Goal: Information Seeking & Learning: Learn about a topic

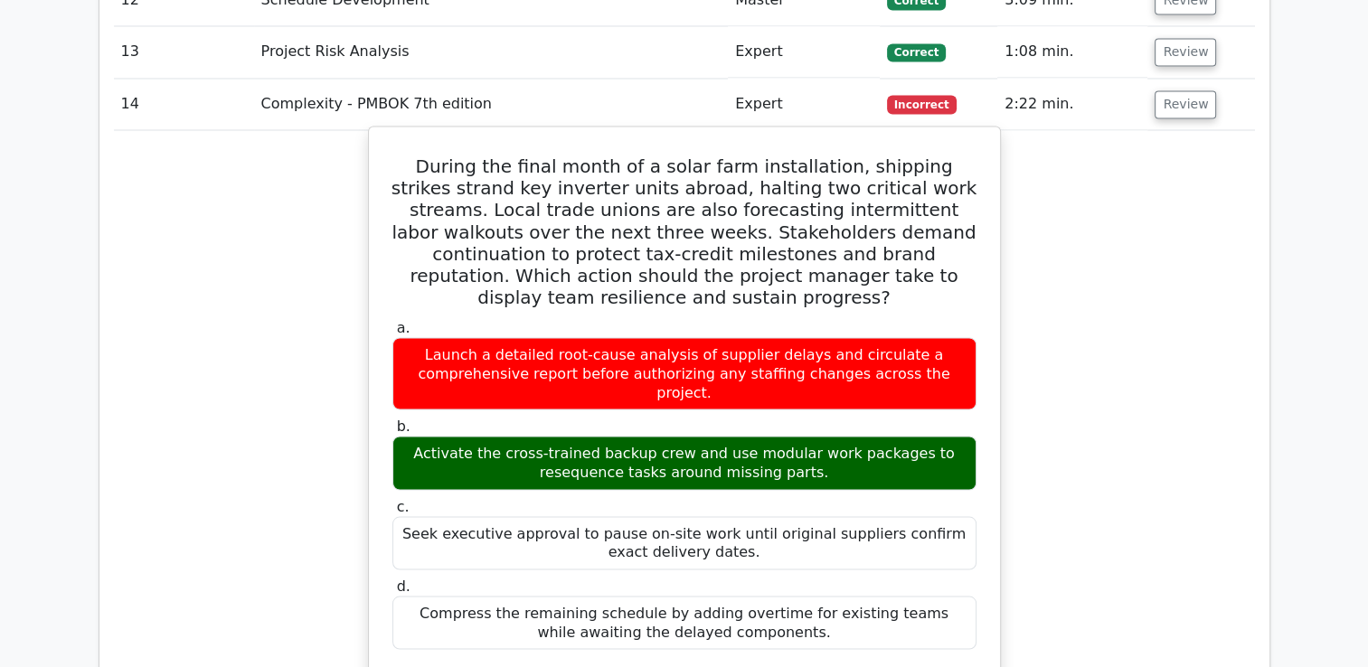
scroll to position [3239, 0]
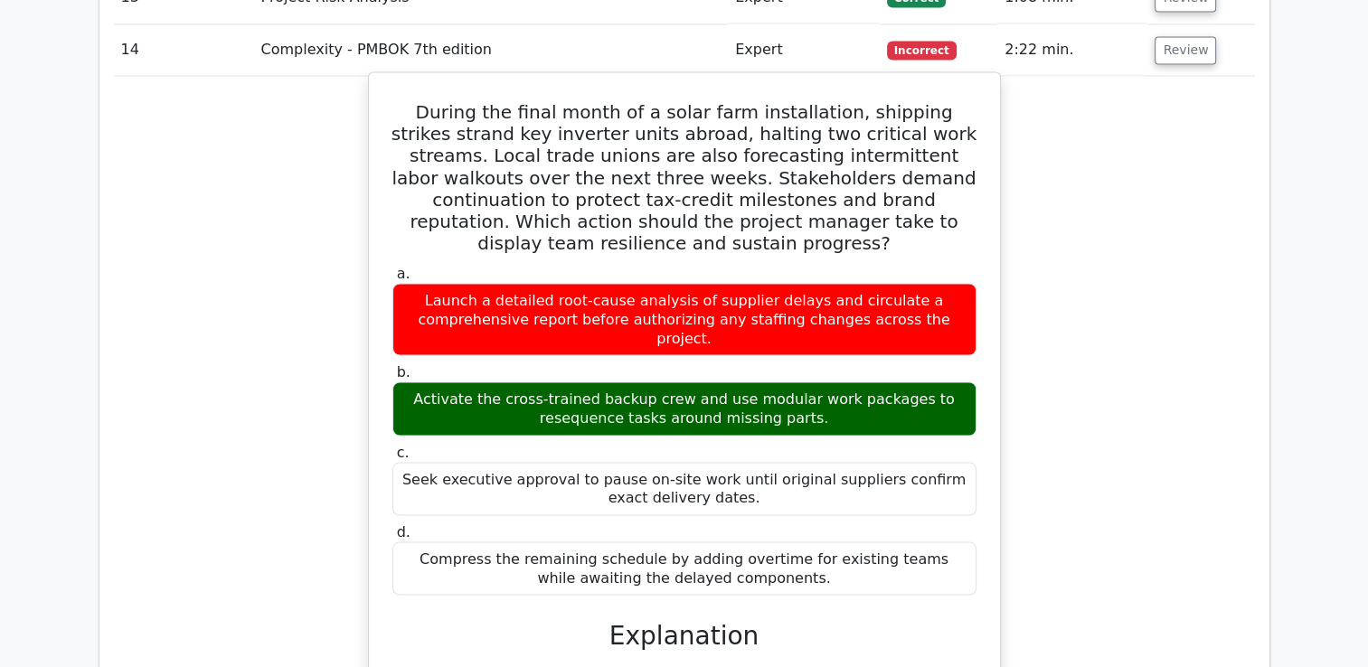
drag, startPoint x: 415, startPoint y: 38, endPoint x: 905, endPoint y: 464, distance: 649.4
click at [905, 464] on div "During the final month of a solar farm installation, shipping strikes strand ke…" at bounding box center [684, 660] width 617 height 1160
copy div "During the final month of a solar farm installation, shipping strikes strand ke…"
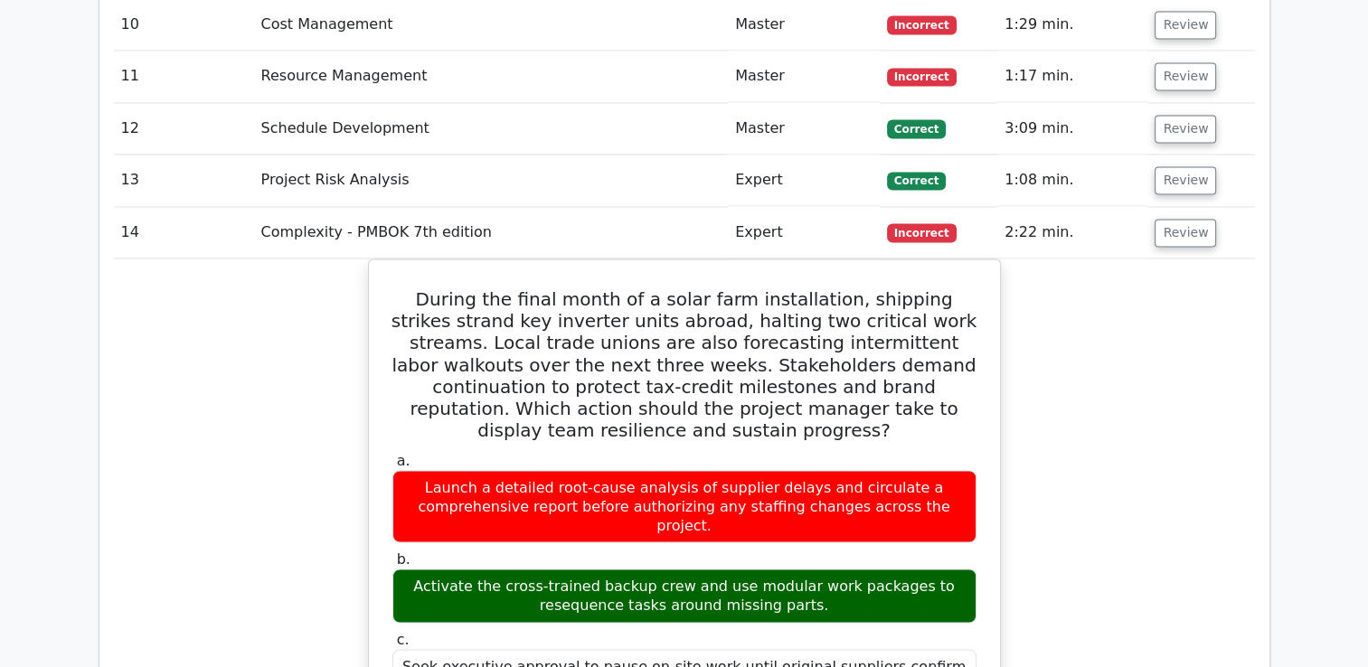
scroll to position [2877, 0]
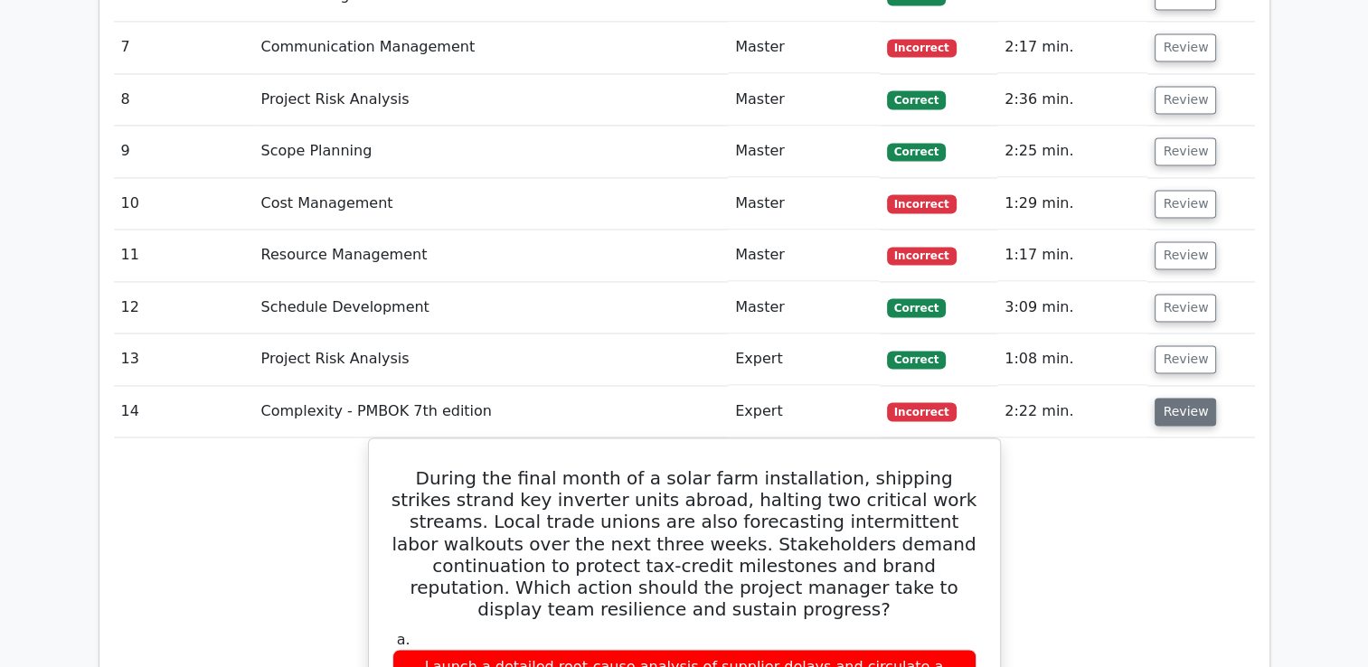
click at [1186, 398] on button "Review" at bounding box center [1185, 412] width 61 height 28
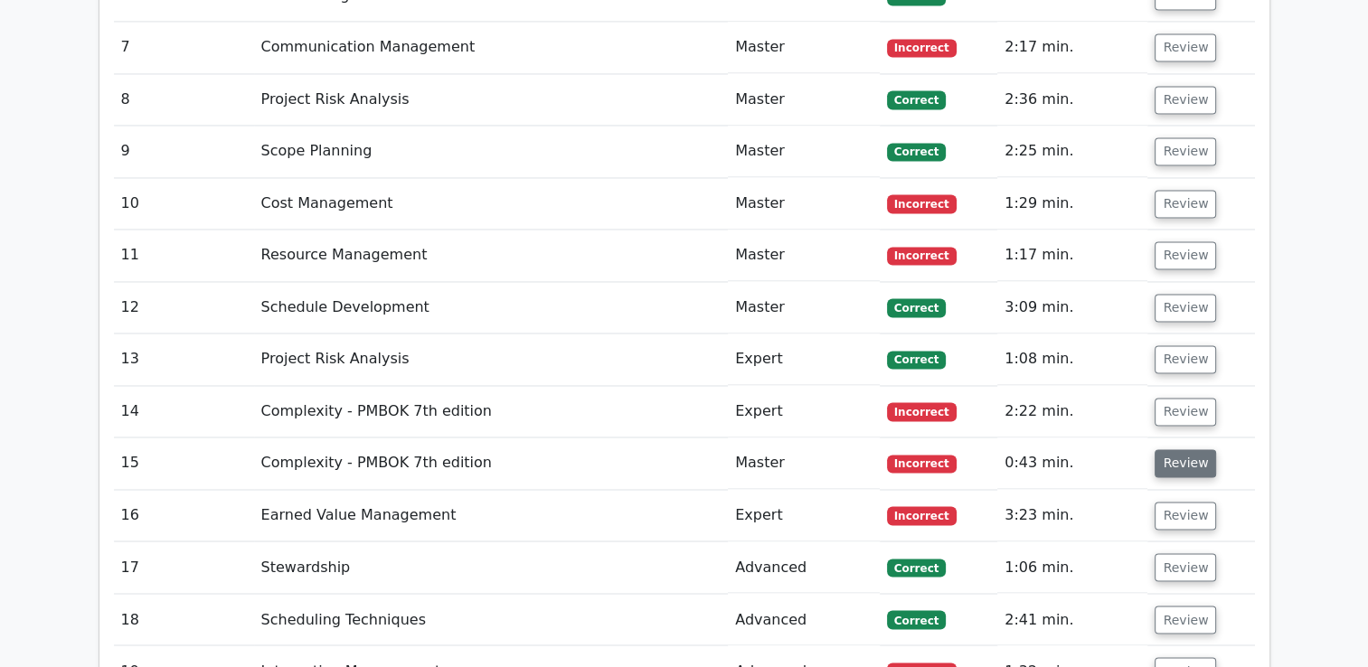
click at [1181, 449] on button "Review" at bounding box center [1185, 463] width 61 height 28
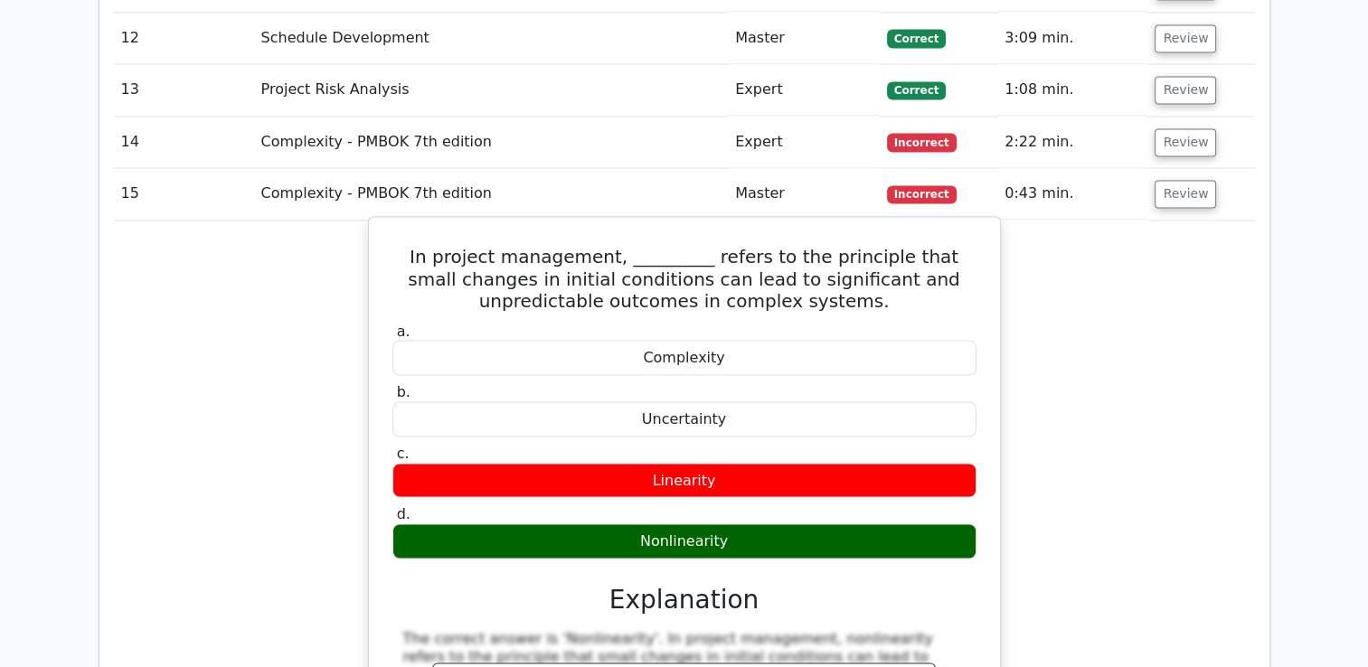
scroll to position [3148, 0]
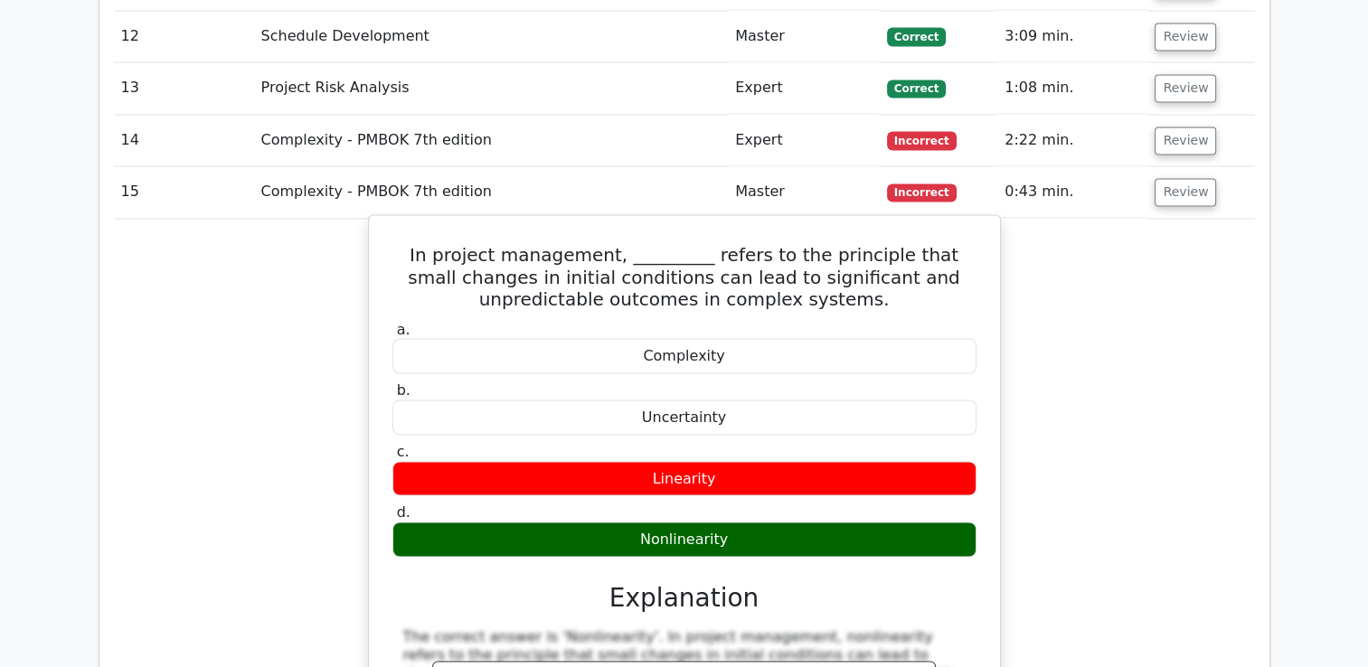
drag, startPoint x: 416, startPoint y: 182, endPoint x: 883, endPoint y: 487, distance: 557.4
click at [883, 487] on div "In project management, _________ refers to the principle that small changes in …" at bounding box center [684, 674] width 617 height 904
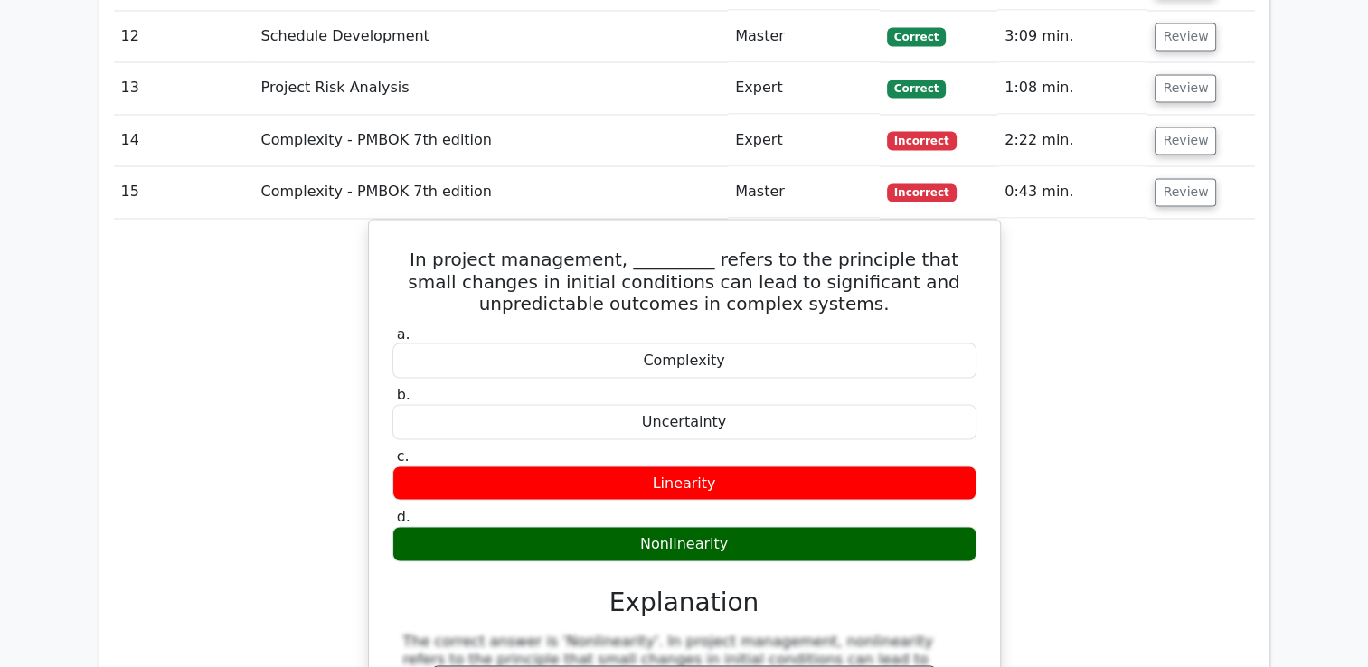
copy div "In project management, _________ refers to the principle that small changes in …"
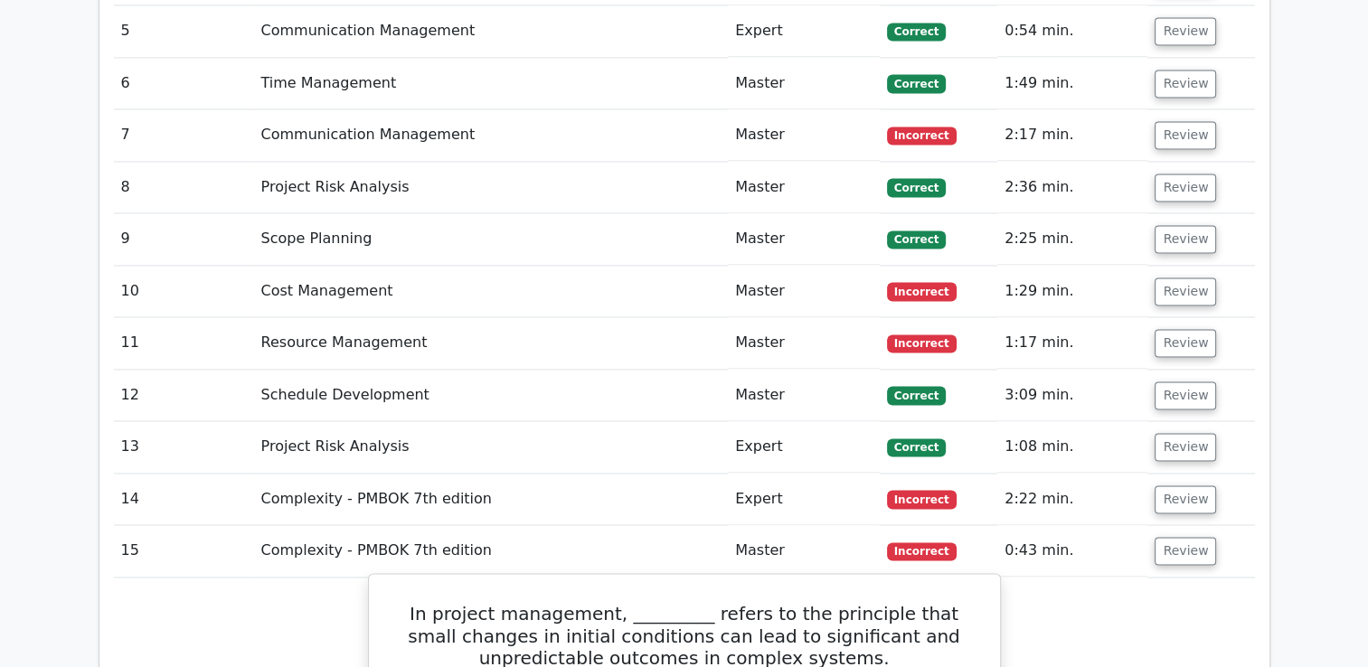
scroll to position [2786, 0]
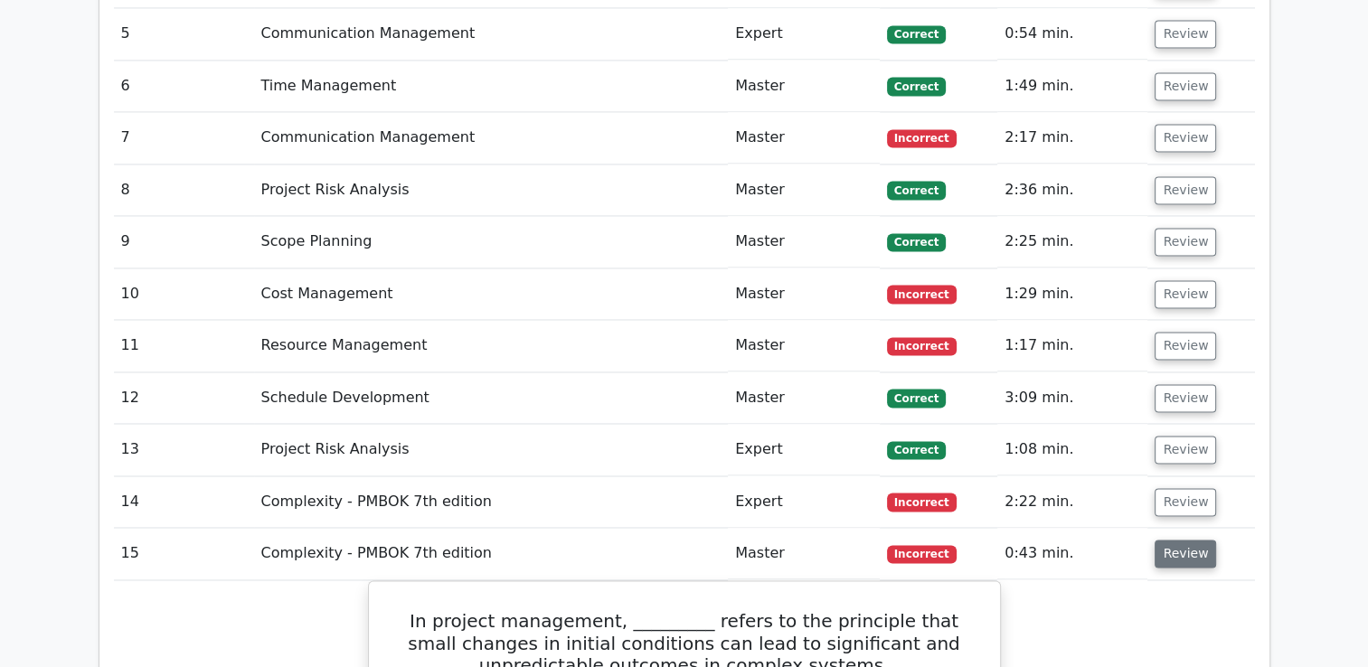
click at [1177, 540] on button "Review" at bounding box center [1185, 554] width 61 height 28
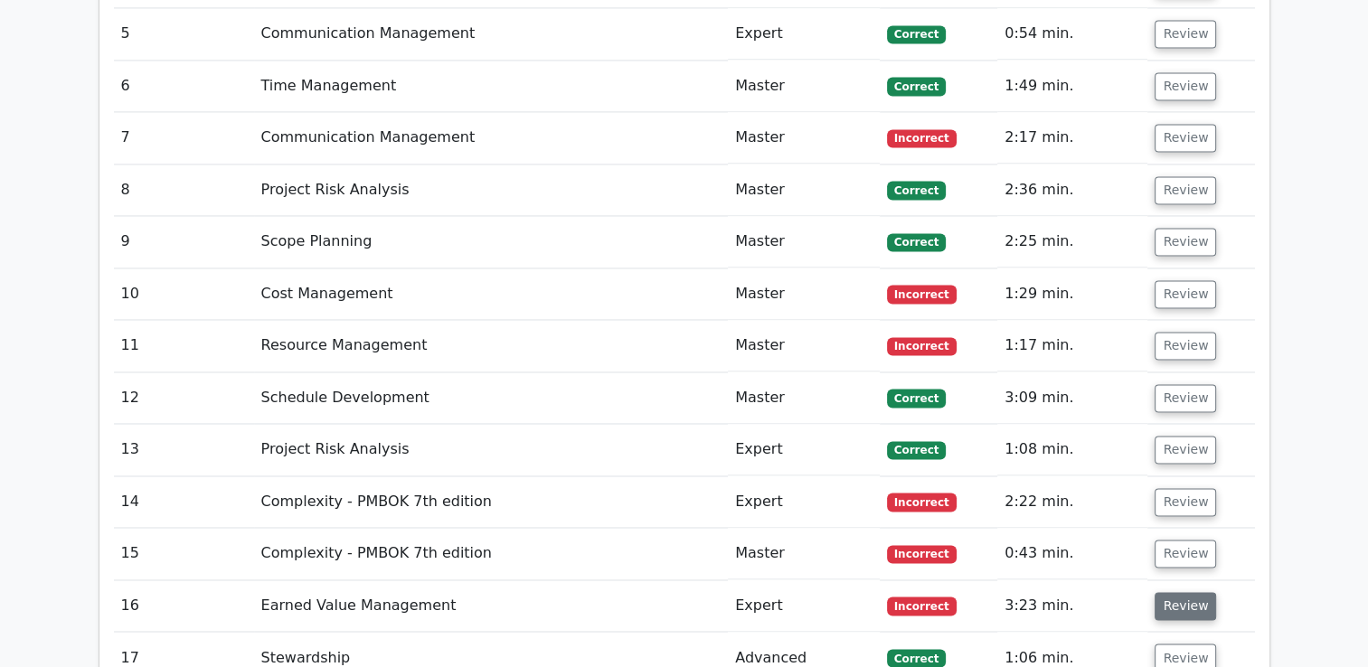
click at [1172, 592] on button "Review" at bounding box center [1185, 606] width 61 height 28
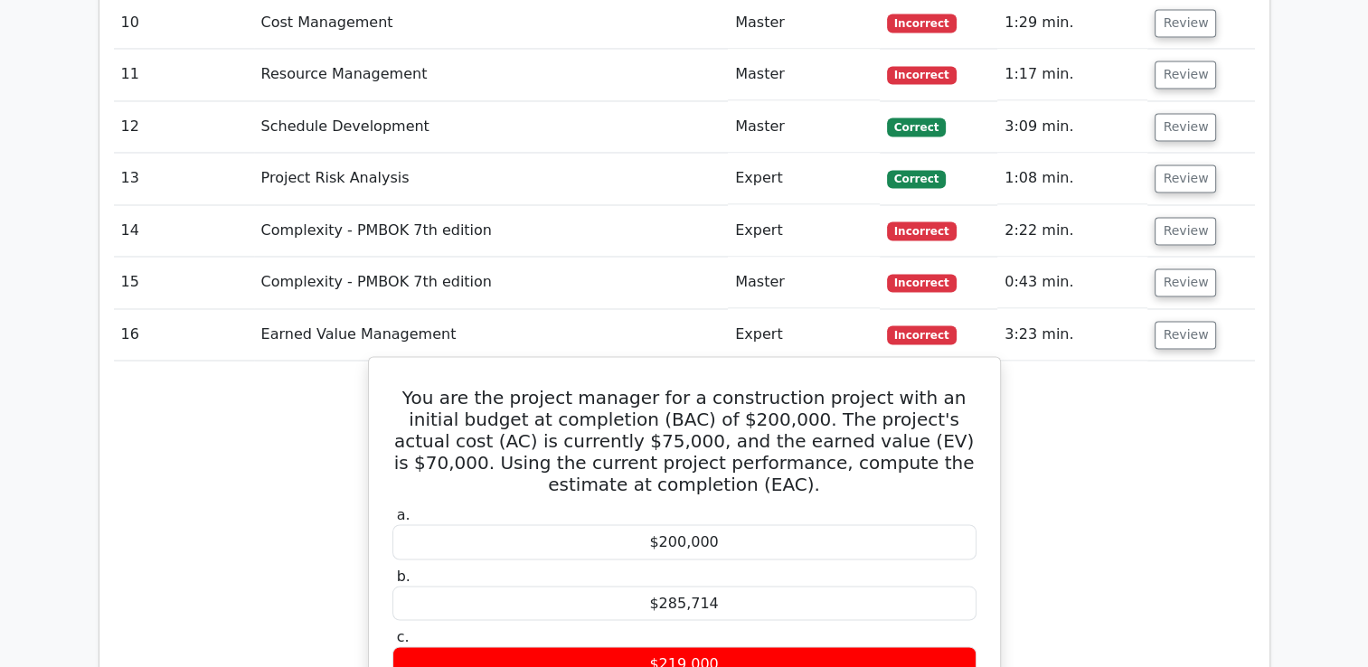
scroll to position [3148, 0]
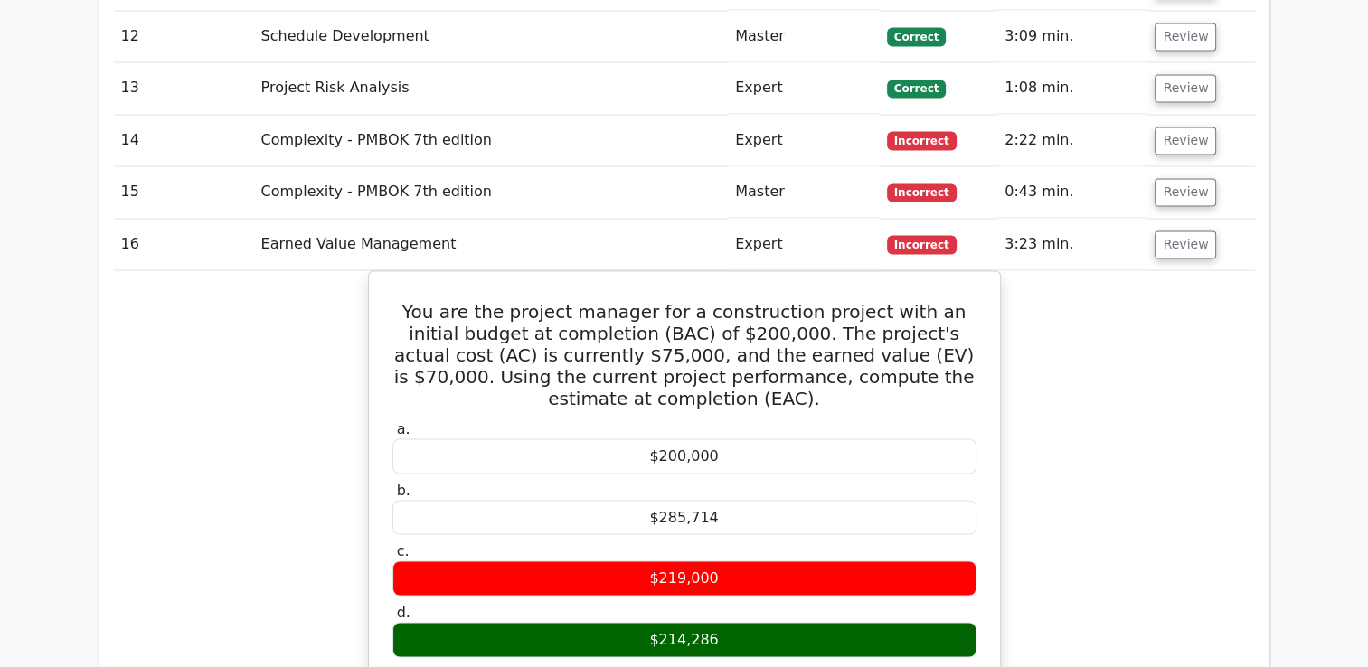
drag, startPoint x: 406, startPoint y: 232, endPoint x: 1012, endPoint y: 560, distance: 688.7
click at [1012, 560] on div "You are the project manager for a construction project with an initial budget a…" at bounding box center [684, 647] width 1141 height 754
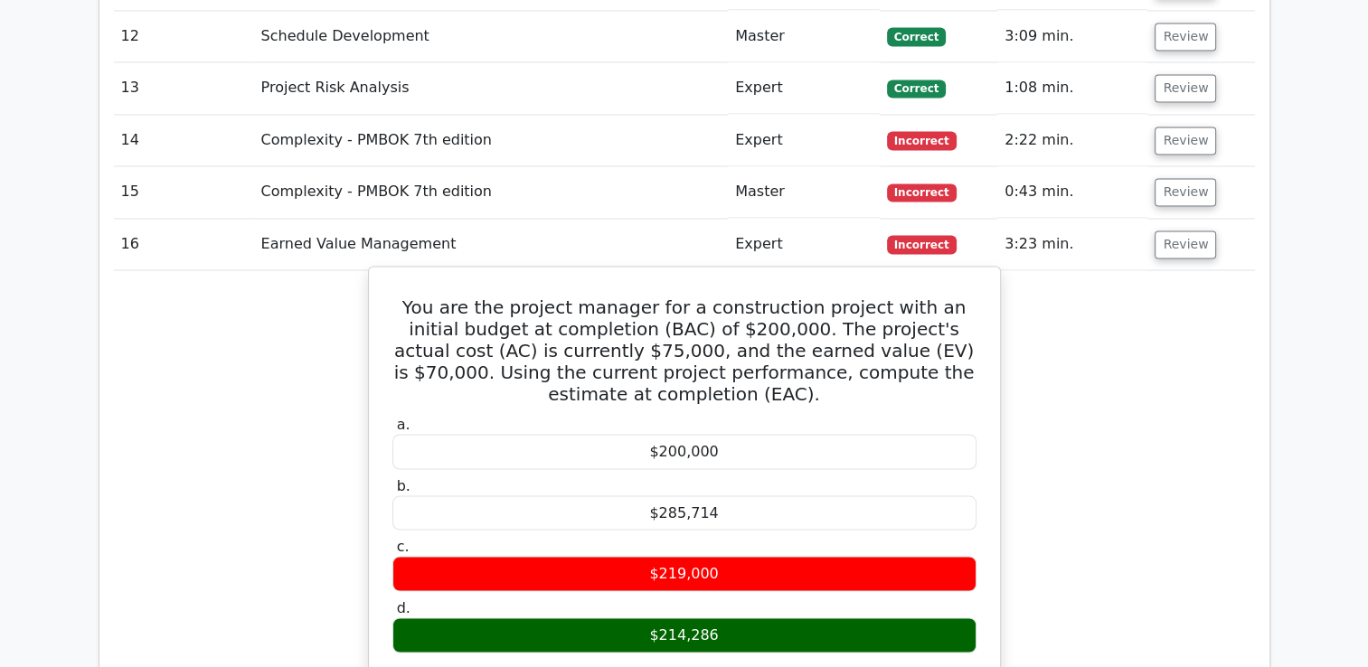
copy div "You are the project manager for a construction project with an initial budget a…"
click at [832, 434] on div "$200,000" at bounding box center [684, 451] width 584 height 35
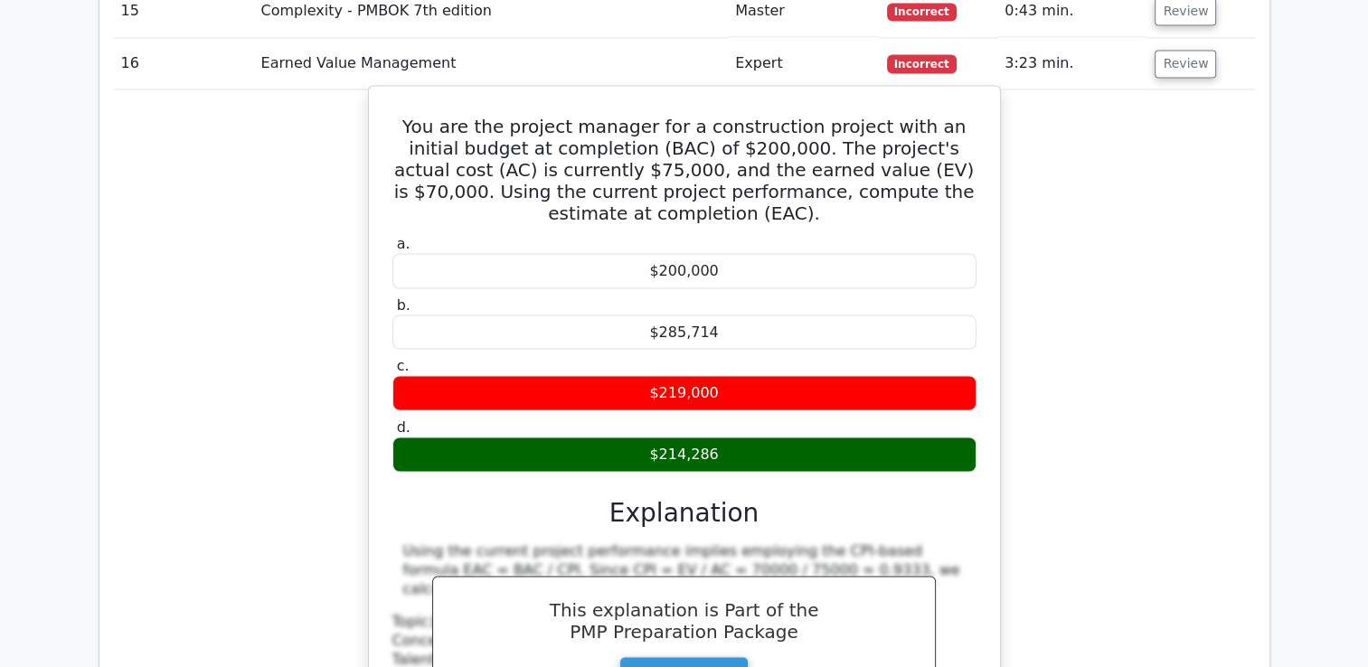
scroll to position [2967, 0]
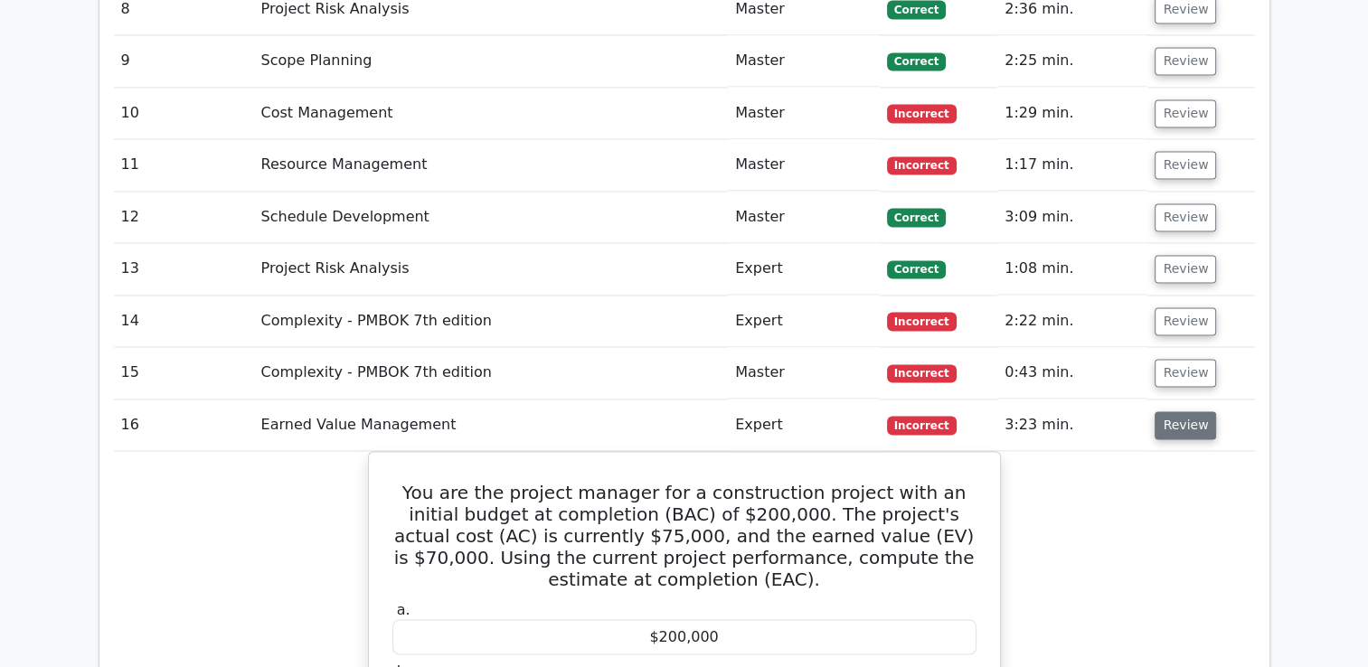
click at [1189, 411] on button "Review" at bounding box center [1185, 425] width 61 height 28
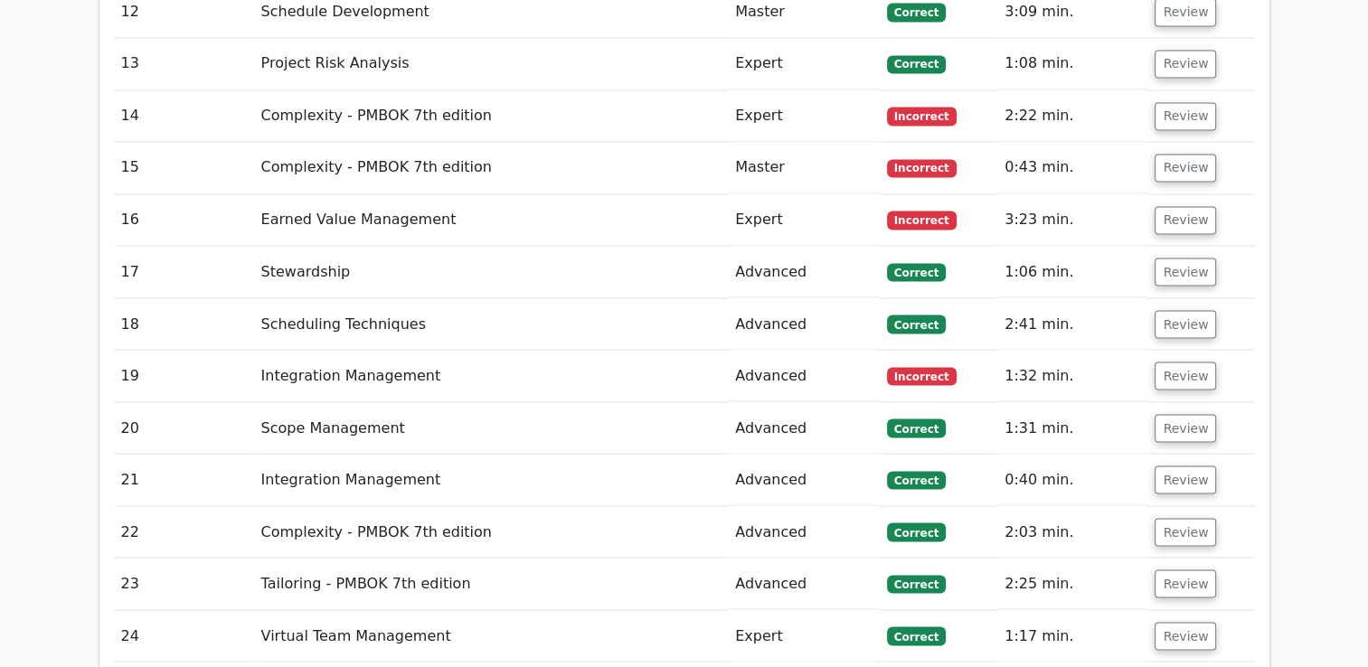
scroll to position [3239, 0]
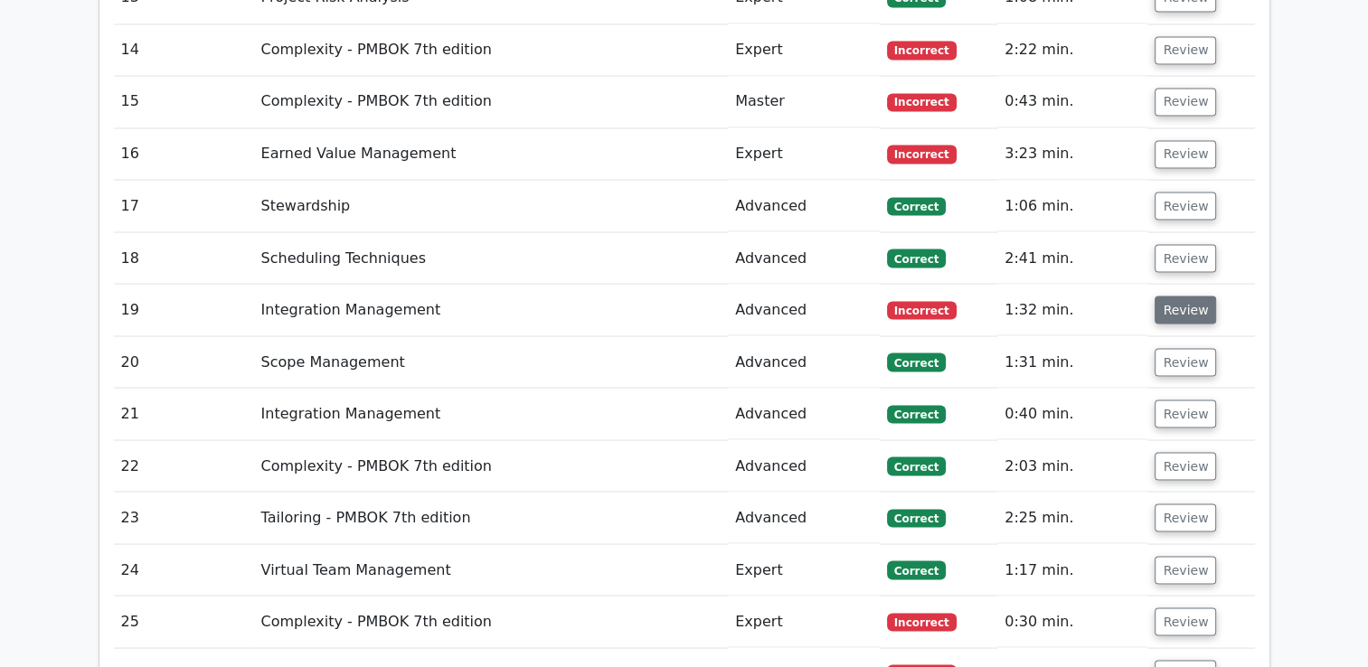
click at [1187, 296] on button "Review" at bounding box center [1185, 310] width 61 height 28
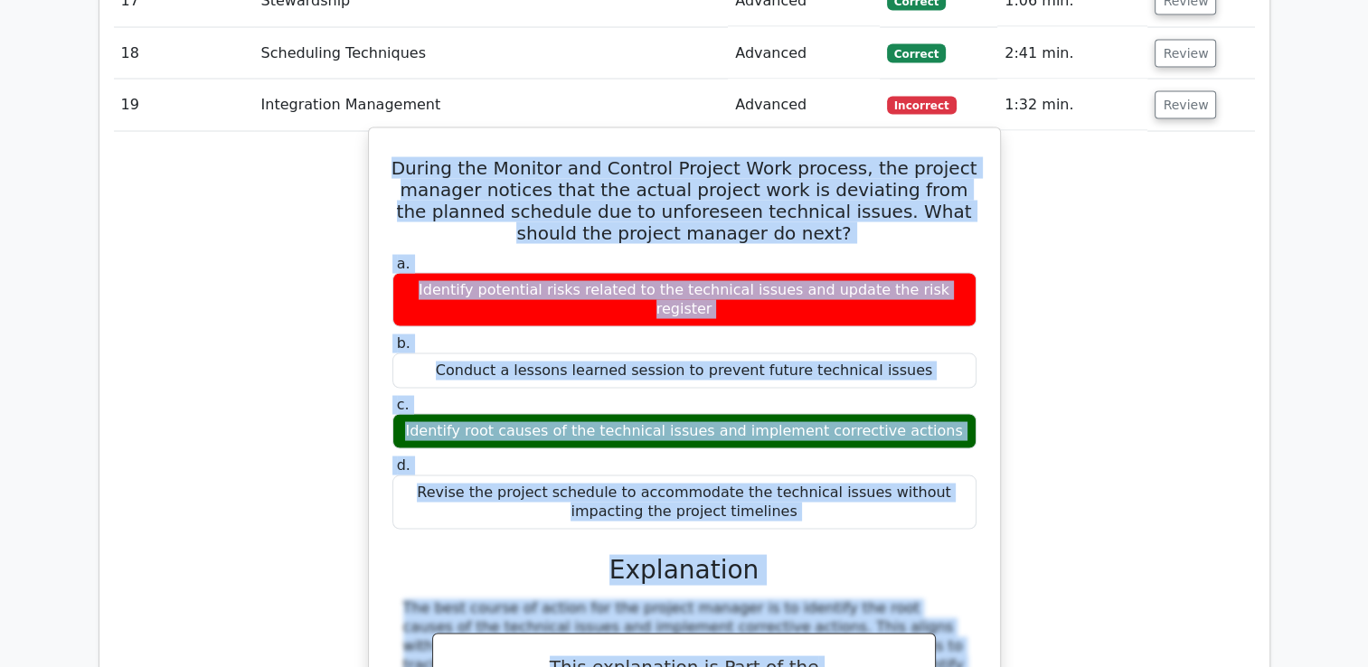
scroll to position [3742, 0]
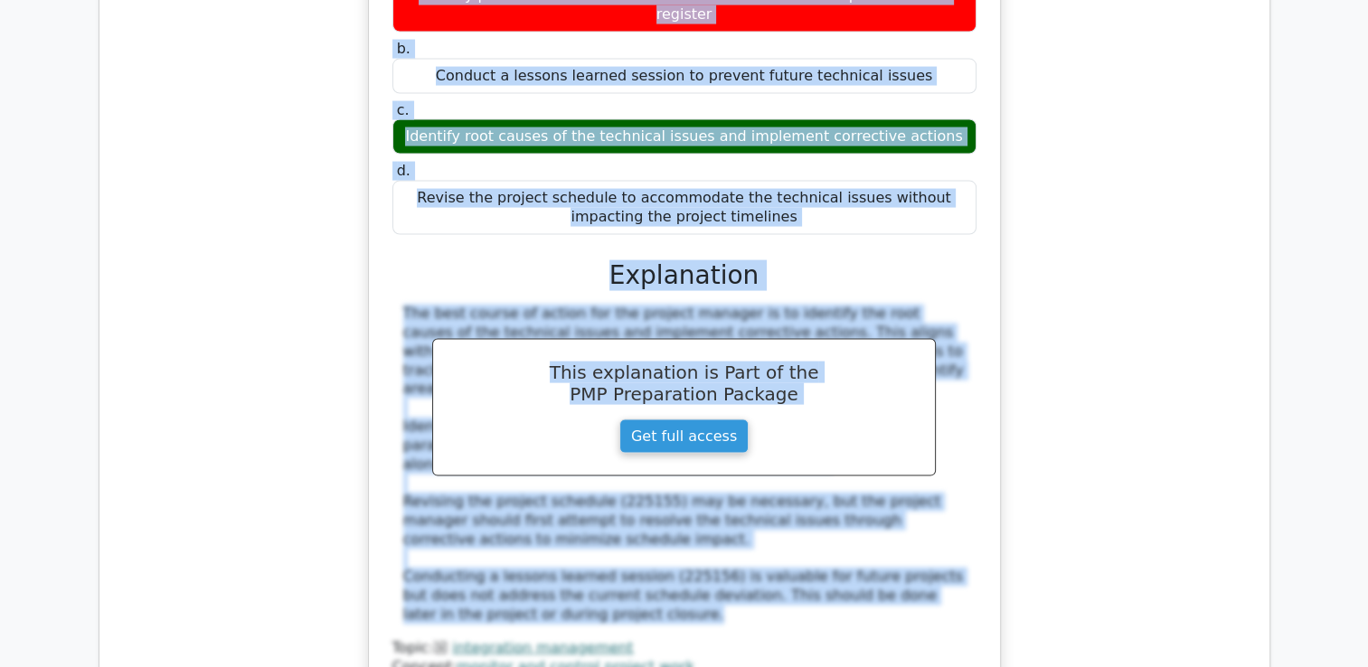
drag, startPoint x: 417, startPoint y: 391, endPoint x: 1013, endPoint y: 144, distance: 645.1
click at [1013, 144] on div "During the Monitor and Control Project Work process, the project manager notice…" at bounding box center [684, 287] width 1141 height 908
copy div "During the Monitor and Control Project Work process, the project manager notice…"
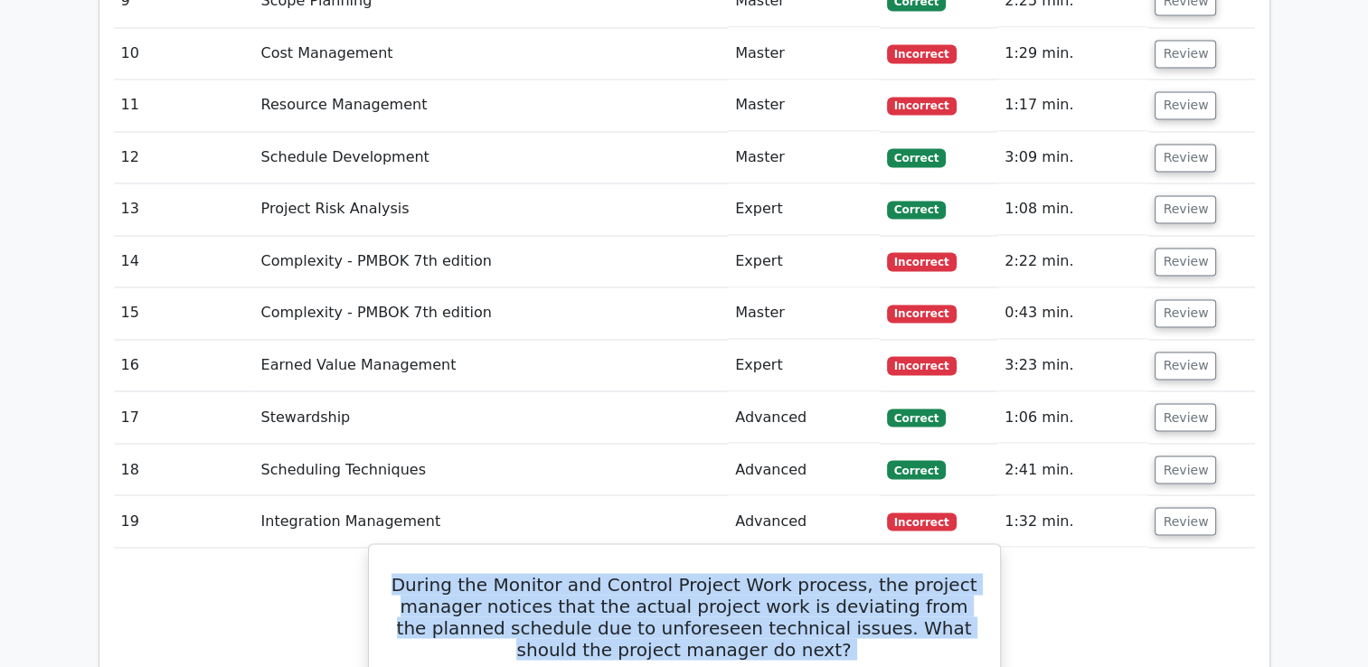
scroll to position [3019, 0]
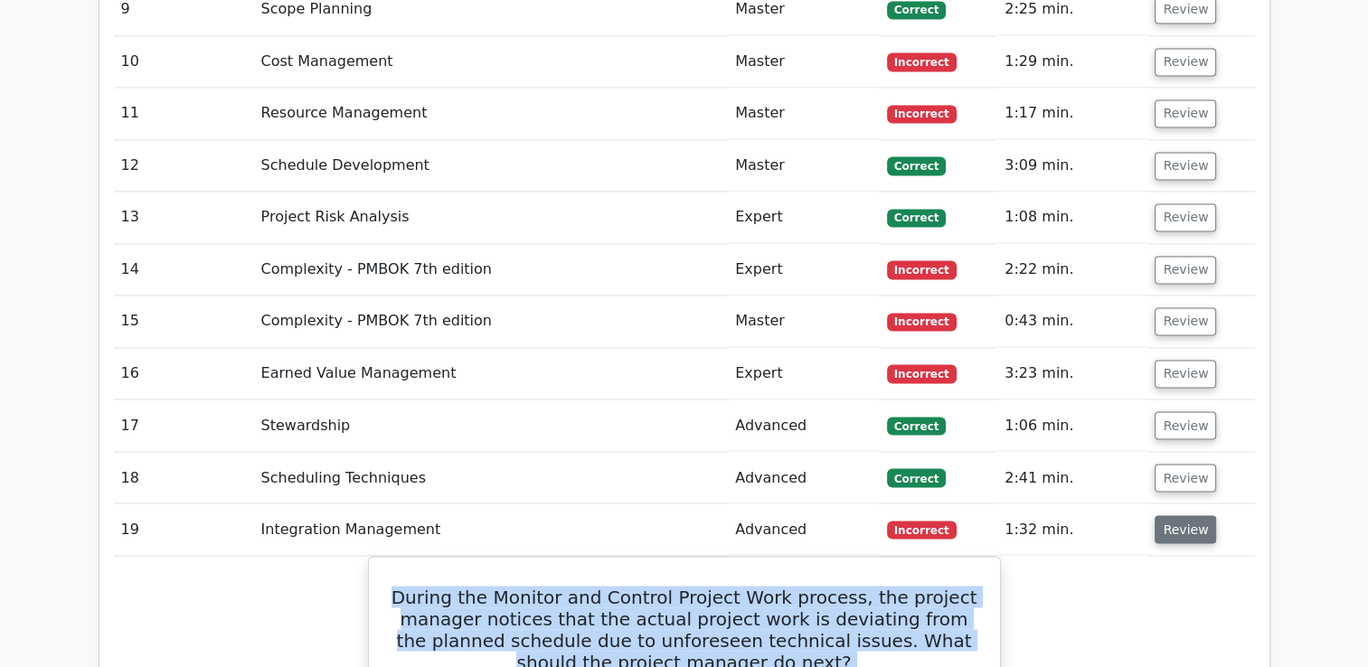
click at [1176, 515] on button "Review" at bounding box center [1185, 529] width 61 height 28
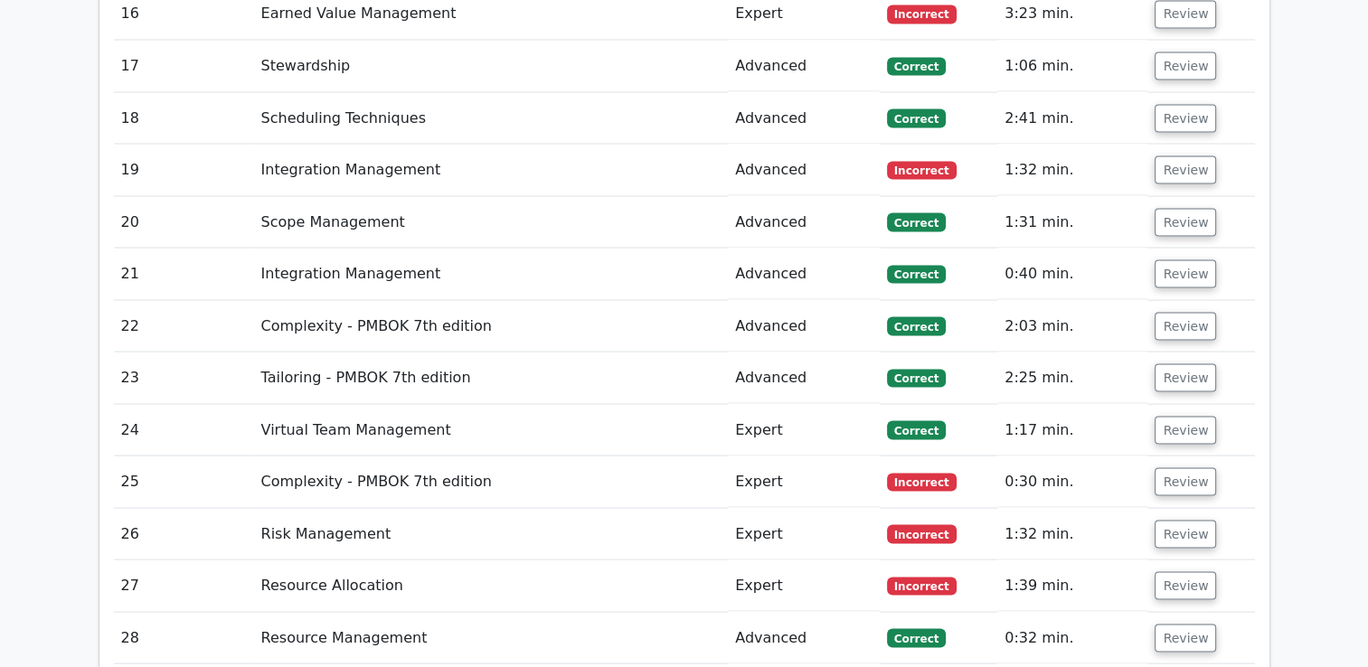
scroll to position [3380, 0]
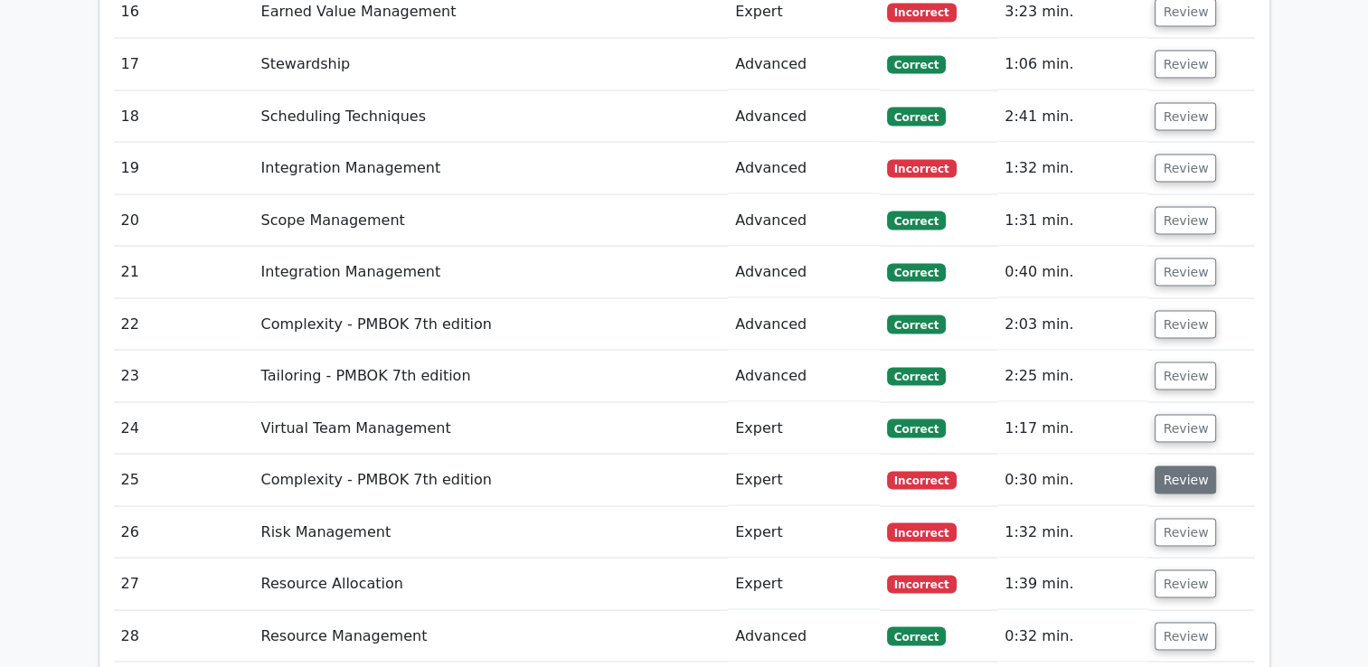
click at [1173, 466] on button "Review" at bounding box center [1185, 480] width 61 height 28
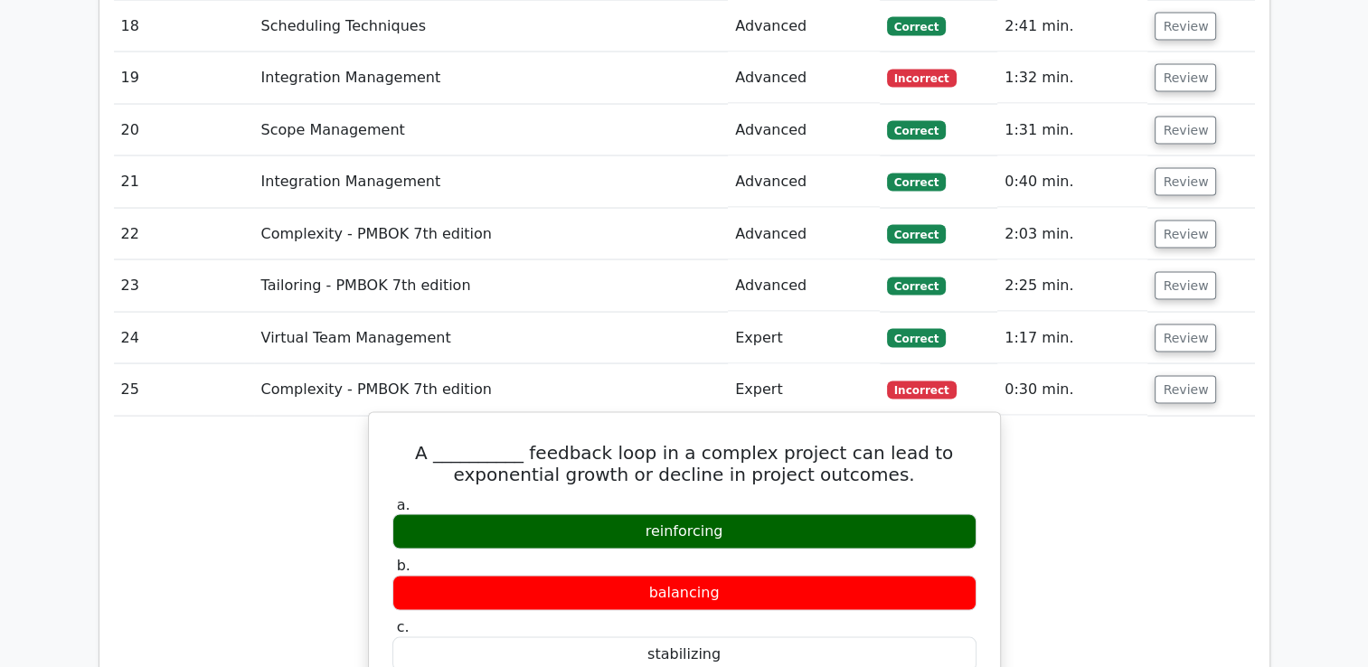
scroll to position [3471, 0]
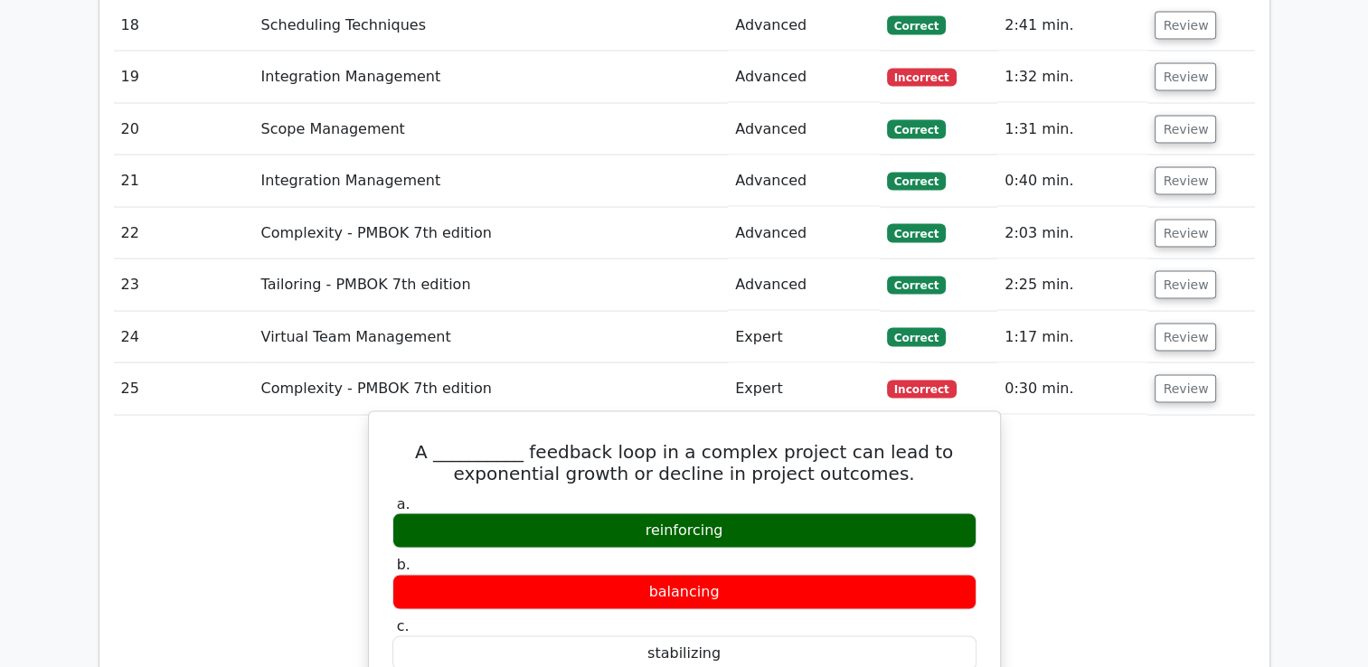
drag, startPoint x: 392, startPoint y: 378, endPoint x: 857, endPoint y: 658, distance: 542.8
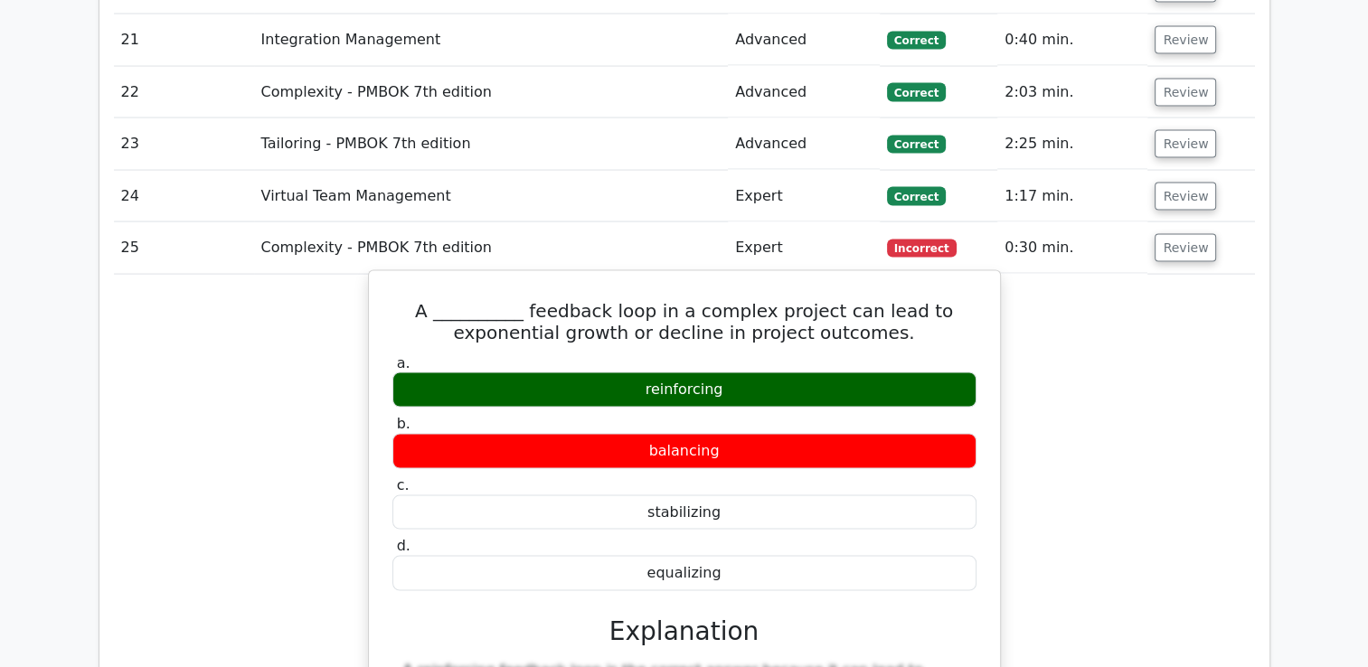
scroll to position [3742, 0]
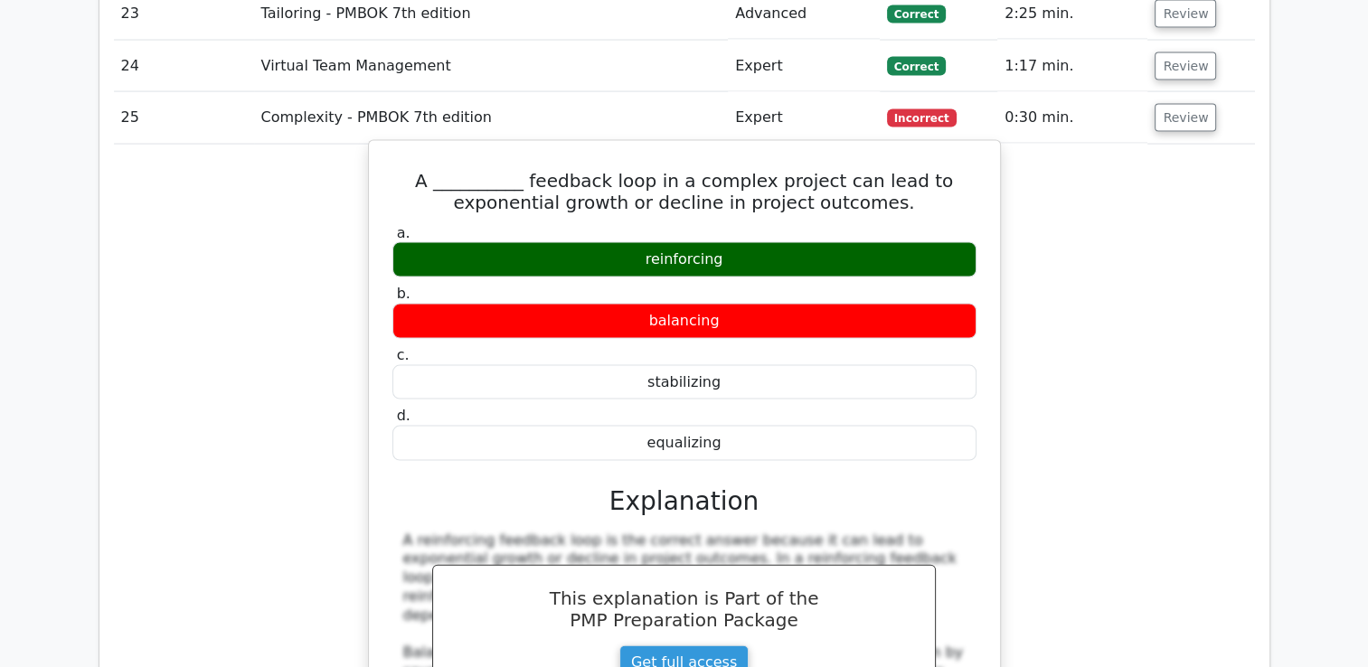
copy div "A __________ feedback loop in a complex project can lead to exponential growth …"
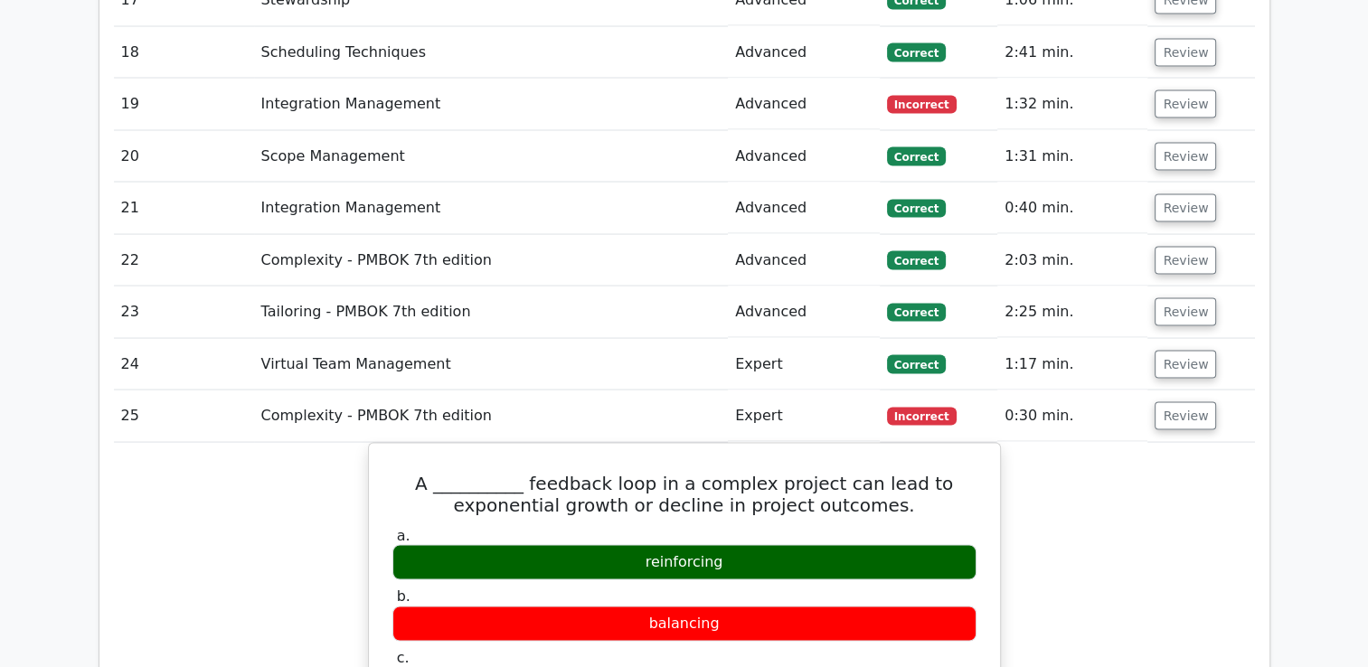
scroll to position [3471, 0]
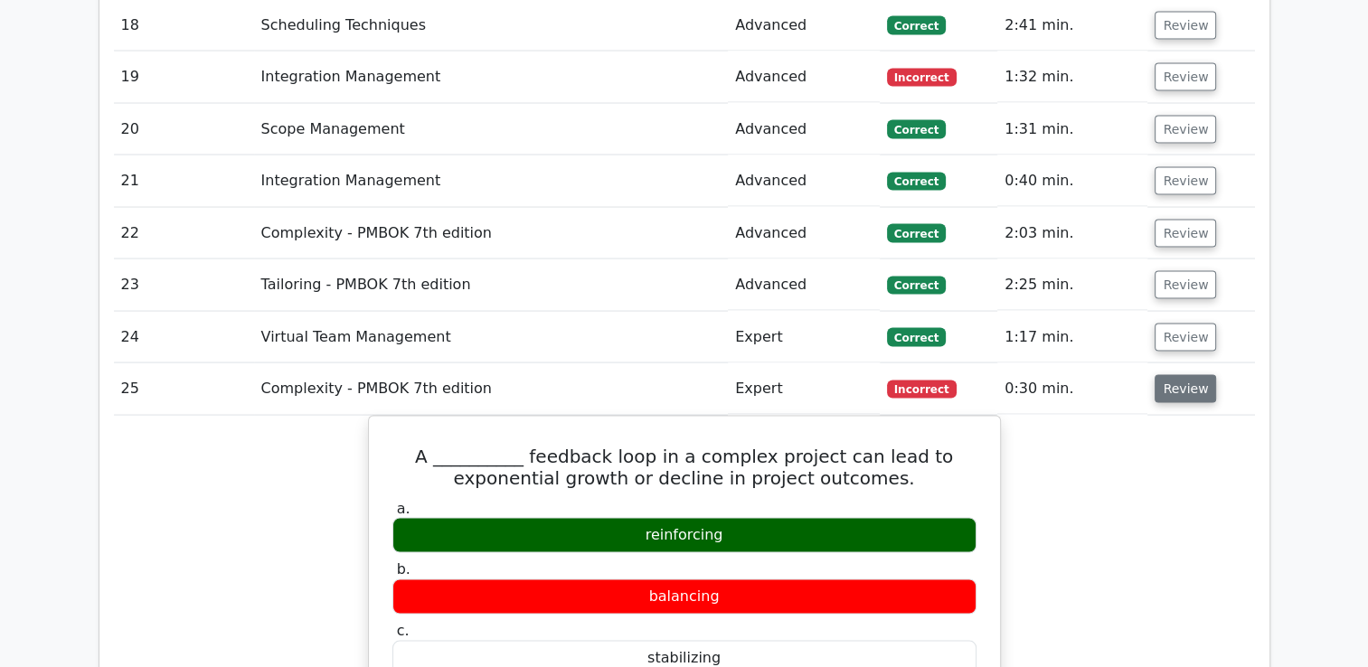
click at [1168, 375] on button "Review" at bounding box center [1185, 389] width 61 height 28
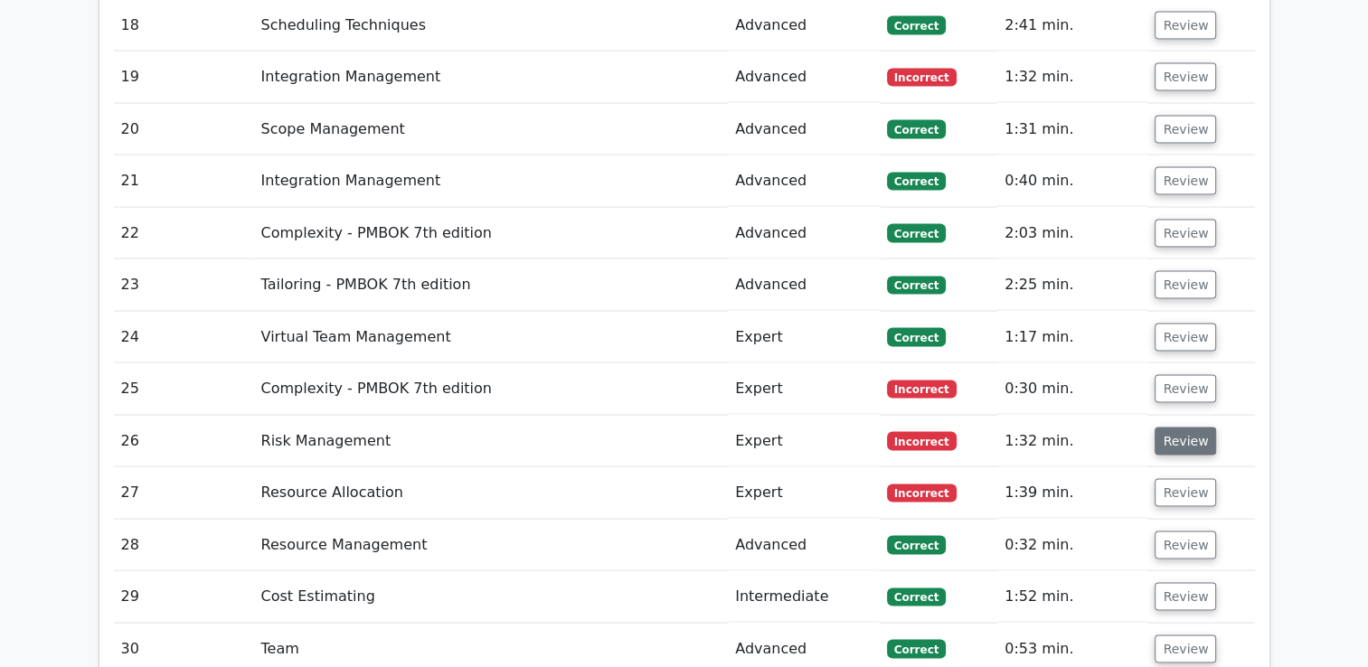
click at [1174, 428] on button "Review" at bounding box center [1185, 442] width 61 height 28
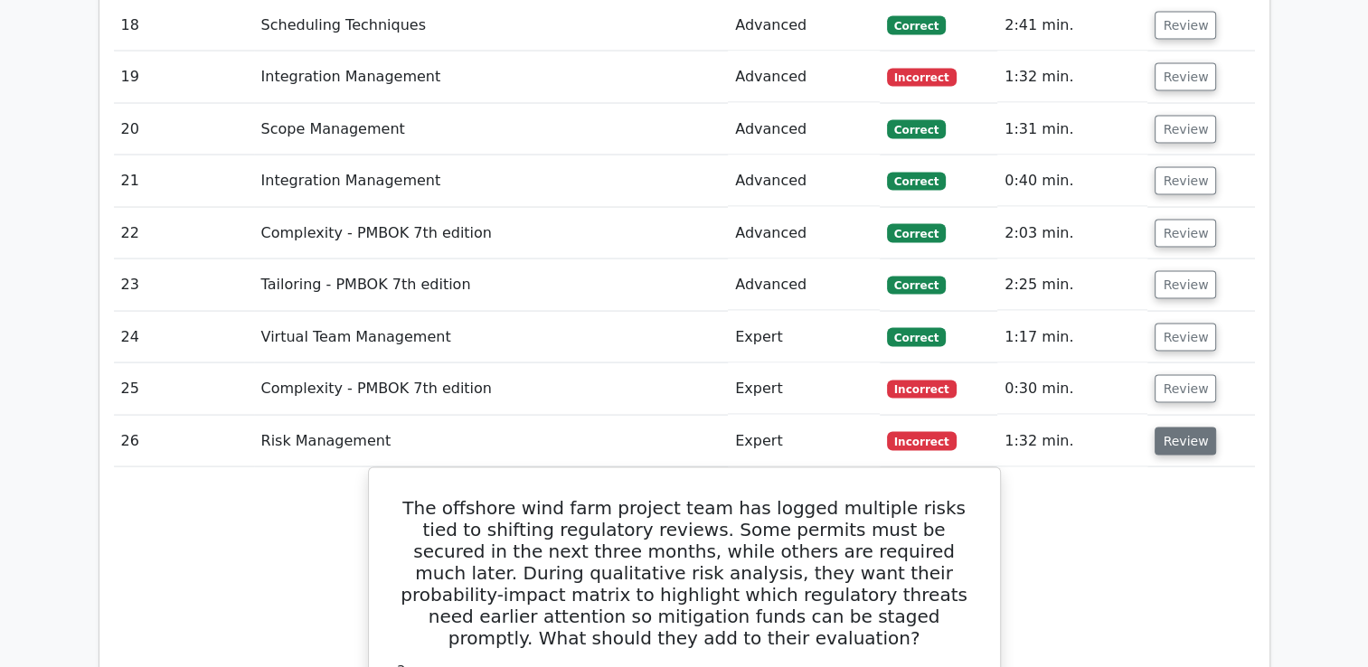
click at [1187, 428] on button "Review" at bounding box center [1185, 442] width 61 height 28
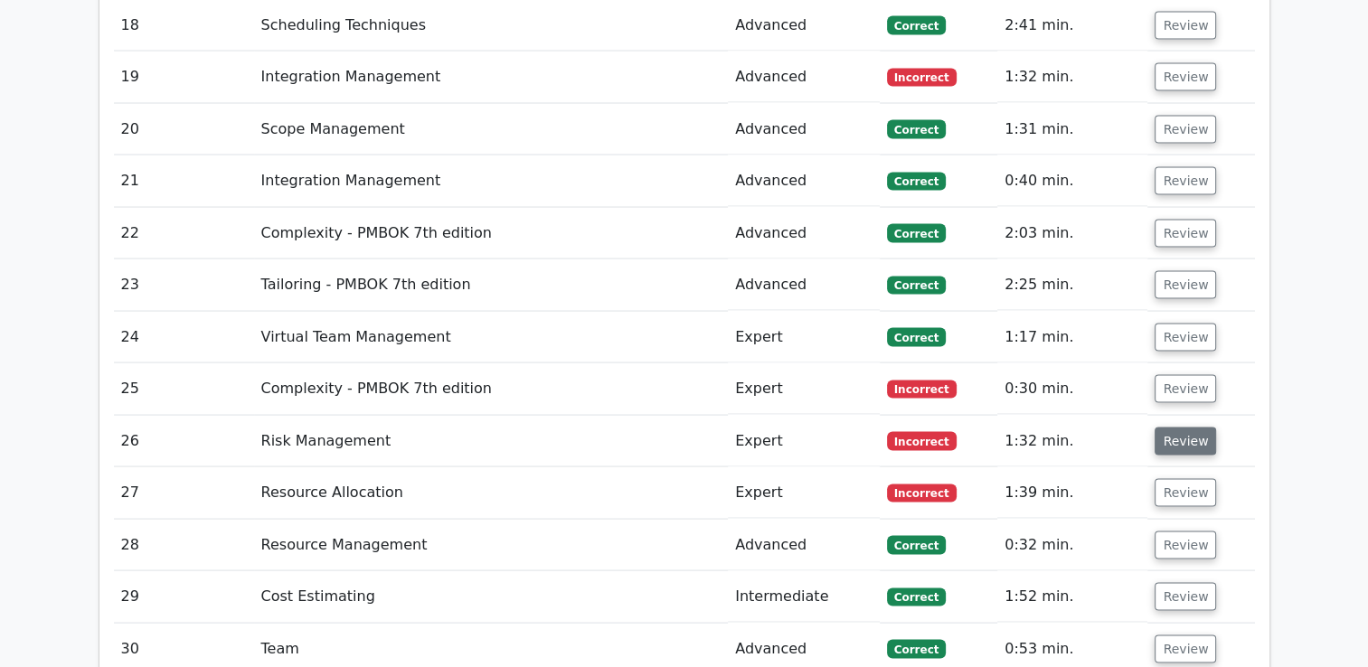
click at [1177, 428] on button "Review" at bounding box center [1185, 442] width 61 height 28
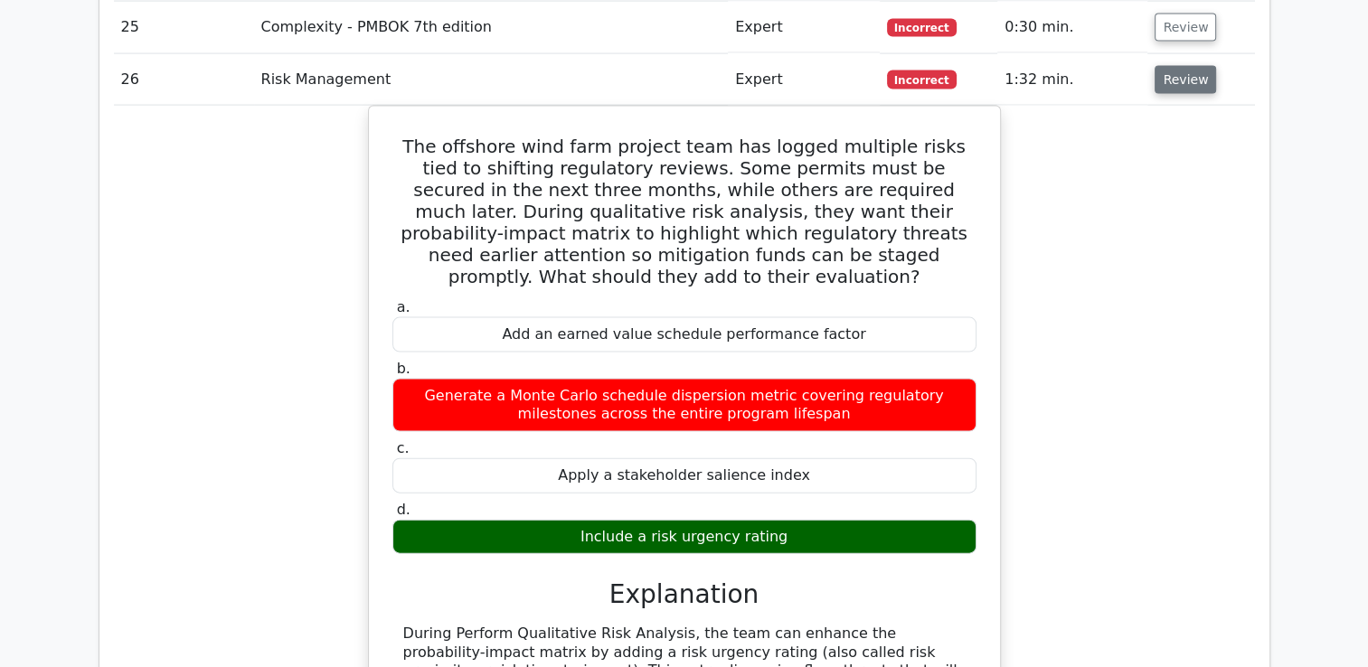
scroll to position [3652, 0]
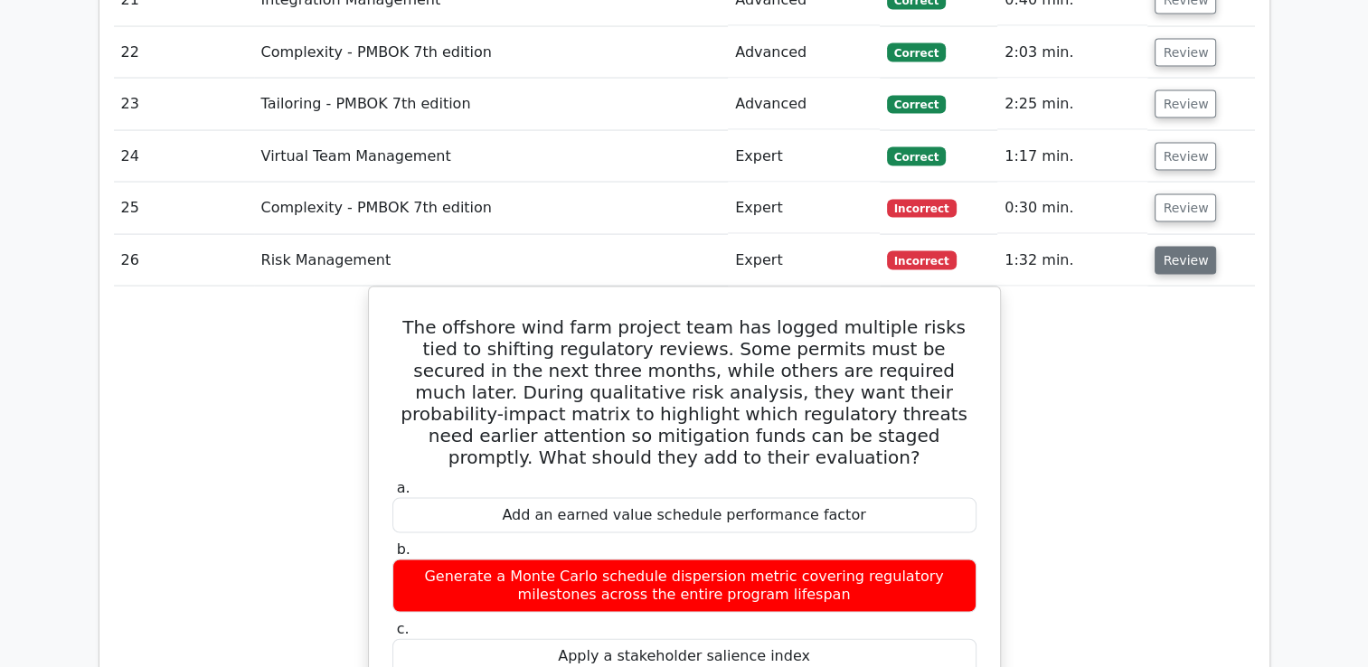
click at [1178, 247] on button "Review" at bounding box center [1185, 261] width 61 height 28
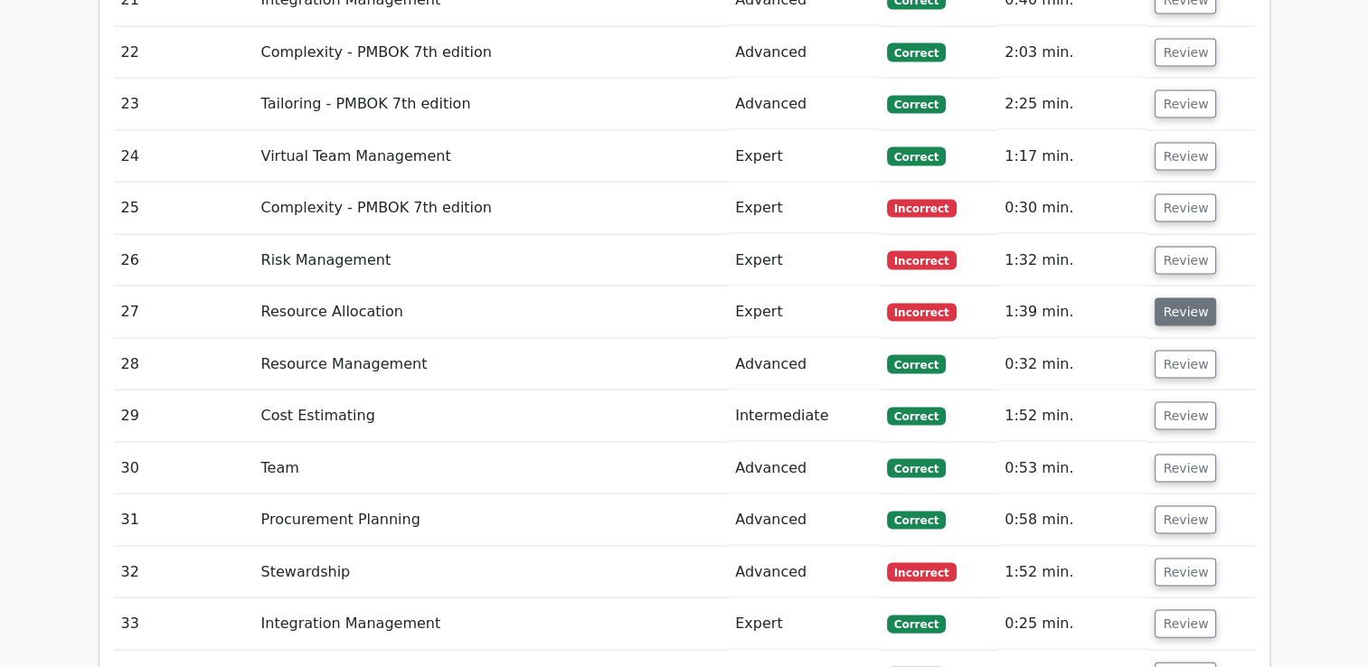
click at [1176, 298] on button "Review" at bounding box center [1185, 312] width 61 height 28
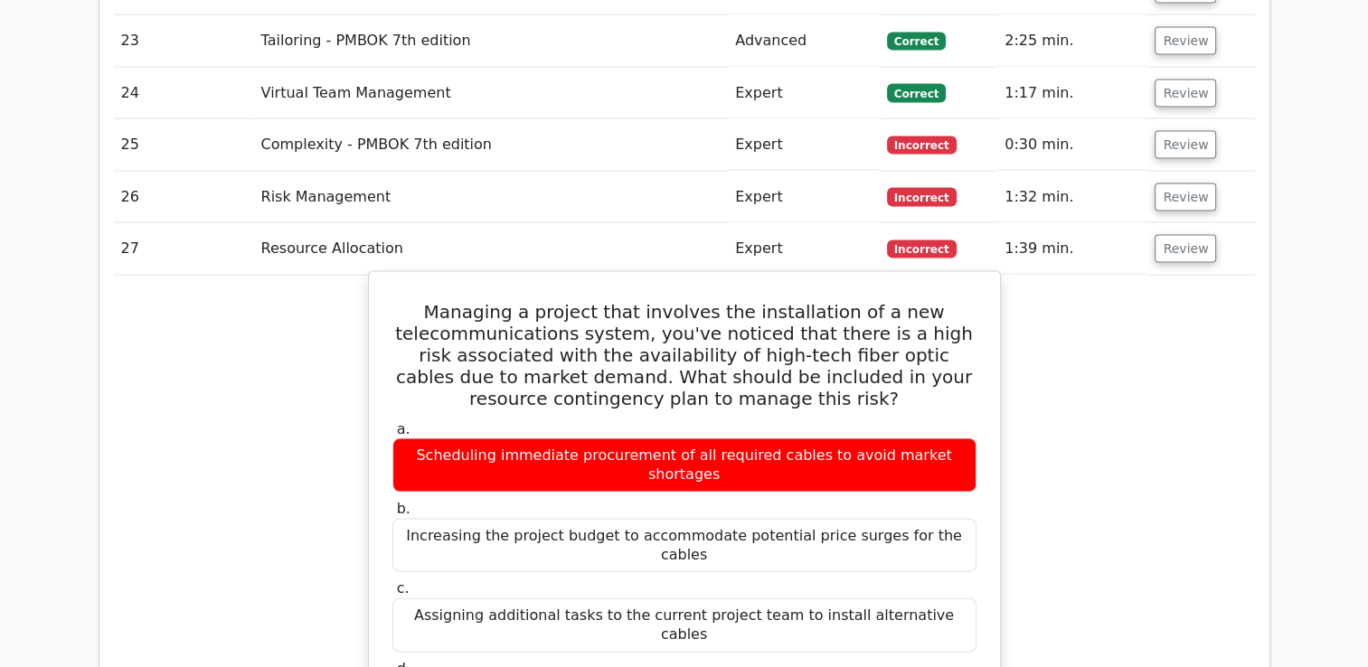
scroll to position [3742, 0]
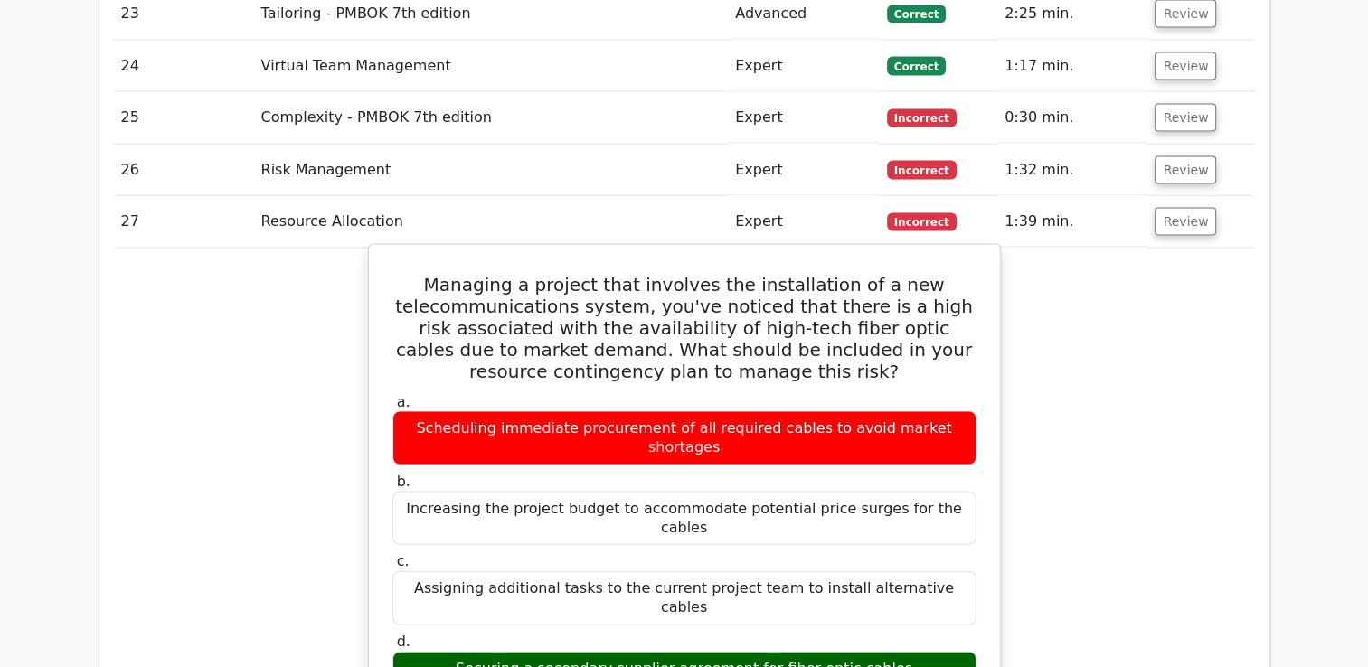
drag, startPoint x: 449, startPoint y: 211, endPoint x: 968, endPoint y: 533, distance: 610.1
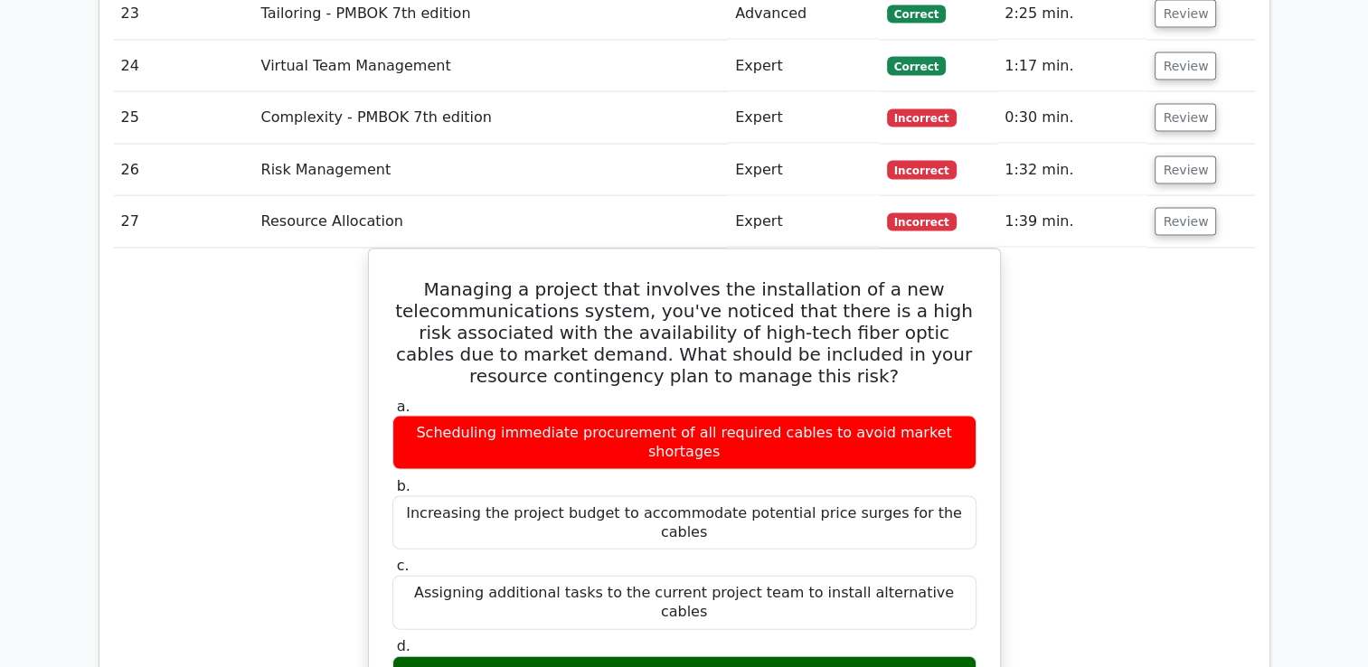
copy div "Managing a project that involves the installation of a new telecommunications s…"
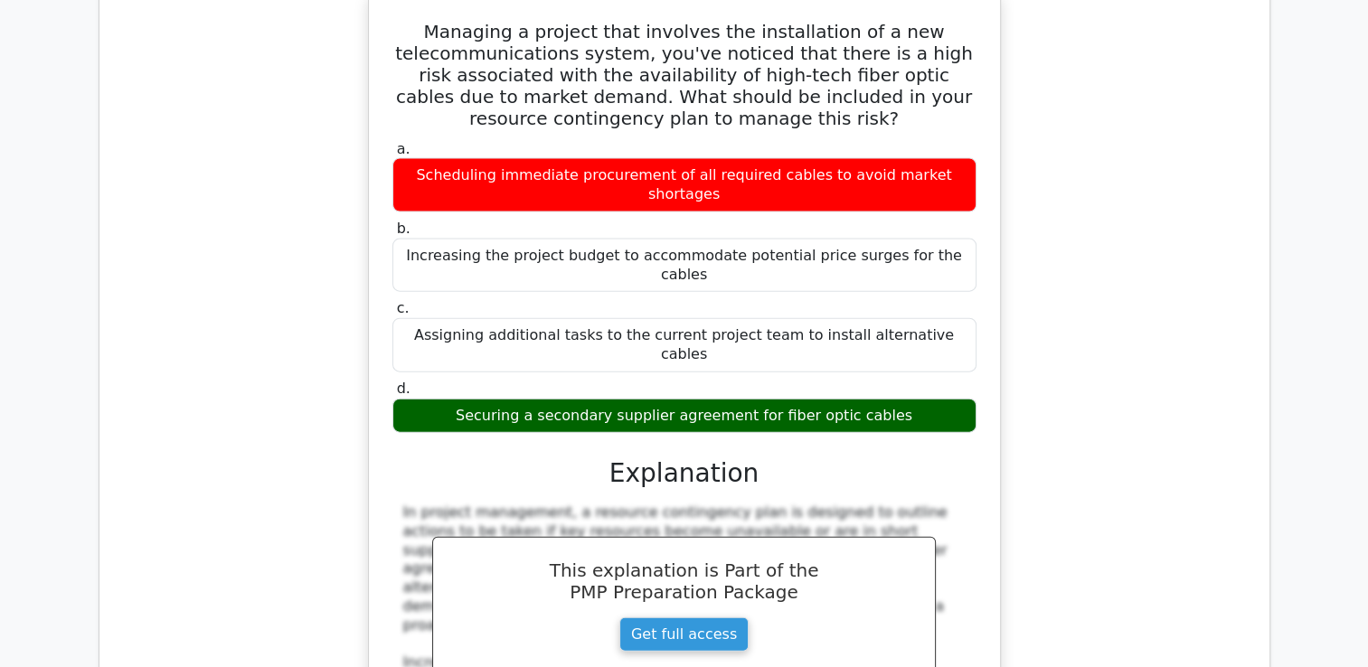
scroll to position [4014, 0]
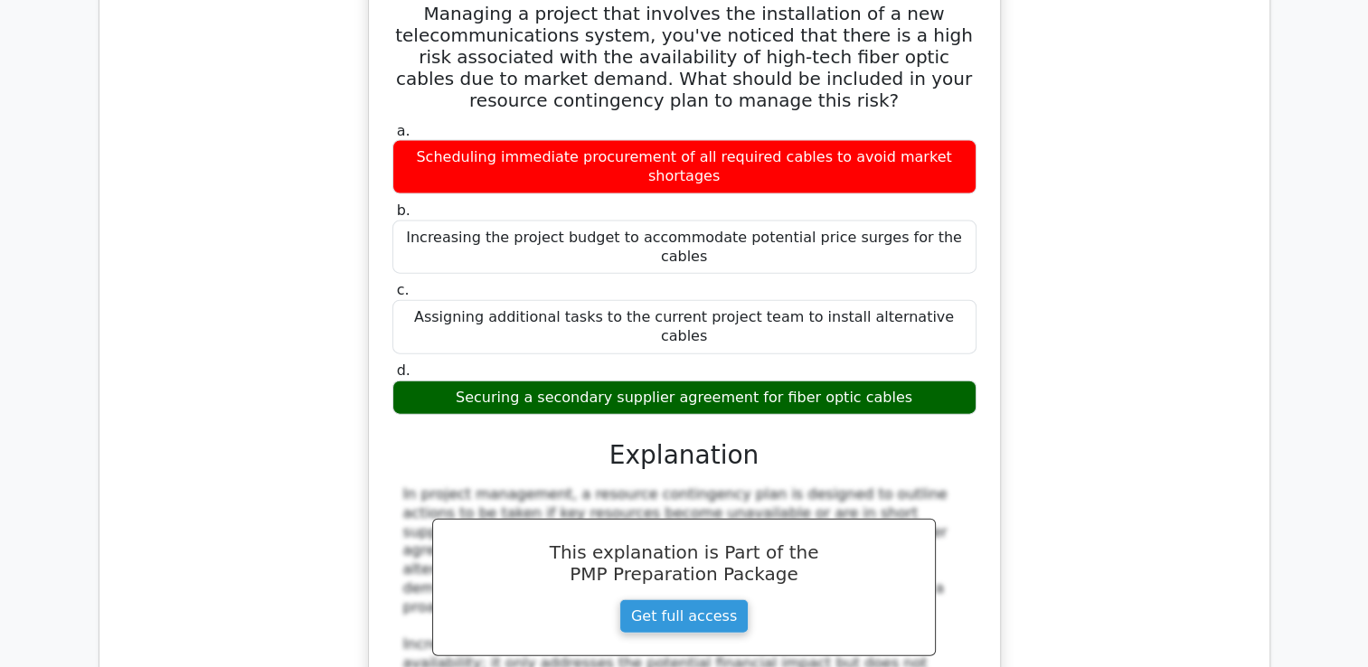
click at [922, 381] on div "Securing a secondary supplier agreement for fiber optic cables" at bounding box center [684, 398] width 584 height 35
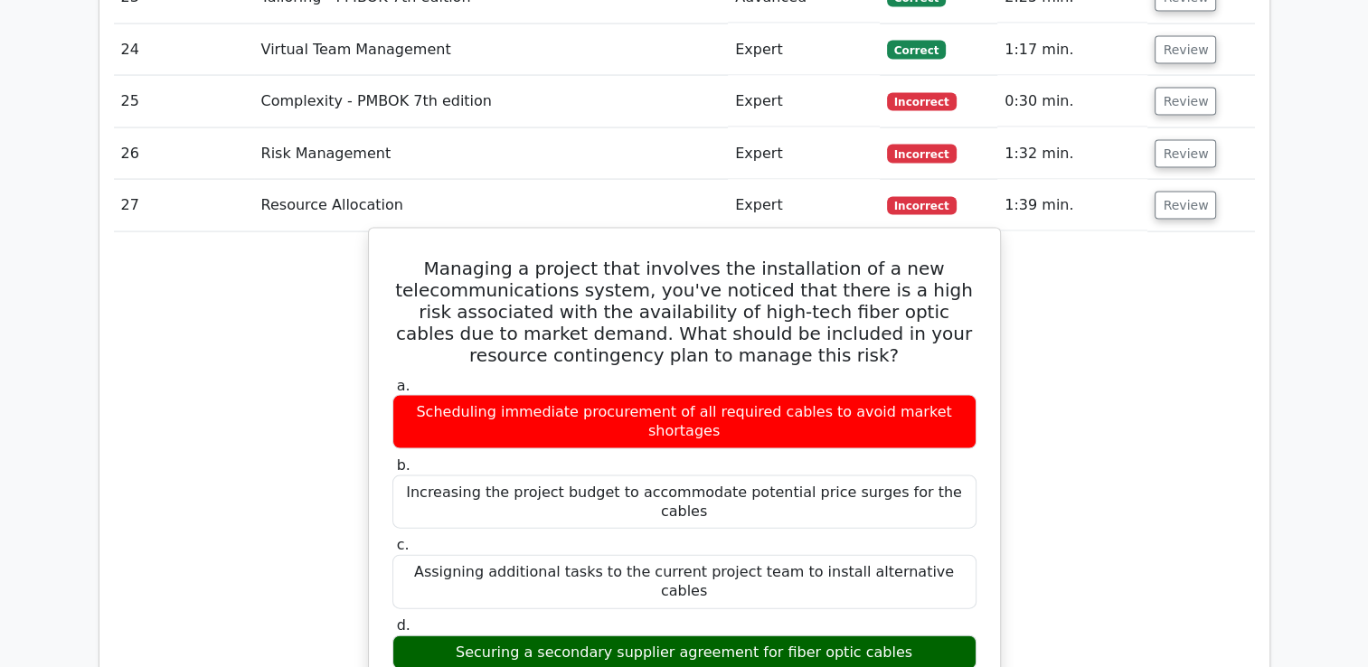
scroll to position [3561, 0]
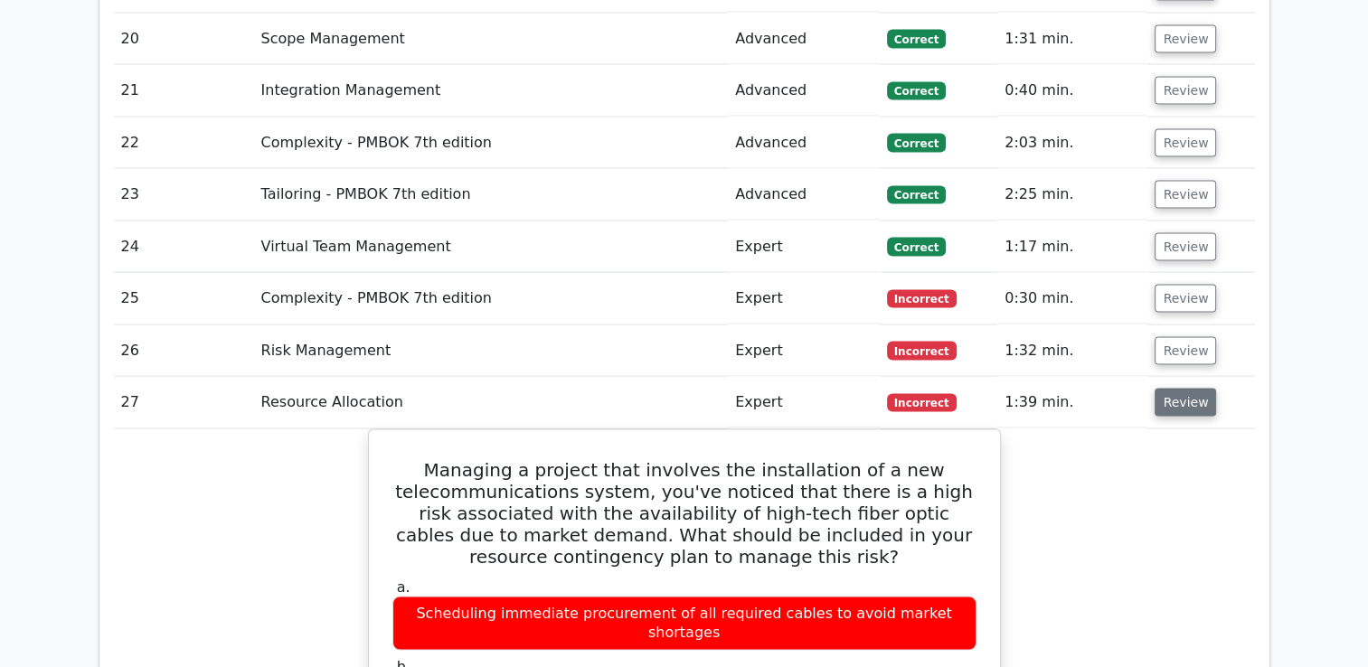
click at [1172, 389] on button "Review" at bounding box center [1185, 403] width 61 height 28
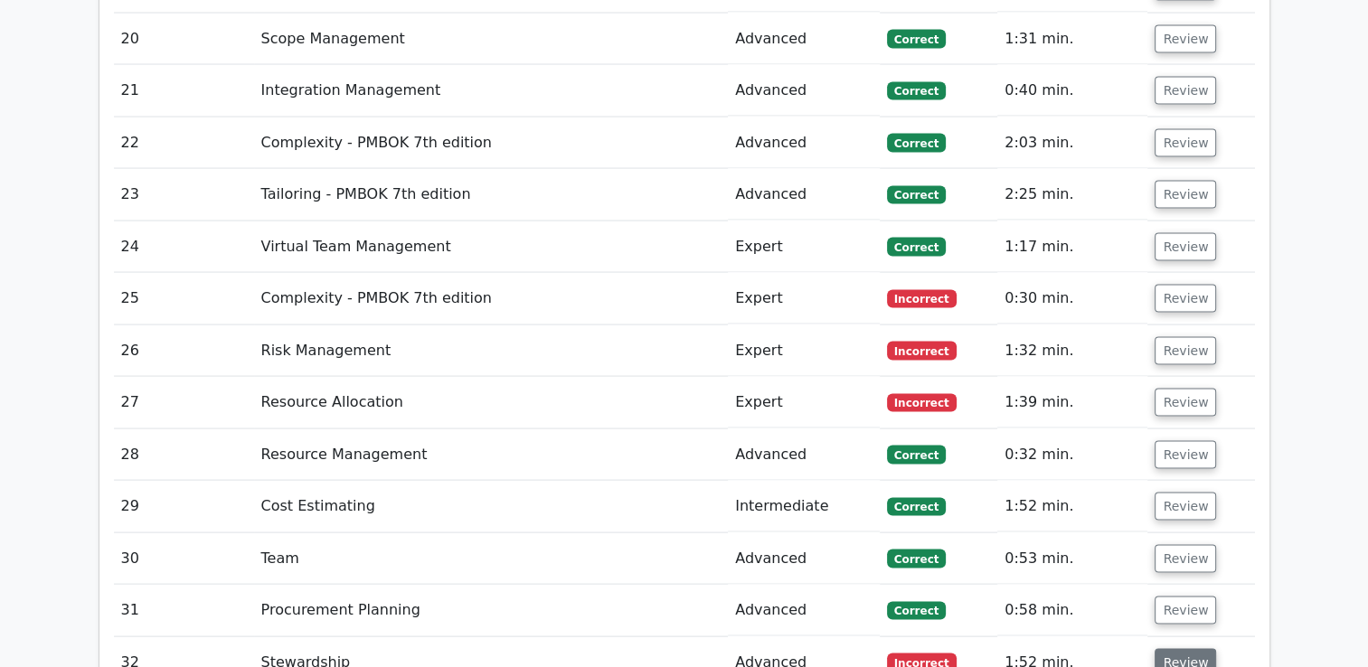
click at [1185, 649] on button "Review" at bounding box center [1185, 663] width 61 height 28
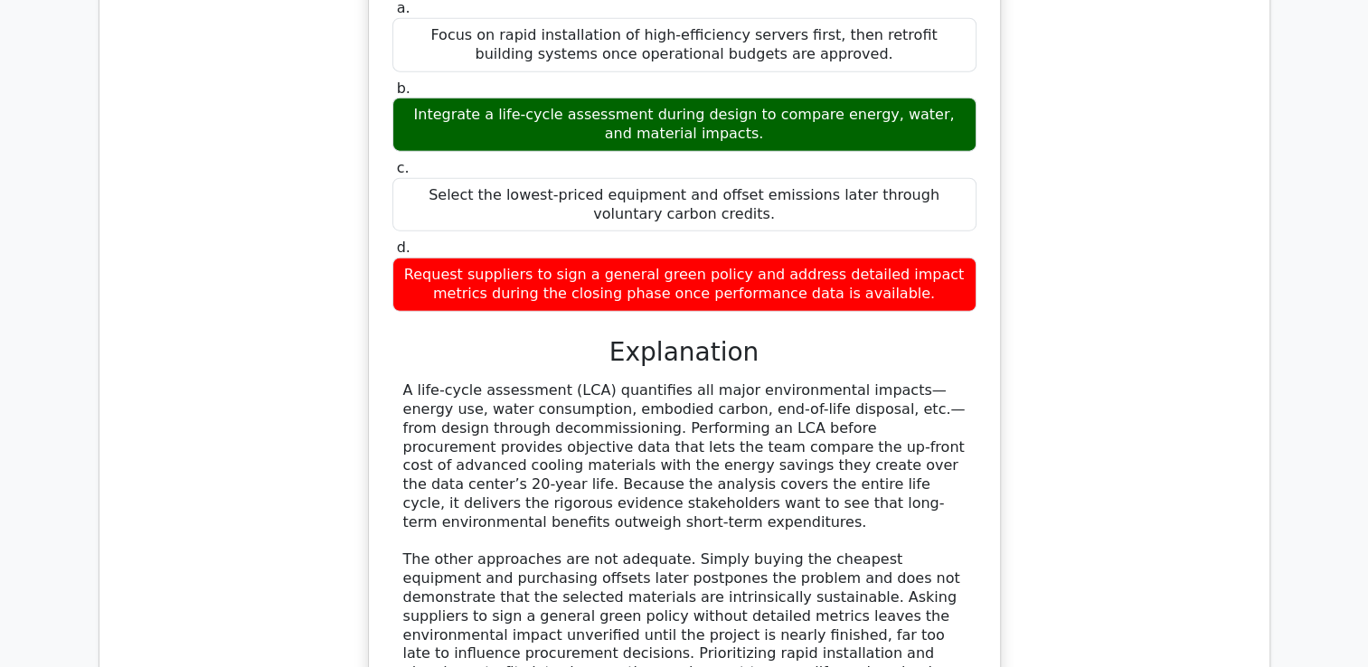
scroll to position [4014, 0]
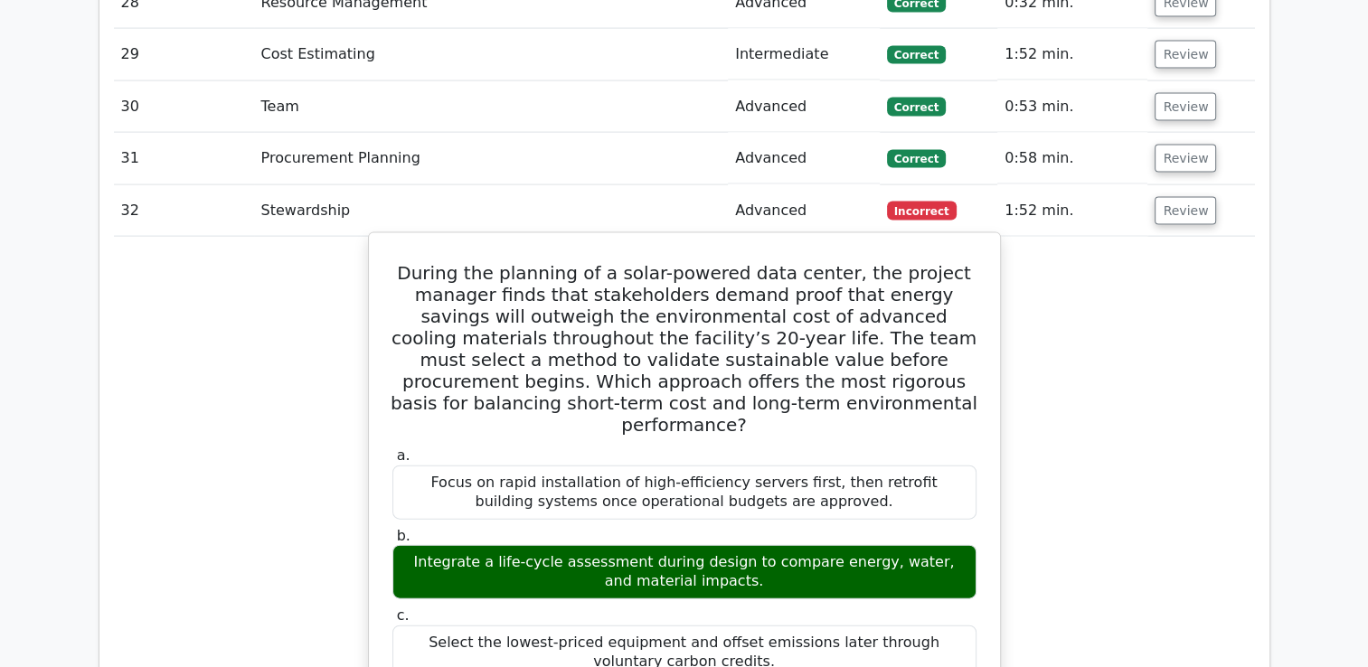
click at [650, 466] on div "Focus on rapid installation of high-efficiency servers first, then retrofit bui…" at bounding box center [684, 493] width 584 height 54
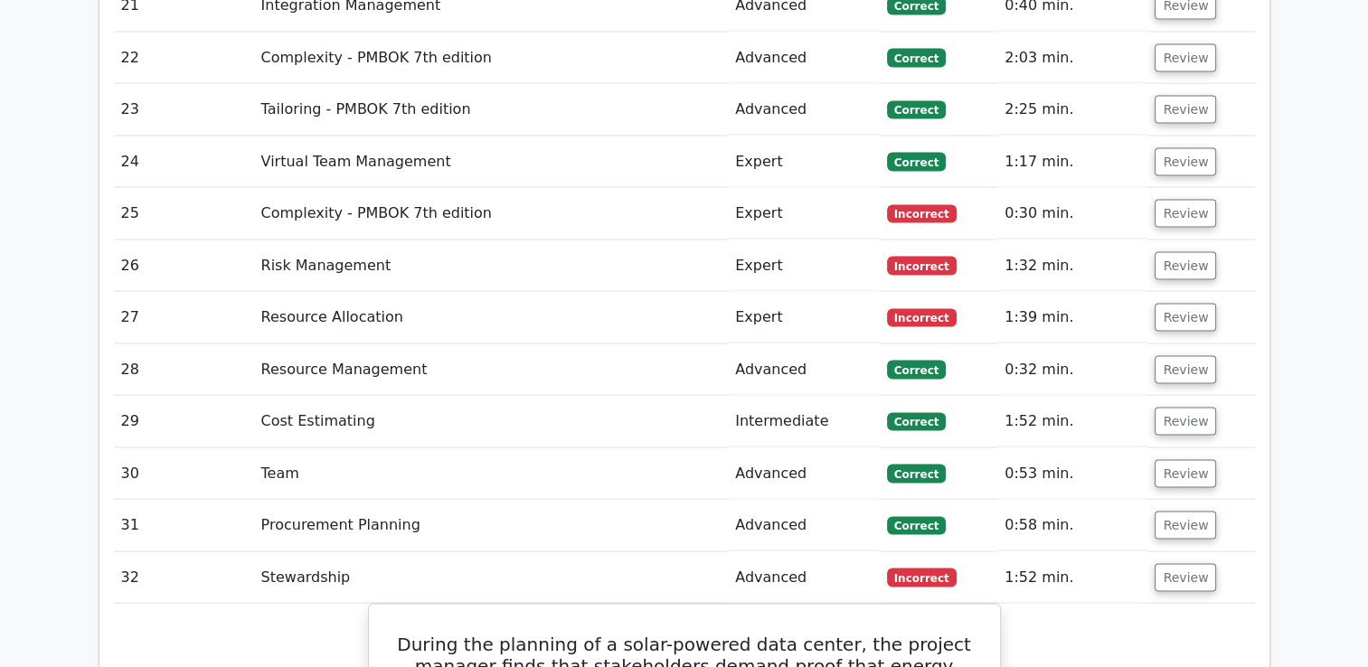
scroll to position [3742, 0]
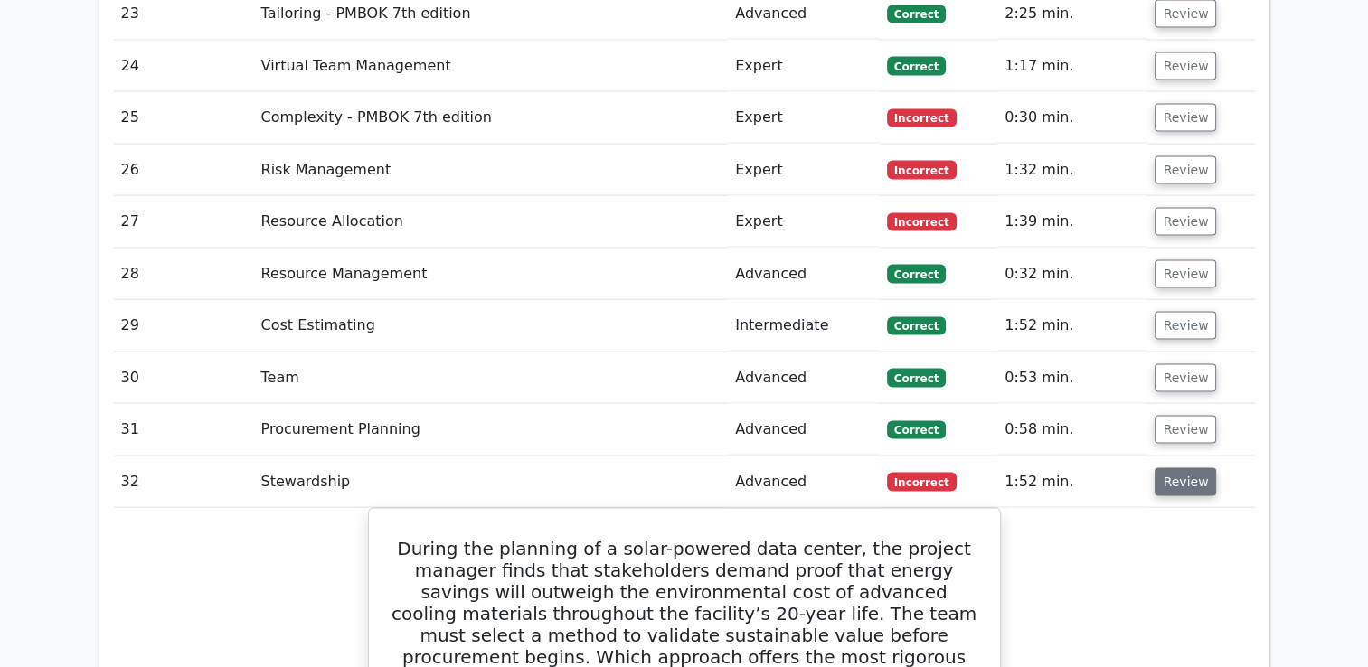
click at [1174, 468] on button "Review" at bounding box center [1185, 482] width 61 height 28
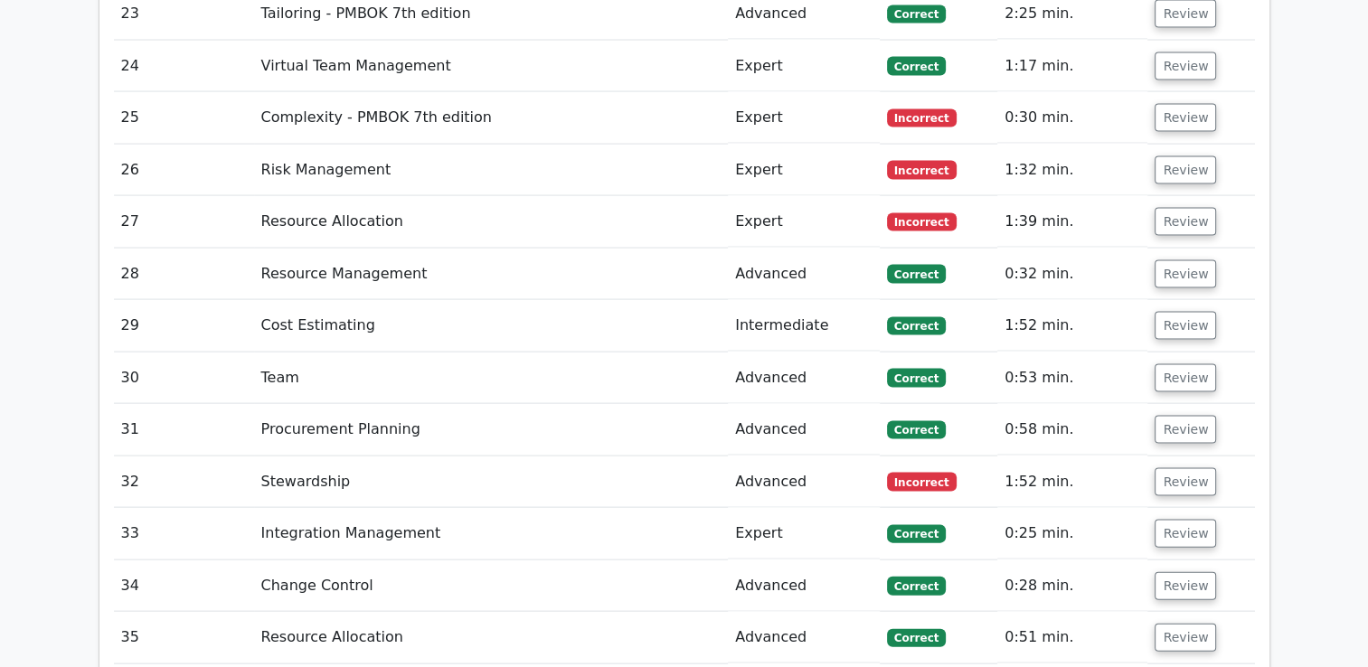
scroll to position [3923, 0]
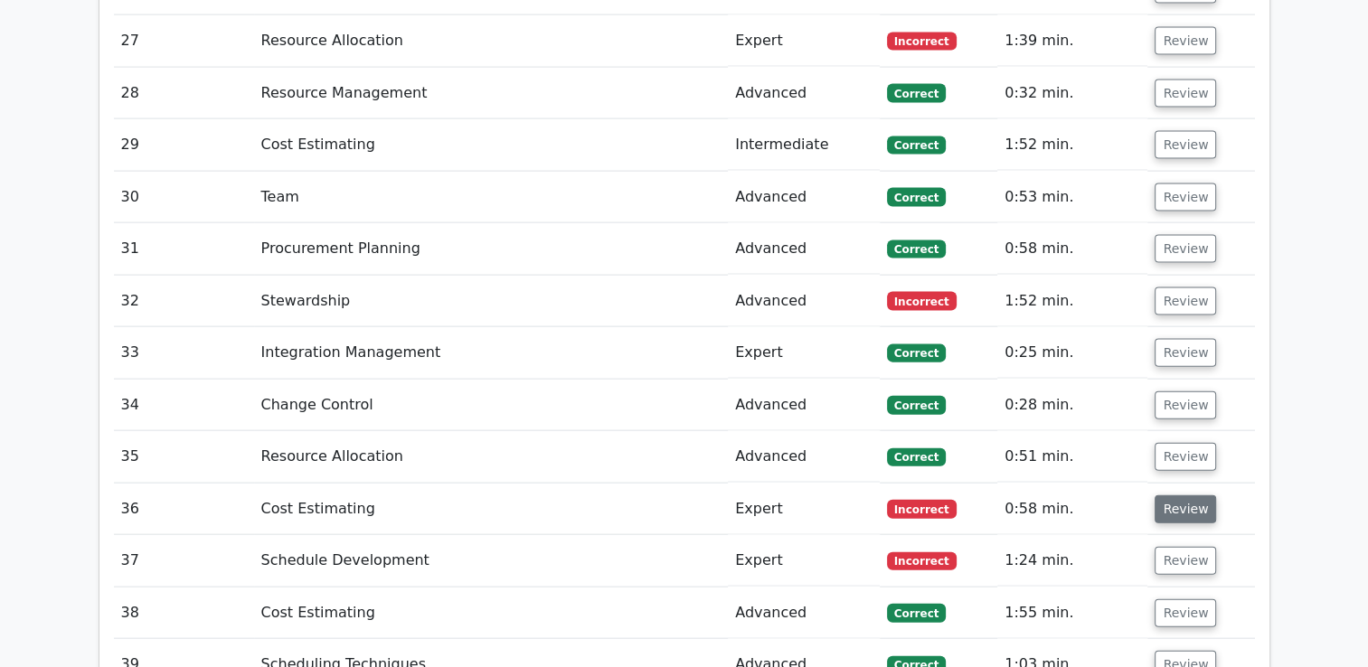
click at [1182, 496] on button "Review" at bounding box center [1185, 510] width 61 height 28
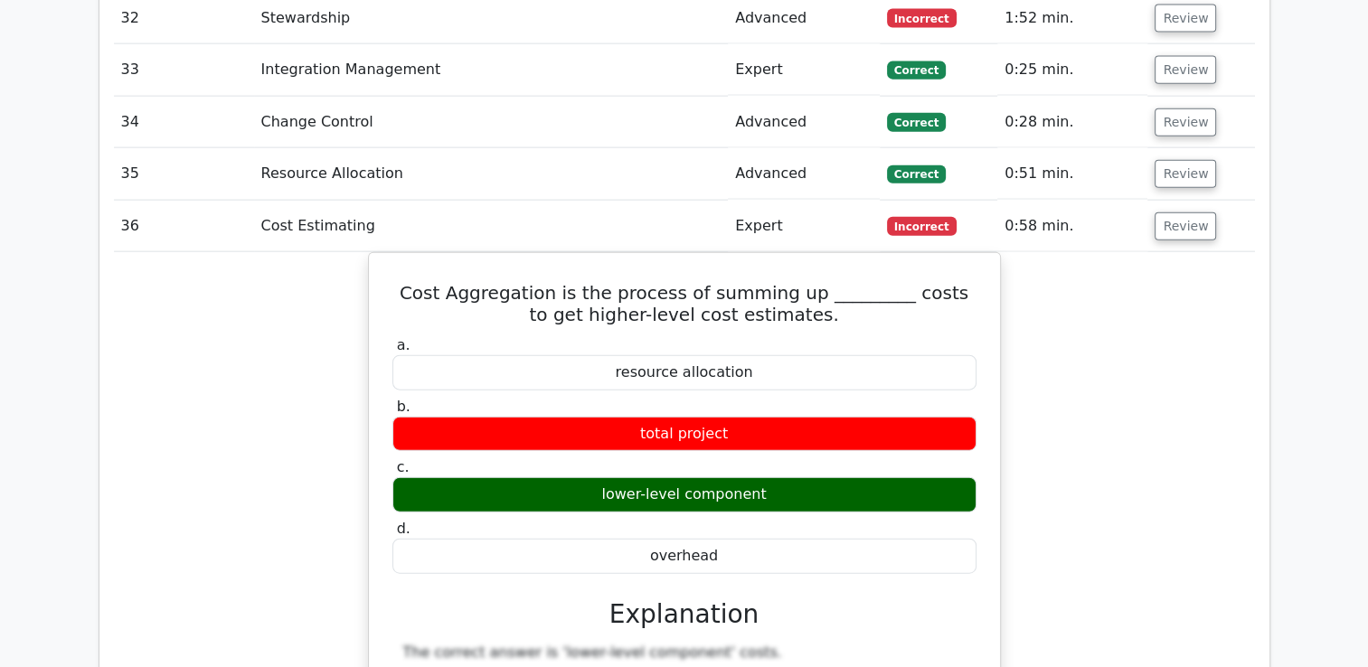
scroll to position [4194, 0]
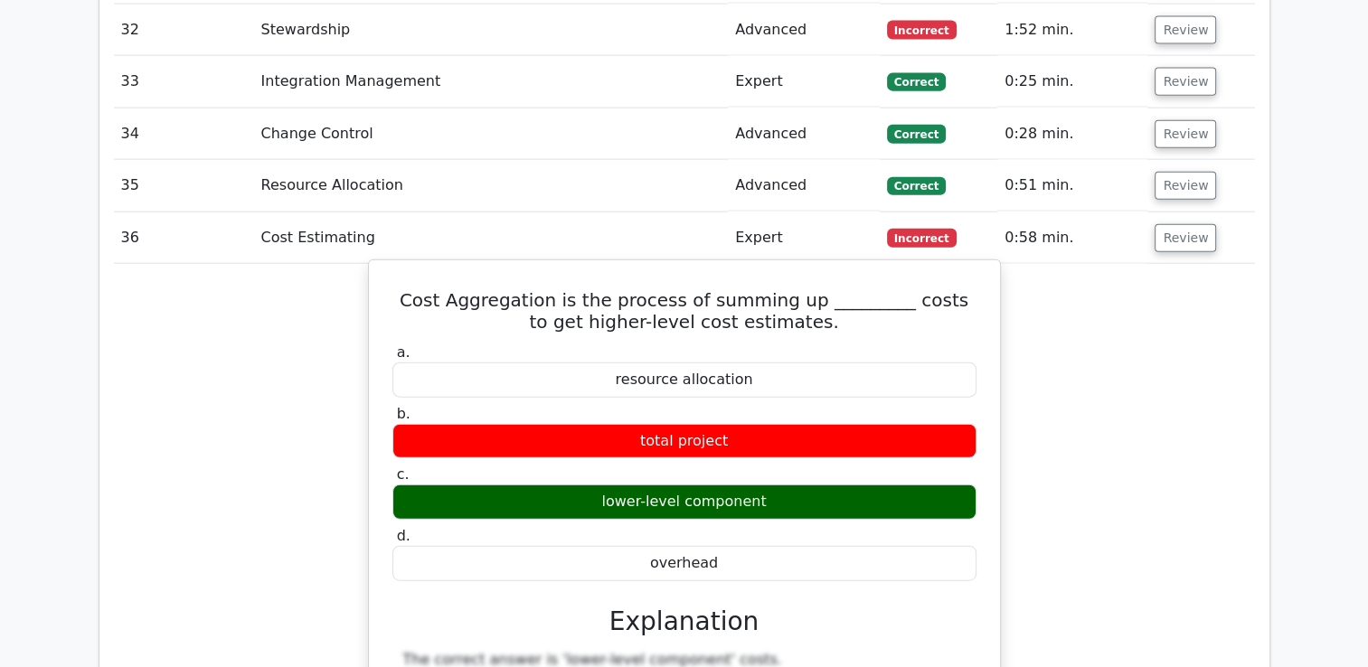
drag, startPoint x: 403, startPoint y: 222, endPoint x: 806, endPoint y: 472, distance: 473.6
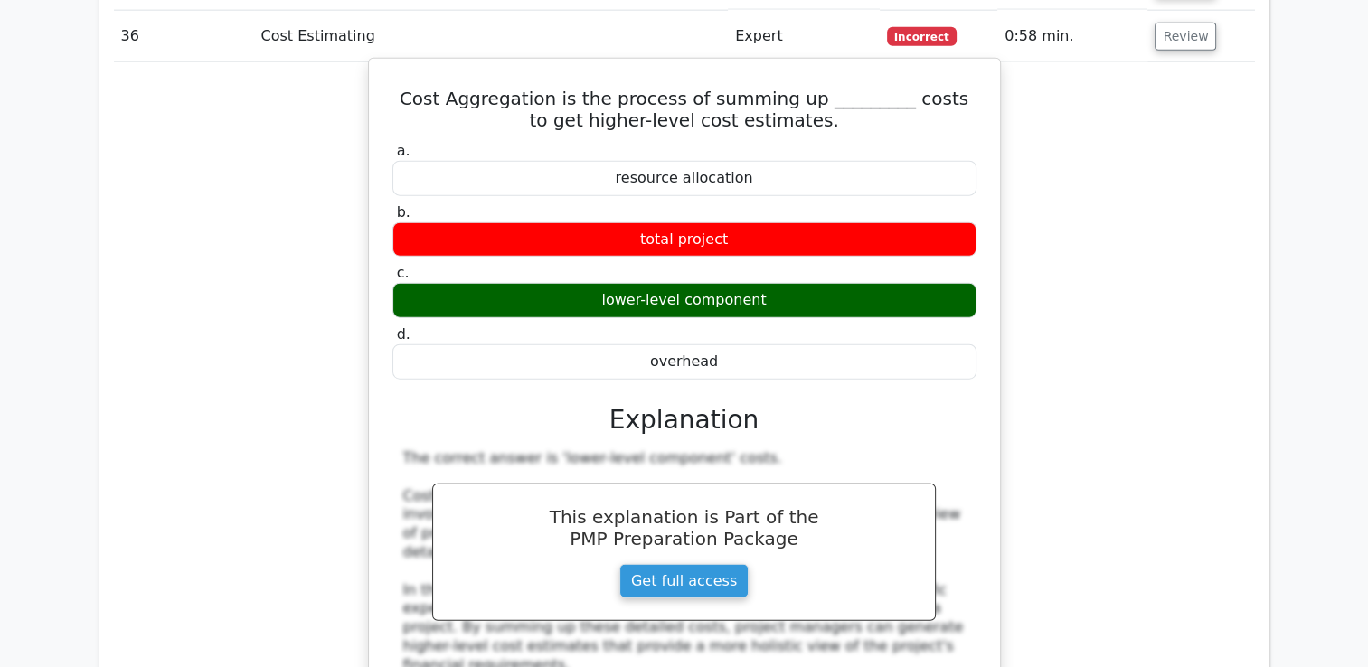
scroll to position [4375, 0]
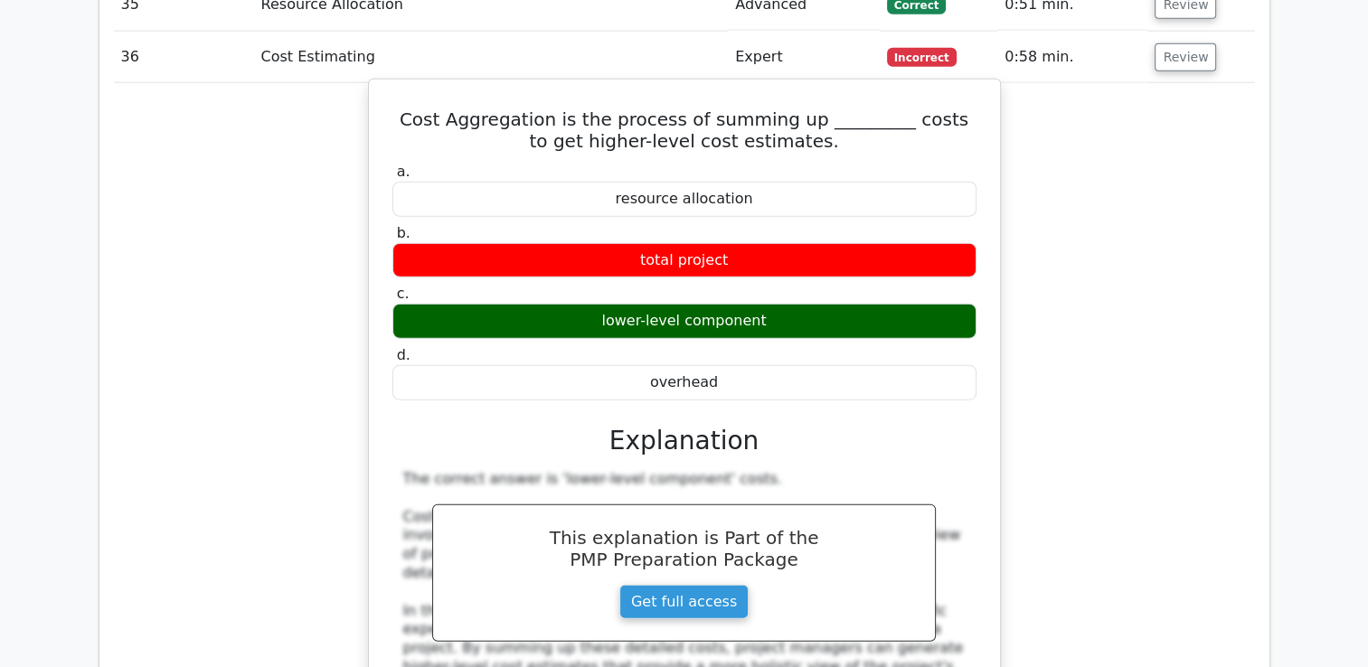
copy div "Cost Aggregation is the process of summing up _________ costs to get higher-lev…"
click at [920, 387] on div "a. resource allocation b. total project c. d." at bounding box center [685, 575] width 588 height 833
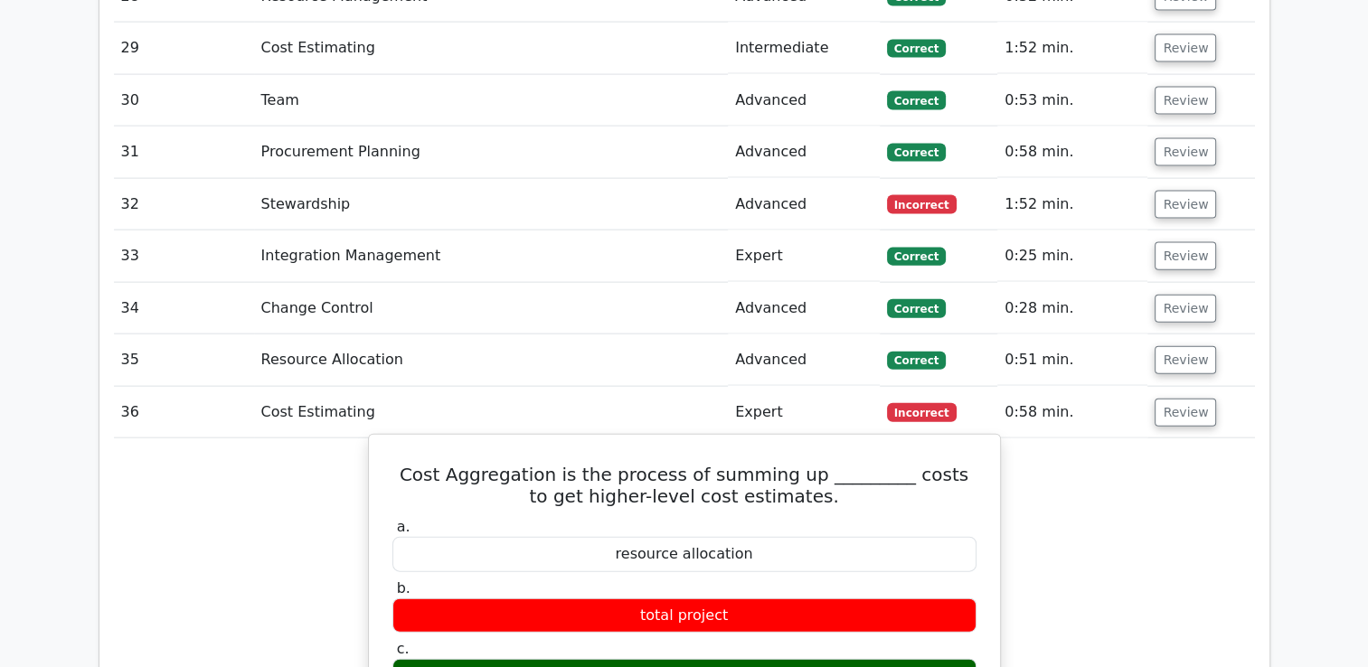
scroll to position [4014, 0]
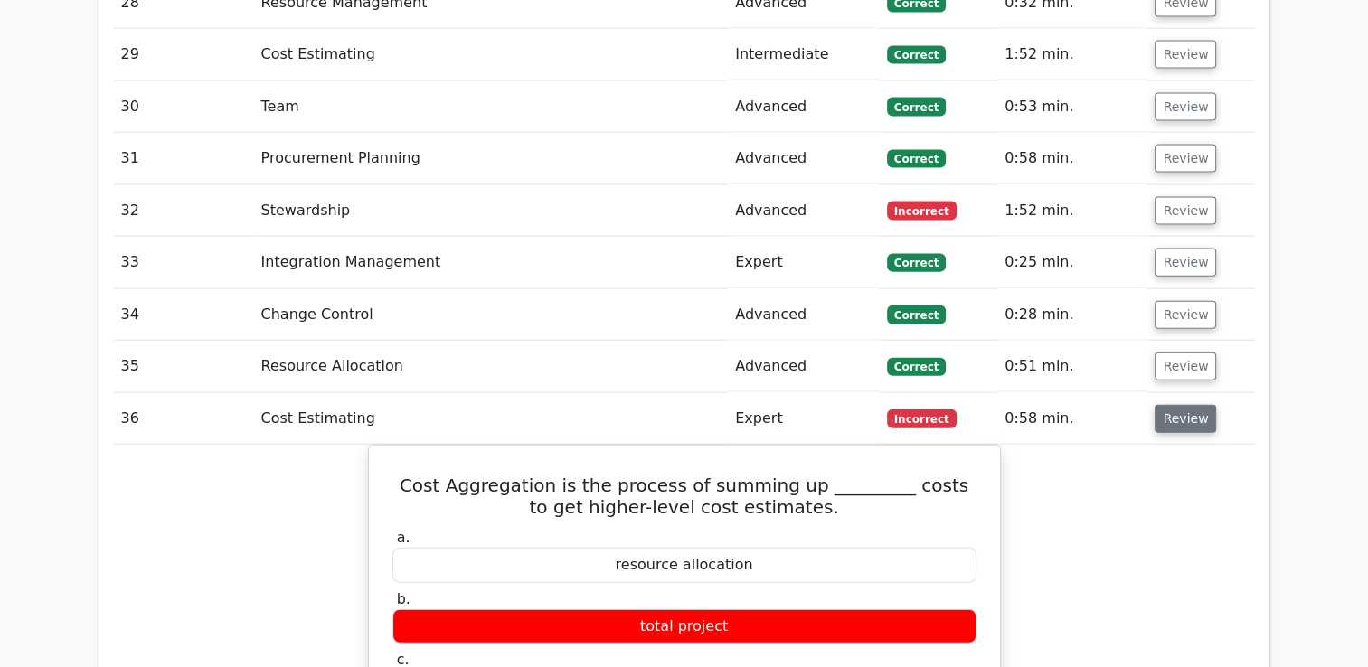
click at [1177, 405] on button "Review" at bounding box center [1185, 419] width 61 height 28
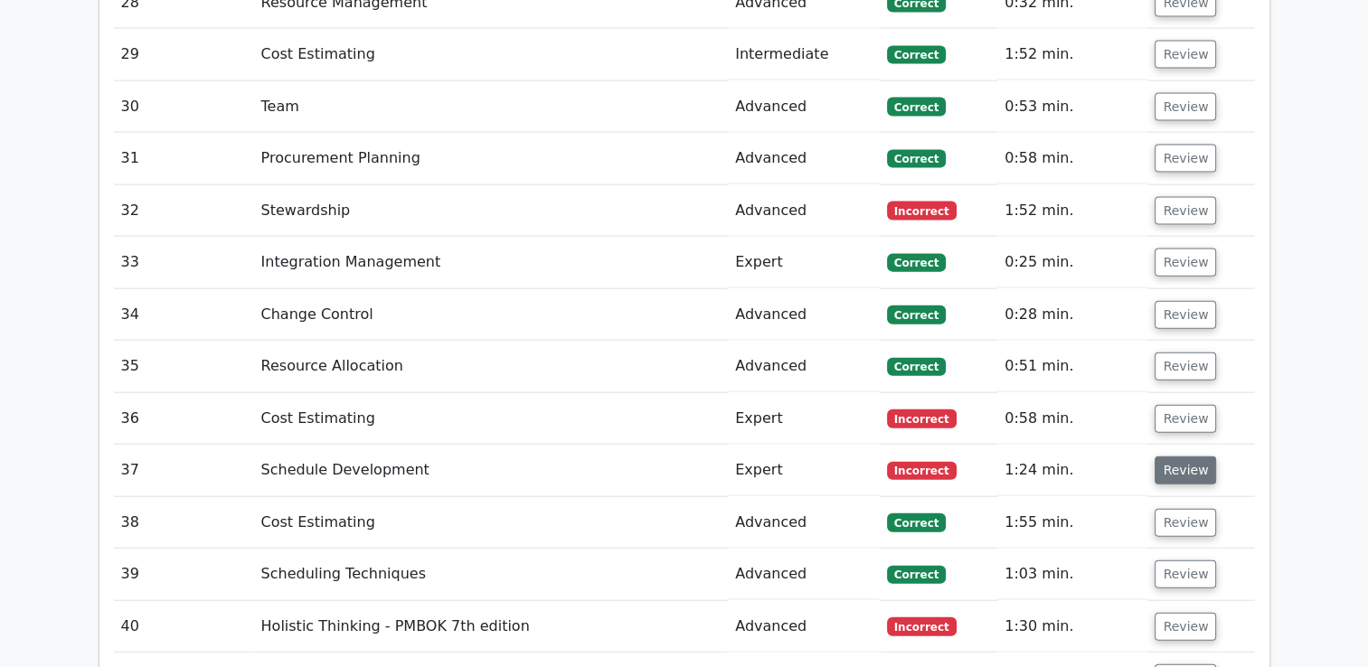
click at [1183, 457] on button "Review" at bounding box center [1185, 471] width 61 height 28
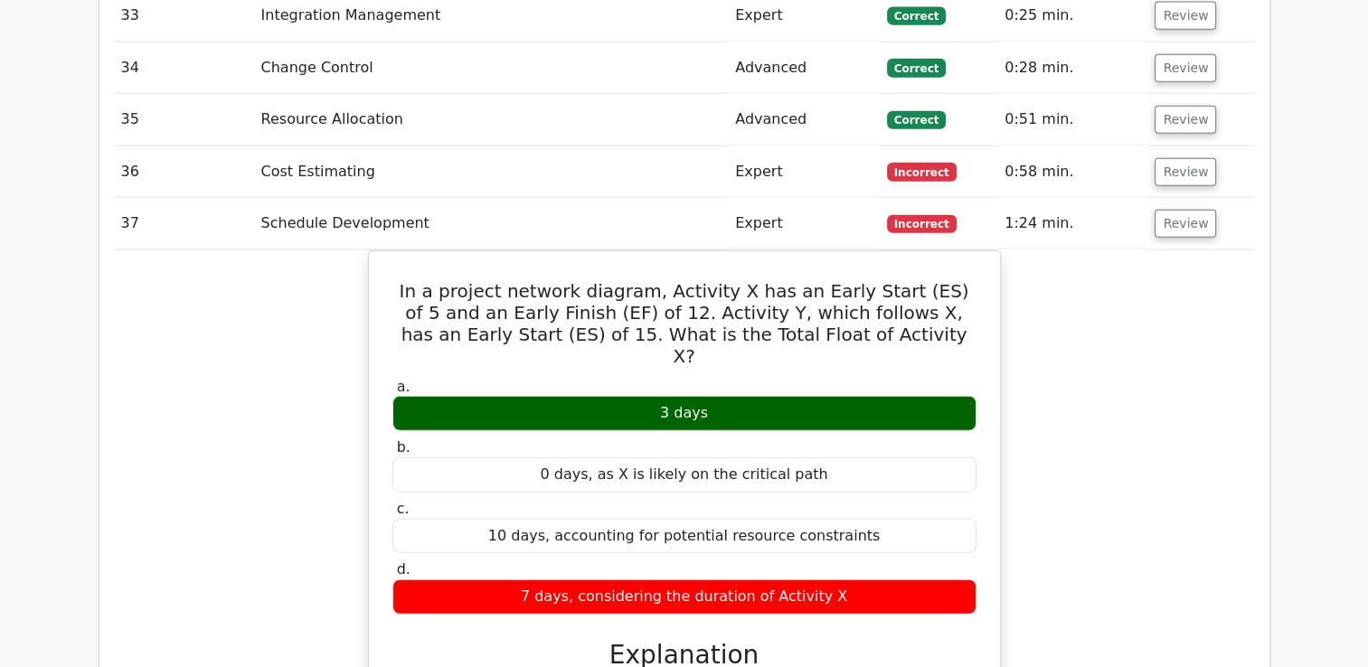
scroll to position [4104, 0]
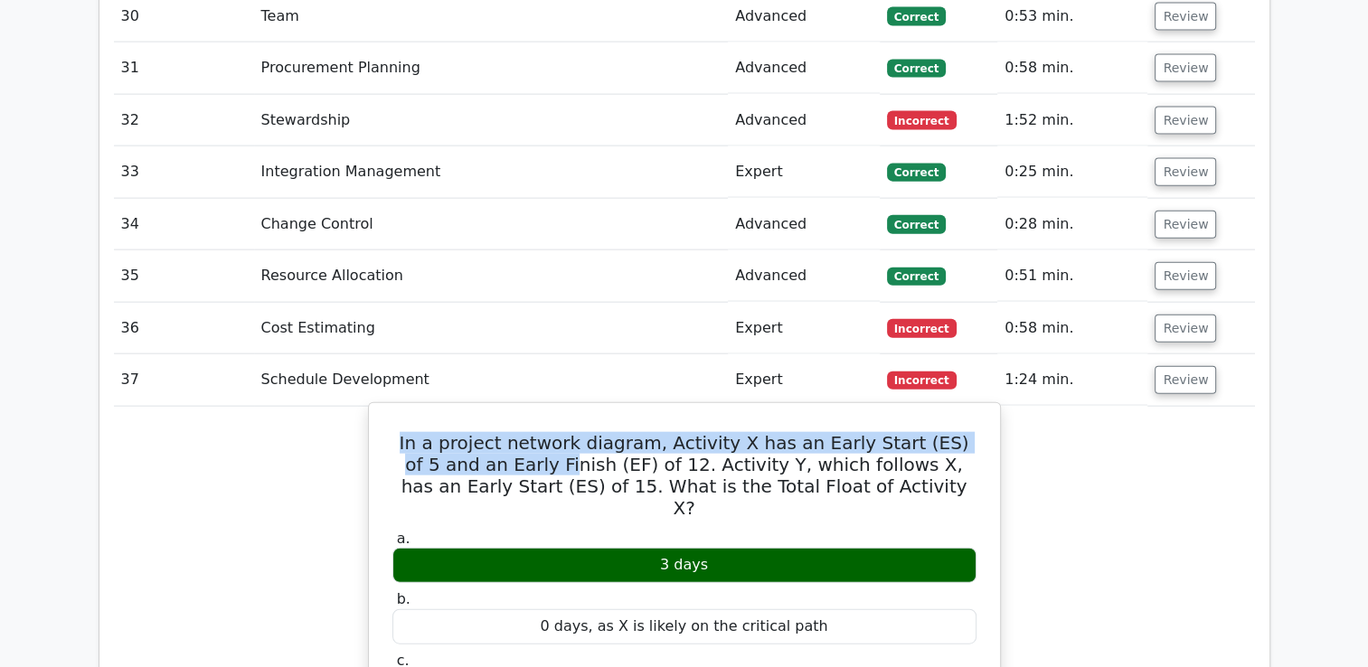
drag, startPoint x: 393, startPoint y: 363, endPoint x: 483, endPoint y: 383, distance: 91.9
click at [483, 432] on h5 "In a project network diagram, Activity X has an Early Start (ES) of 5 and an Ea…" at bounding box center [685, 475] width 588 height 87
drag, startPoint x: 483, startPoint y: 383, endPoint x: 451, endPoint y: 388, distance: 32.0
click at [451, 432] on h5 "In a project network diagram, Activity X has an Early Start (ES) of 5 and an Ea…" at bounding box center [685, 475] width 588 height 87
click at [418, 432] on h5 "In a project network diagram, Activity X has an Early Start (ES) of 5 and an Ea…" at bounding box center [685, 475] width 588 height 87
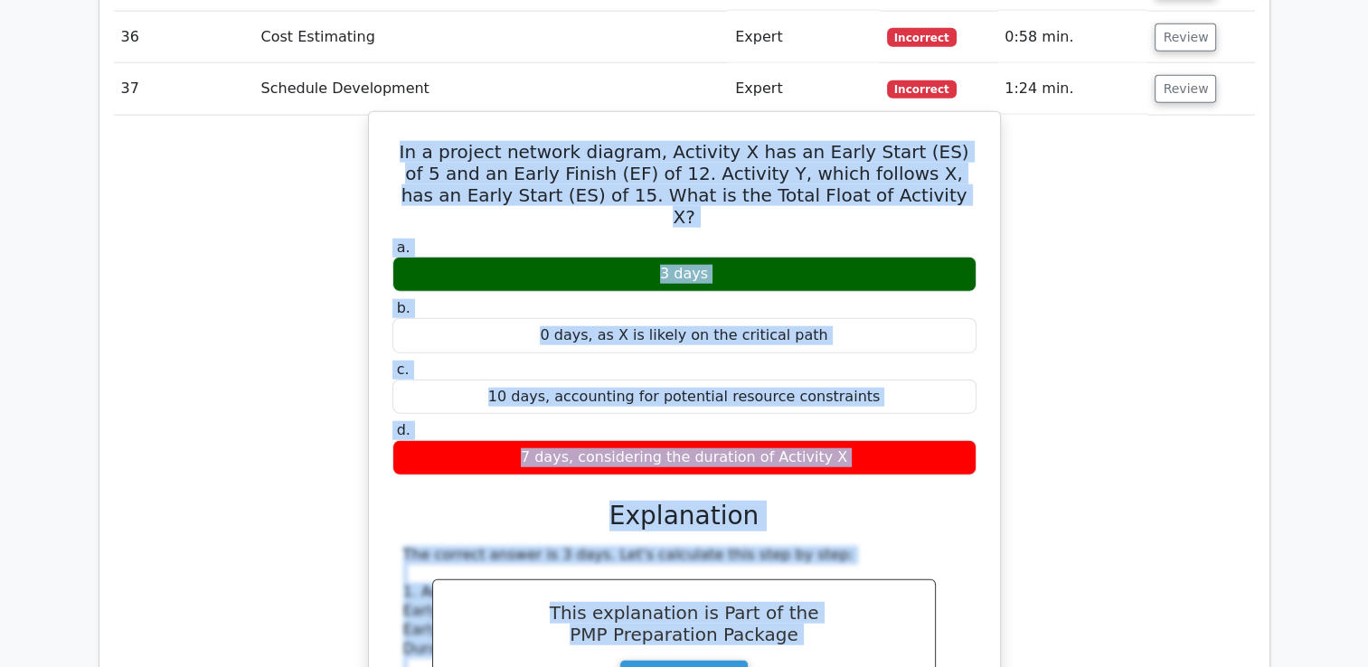
scroll to position [4665, 0]
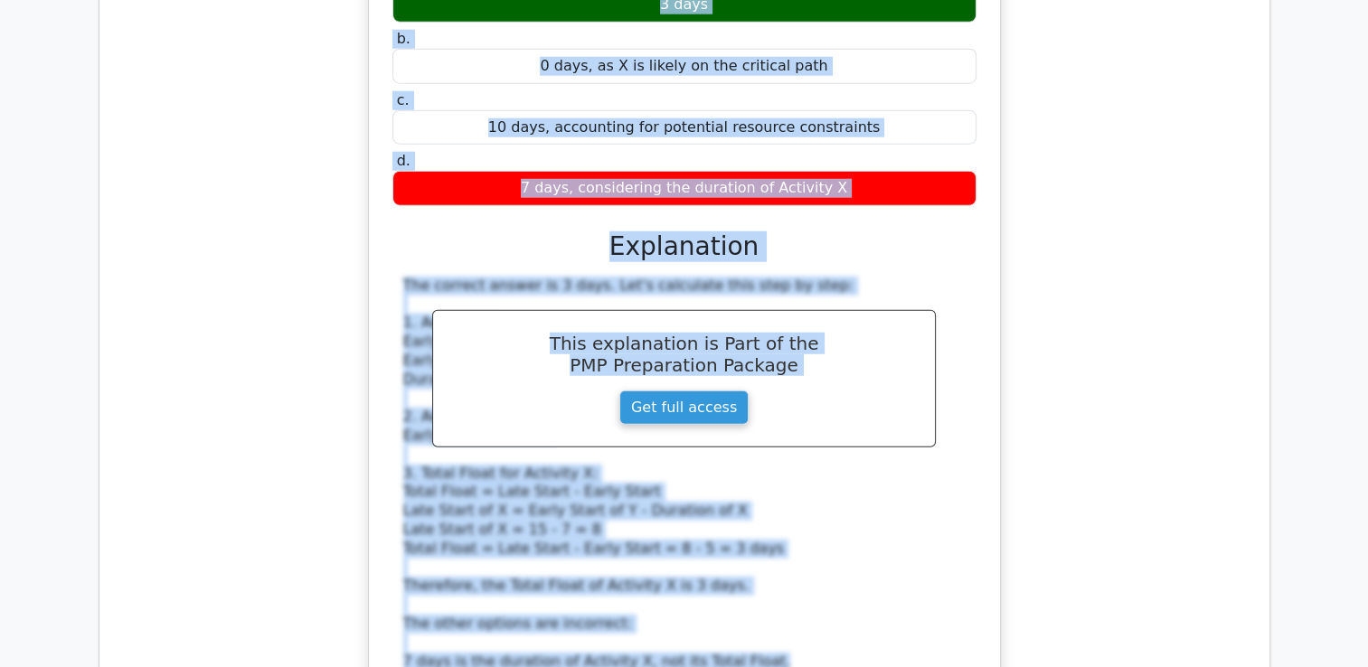
drag, startPoint x: 395, startPoint y: 364, endPoint x: 948, endPoint y: 104, distance: 610.9
click at [948, 104] on div "In a project network diagram, Activity X has an Early Start (ES) of 5 and an Ea…" at bounding box center [684, 360] width 617 height 1020
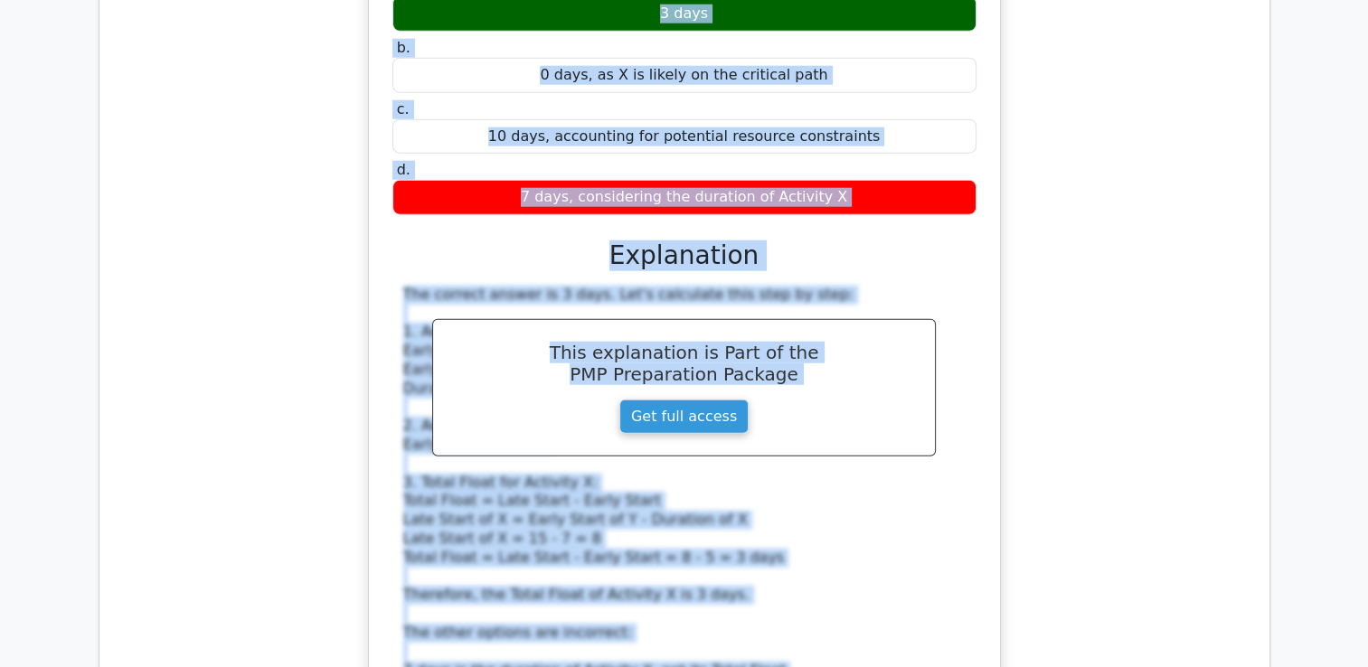
copy div "In a project network diagram, Activity X has an Early Start (ES) of 5 and an Ea…"
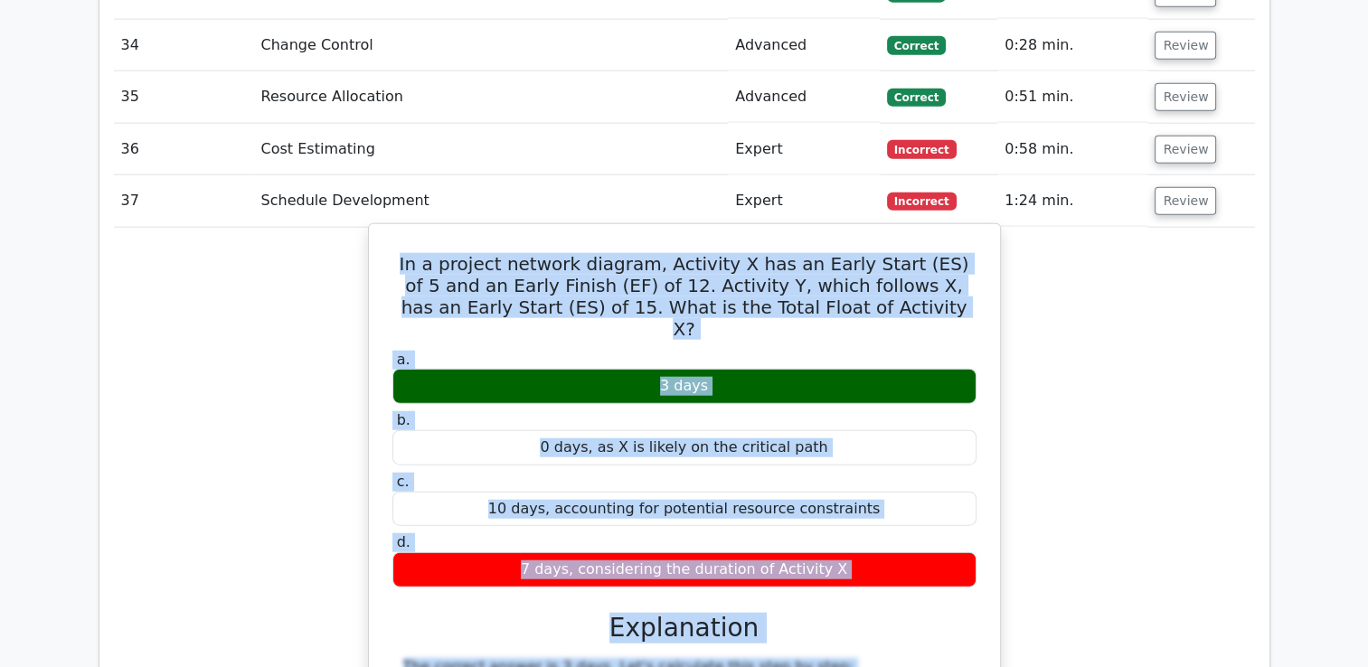
scroll to position [4303, 0]
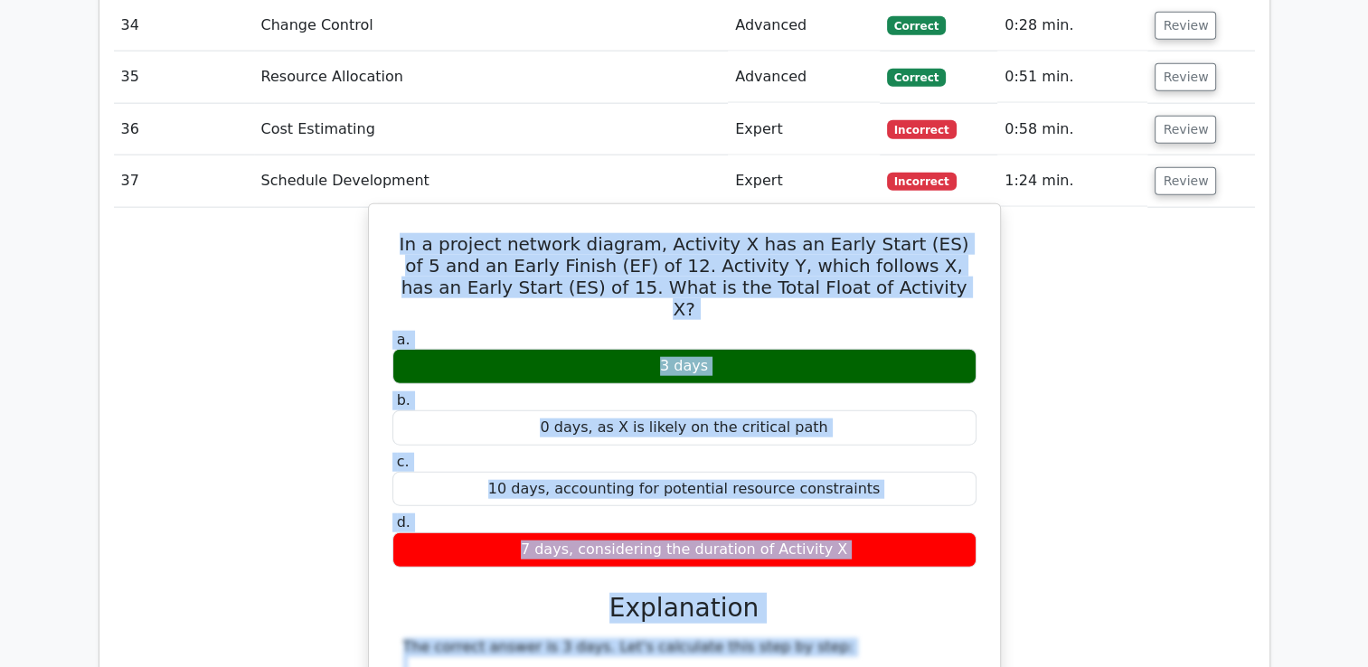
click at [768, 233] on h5 "In a project network diagram, Activity X has an Early Start (ES) of 5 and an Ea…" at bounding box center [685, 276] width 588 height 87
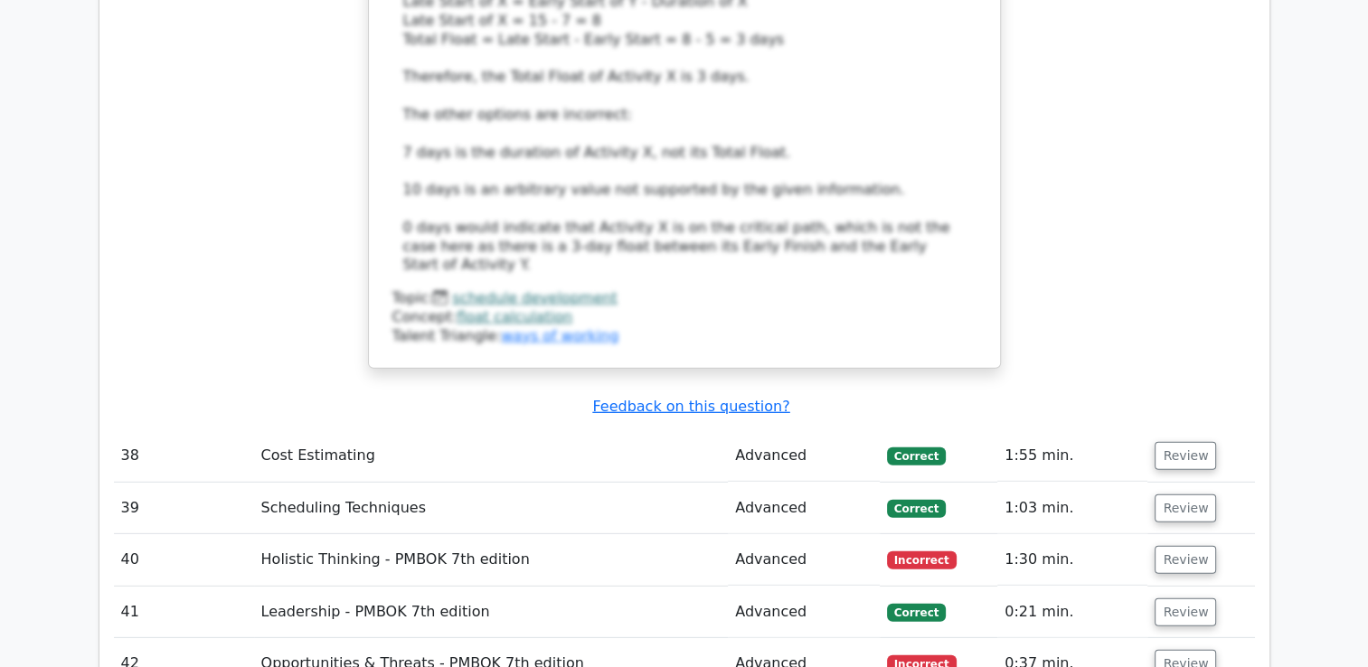
scroll to position [5298, 0]
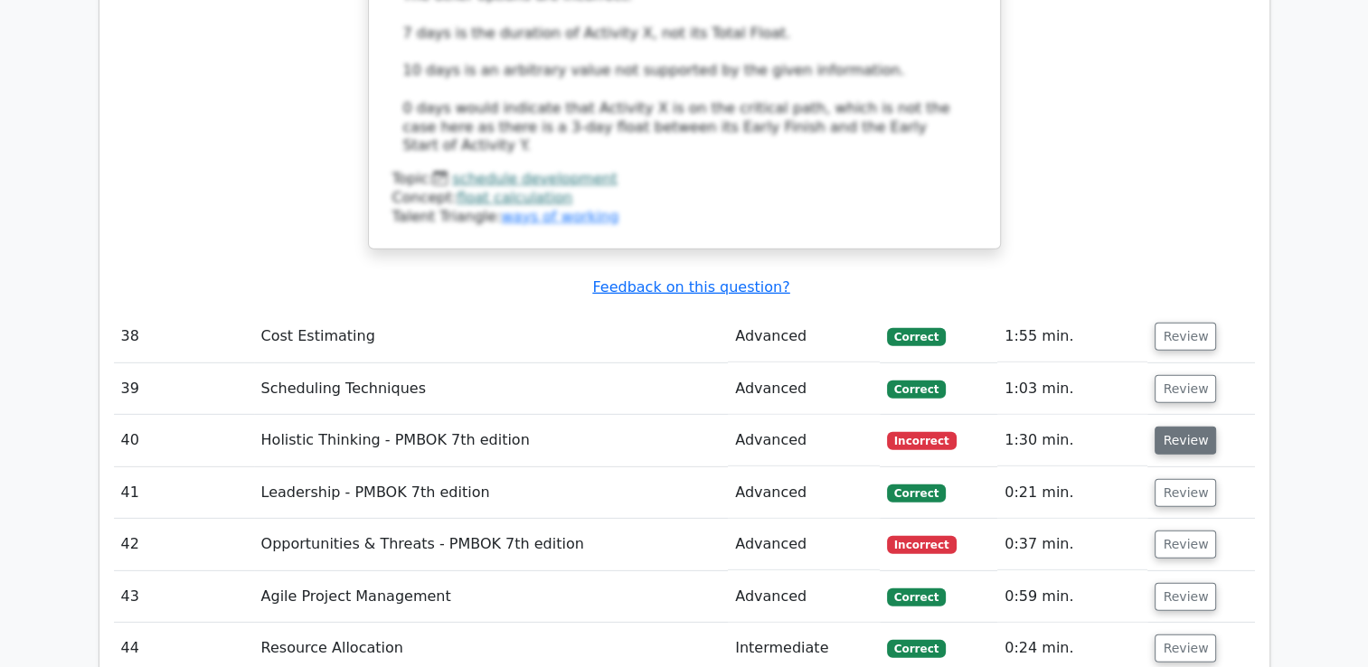
click at [1180, 427] on button "Review" at bounding box center [1185, 441] width 61 height 28
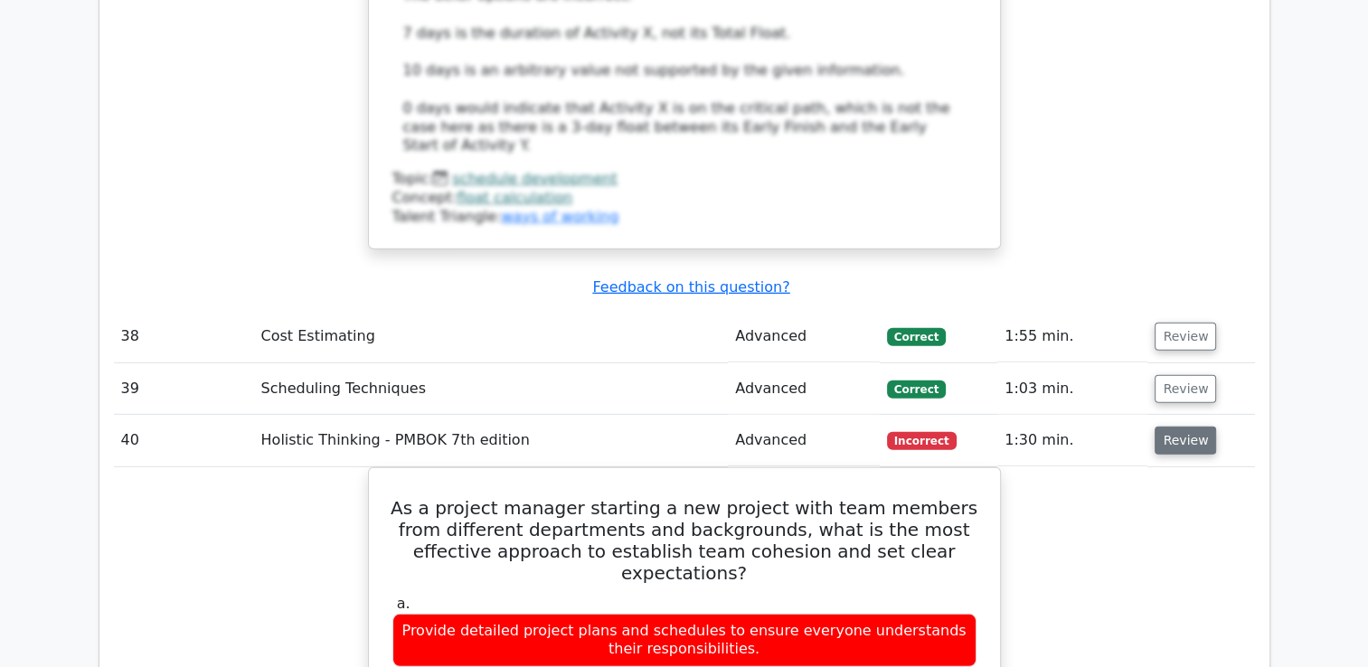
click at [1177, 427] on button "Review" at bounding box center [1185, 441] width 61 height 28
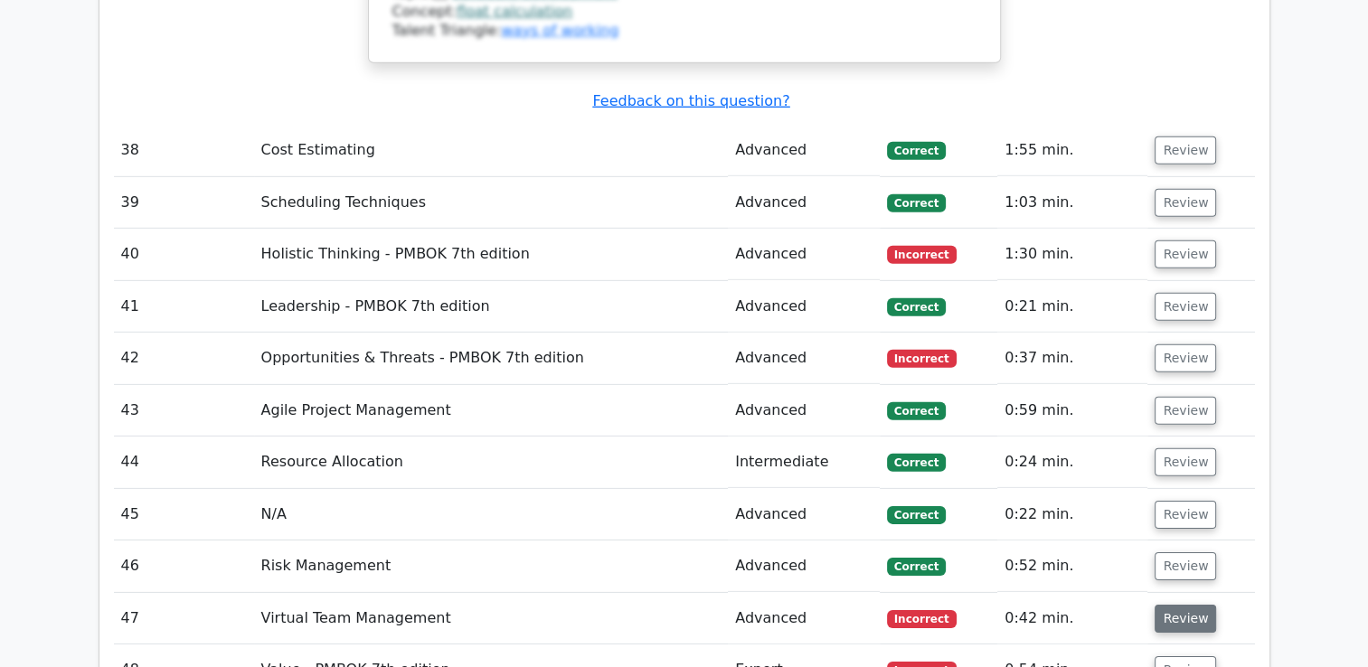
scroll to position [5479, 0]
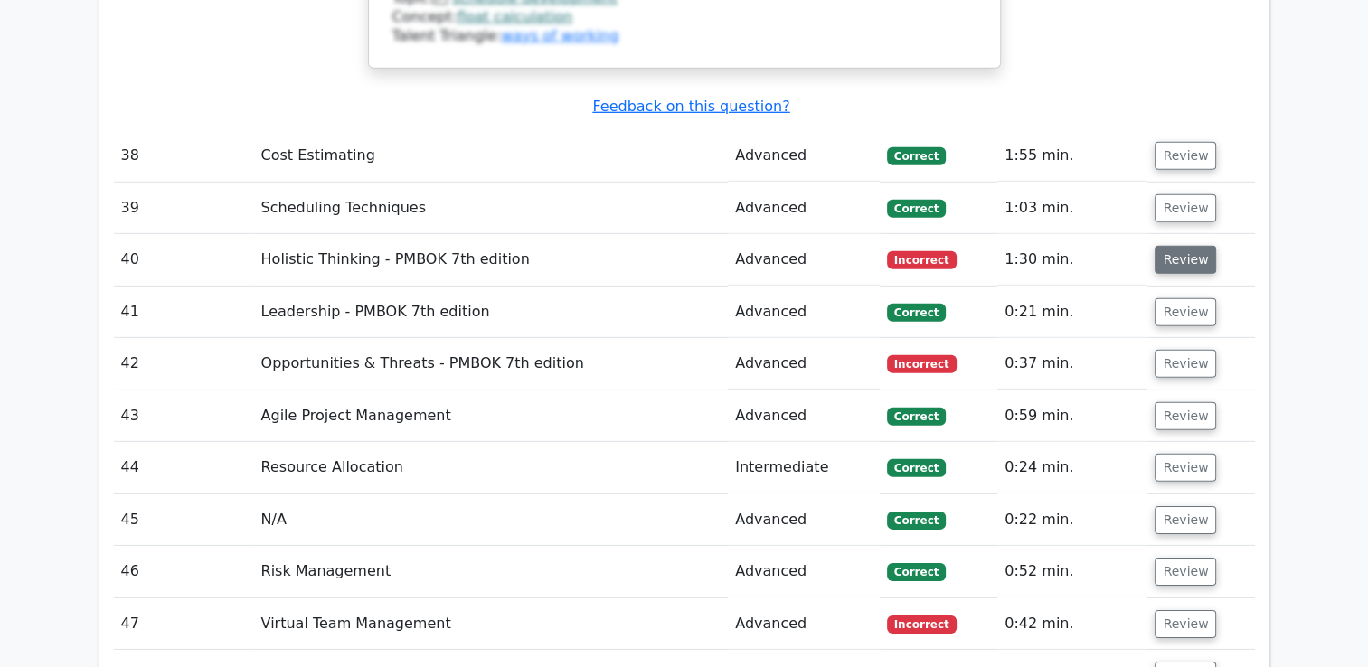
click at [1190, 246] on button "Review" at bounding box center [1185, 260] width 61 height 28
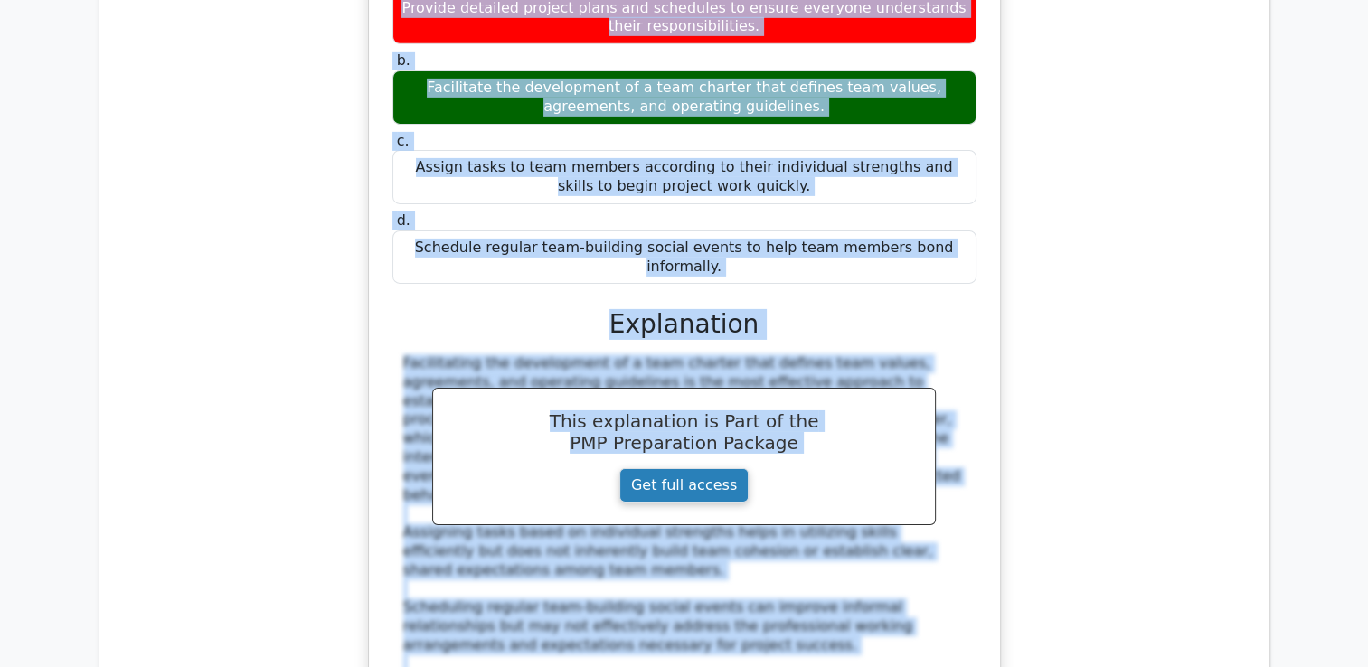
scroll to position [5947, 0]
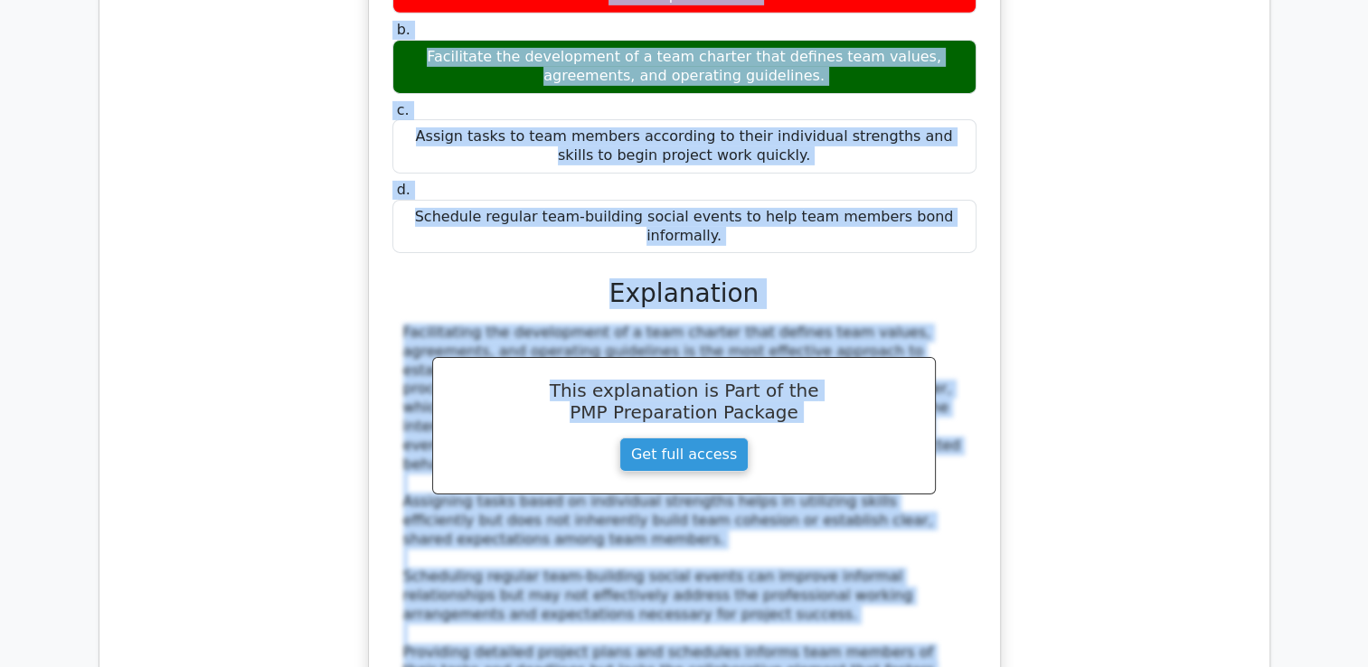
drag, startPoint x: 402, startPoint y: 382, endPoint x: 998, endPoint y: 67, distance: 674.0
click at [998, 67] on div "As a project manager starting a new project with team members from different de…" at bounding box center [684, 313] width 633 height 998
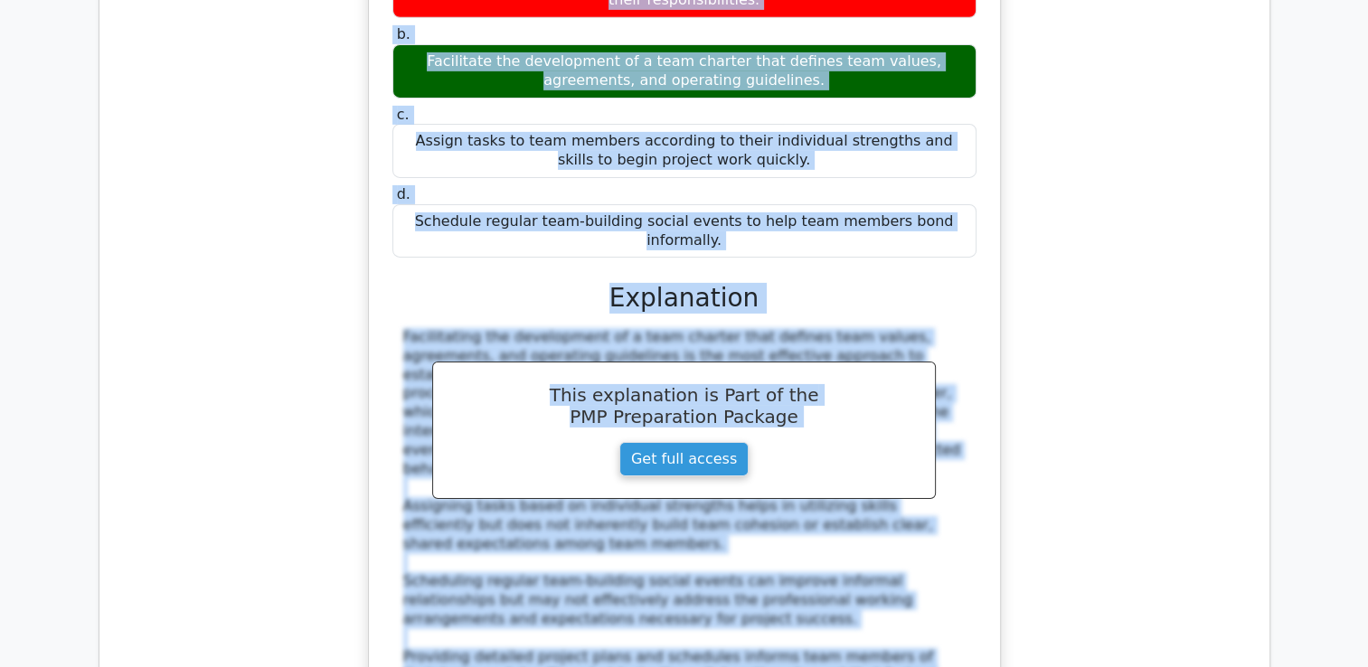
copy div "As a project manager starting a new project with team members from different de…"
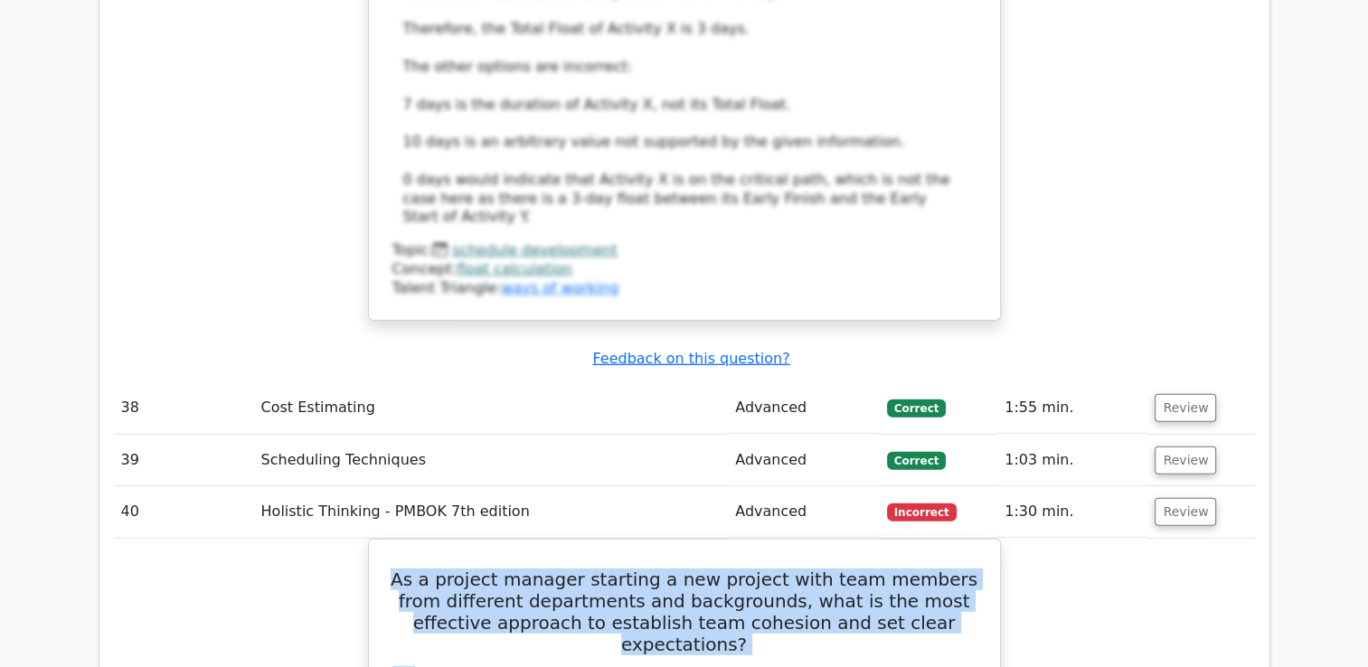
scroll to position [5224, 0]
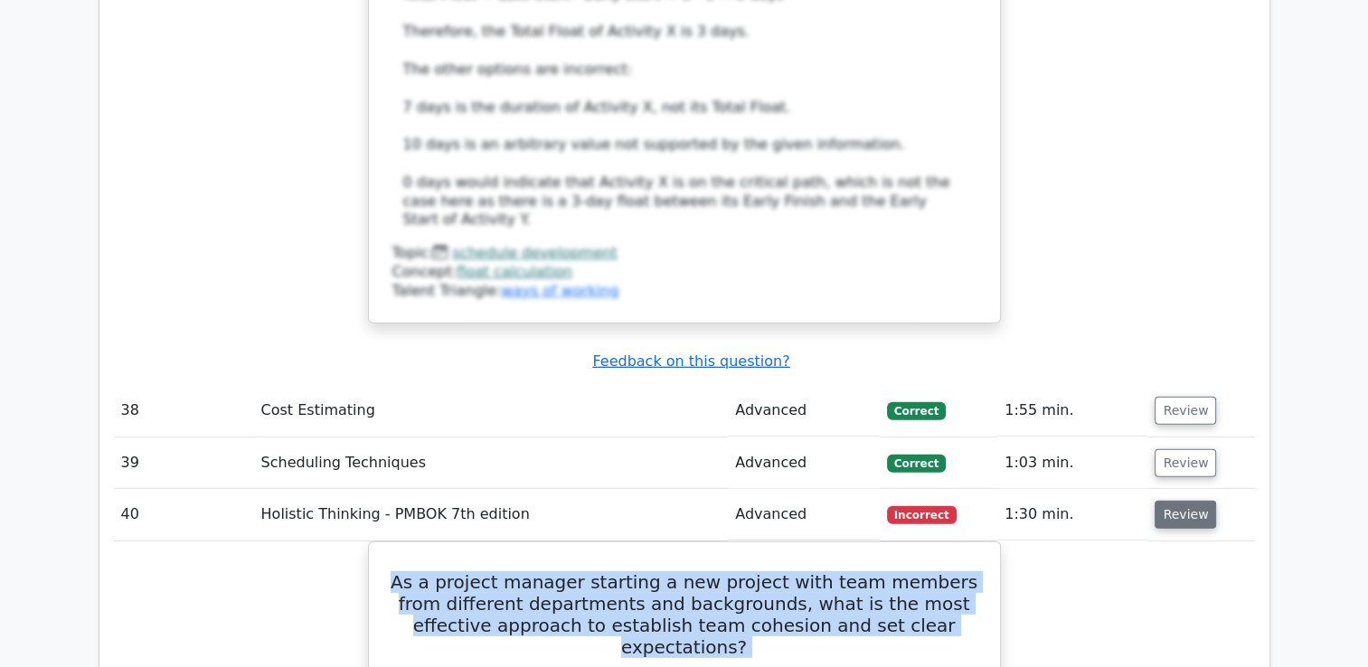
click at [1172, 501] on button "Review" at bounding box center [1185, 515] width 61 height 28
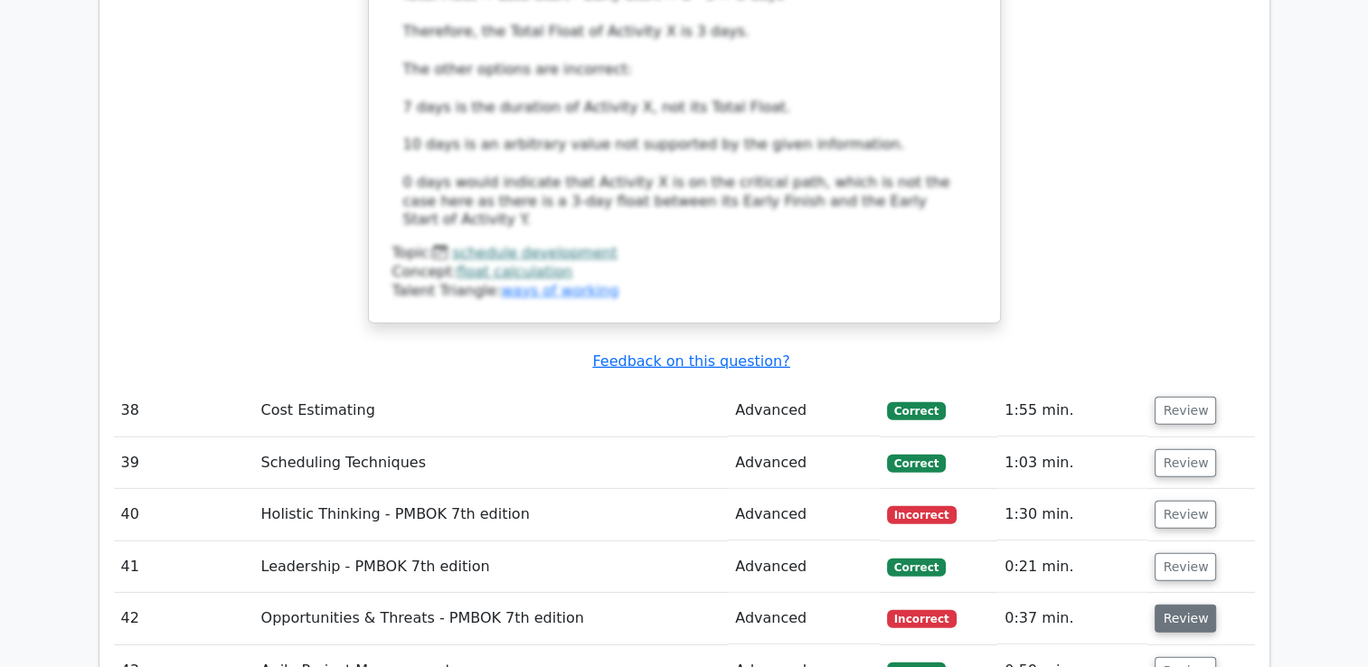
click at [1180, 605] on button "Review" at bounding box center [1185, 619] width 61 height 28
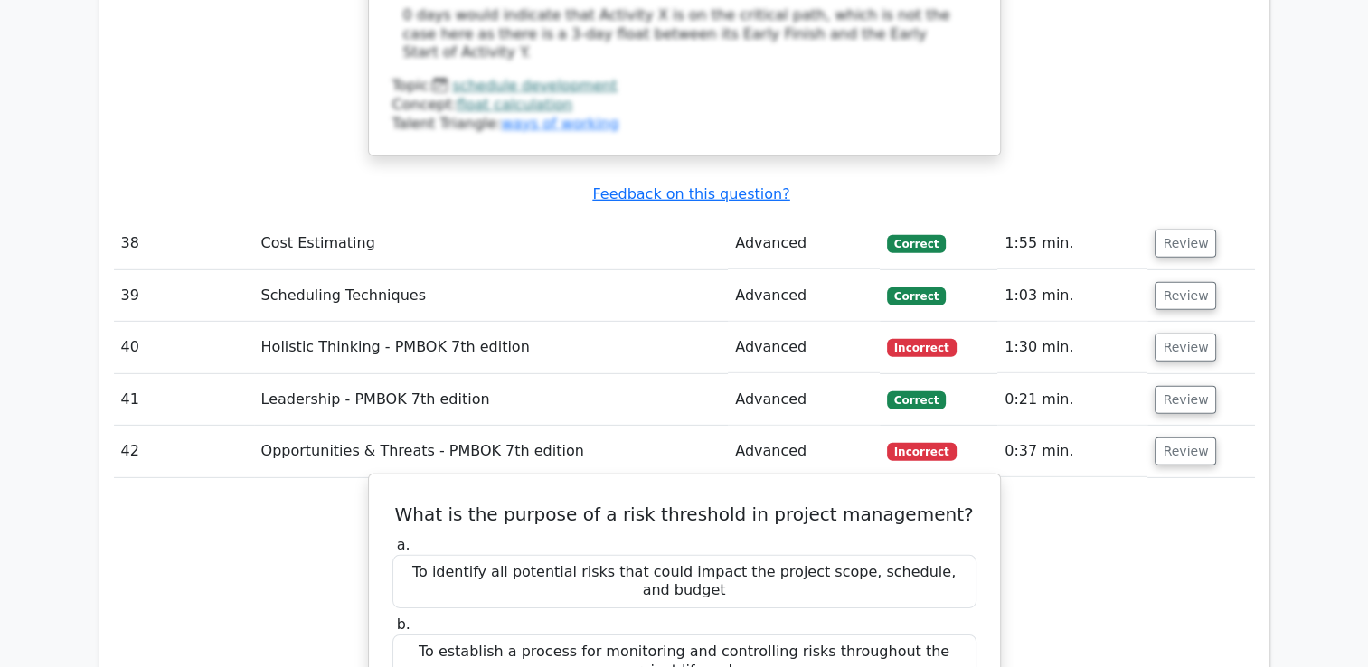
scroll to position [5404, 0]
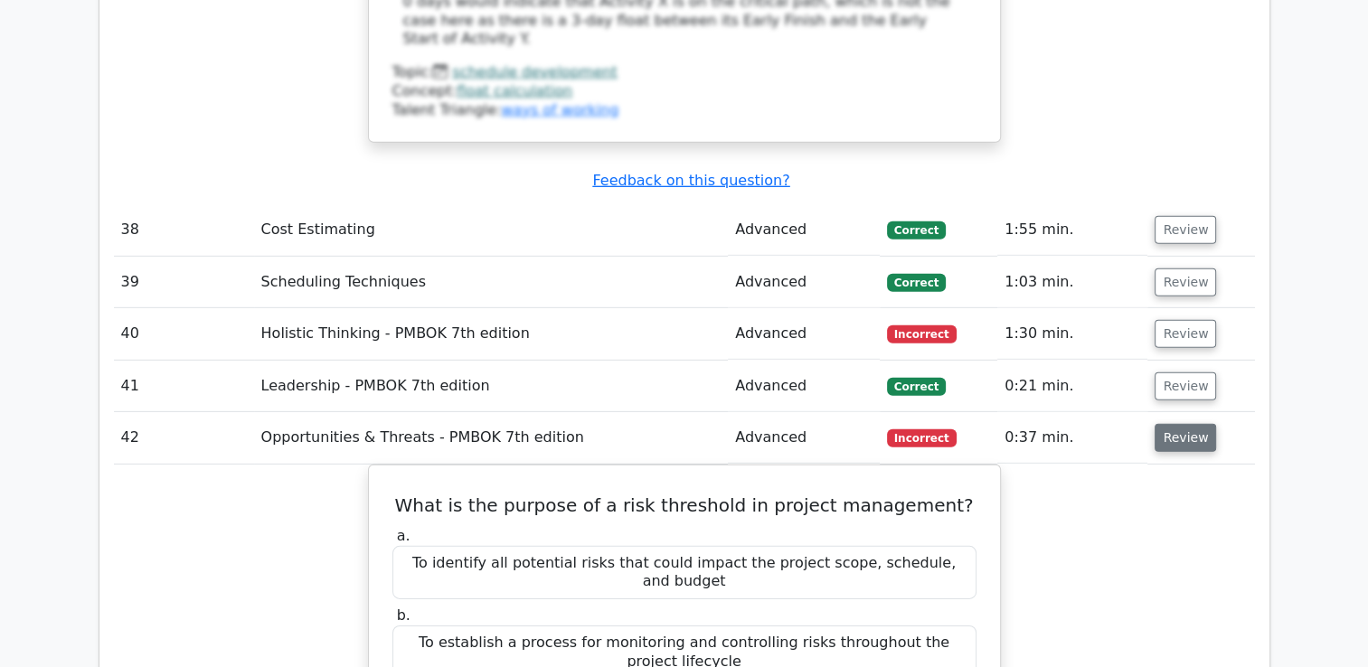
click at [1177, 424] on button "Review" at bounding box center [1185, 438] width 61 height 28
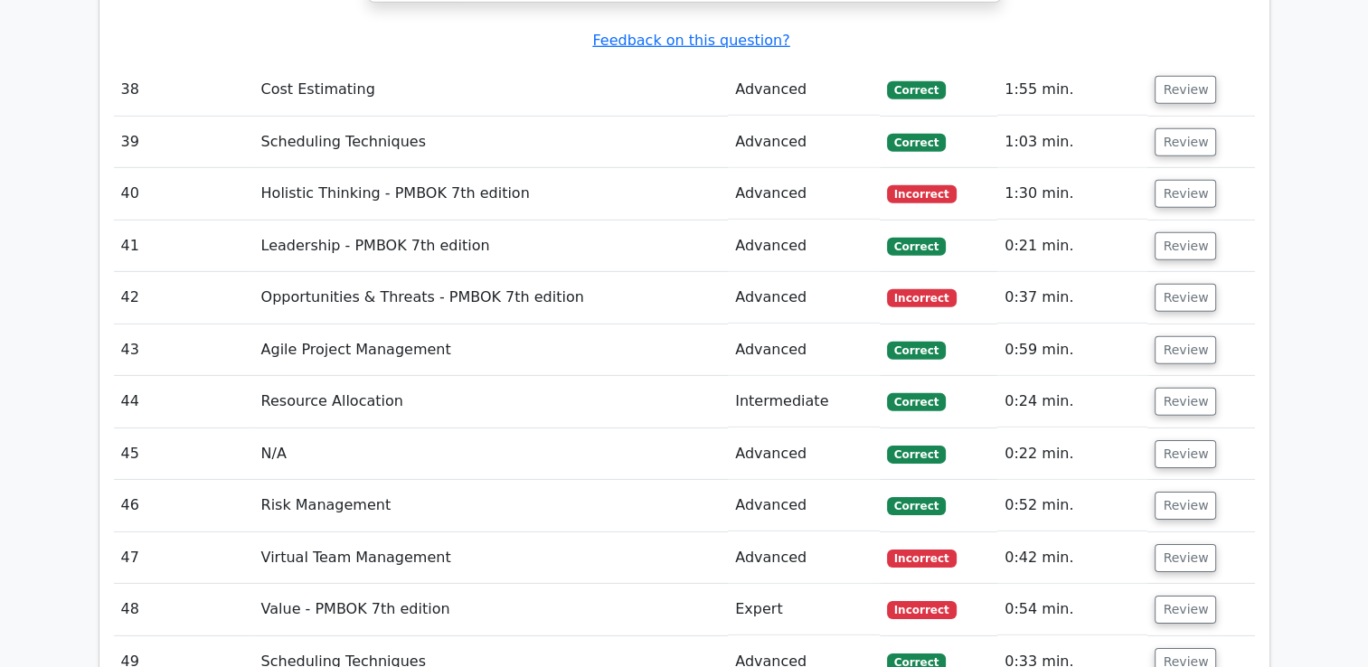
scroll to position [5585, 0]
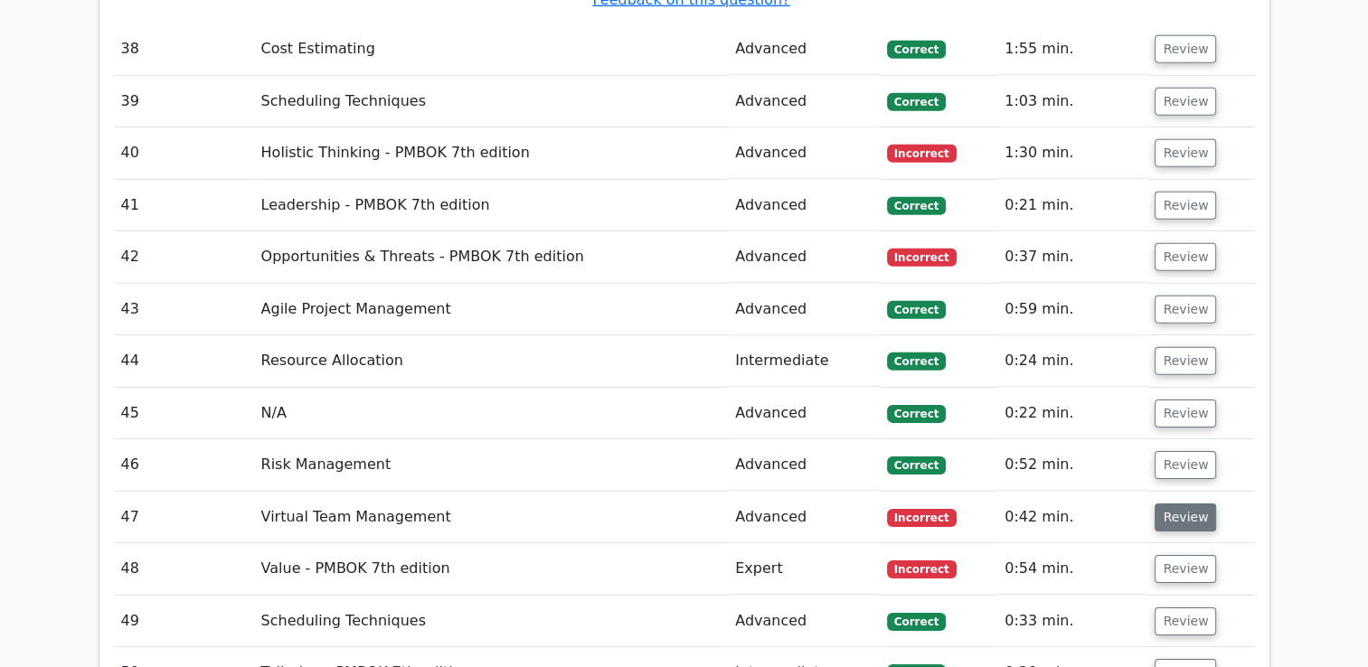
click at [1173, 504] on button "Review" at bounding box center [1185, 518] width 61 height 28
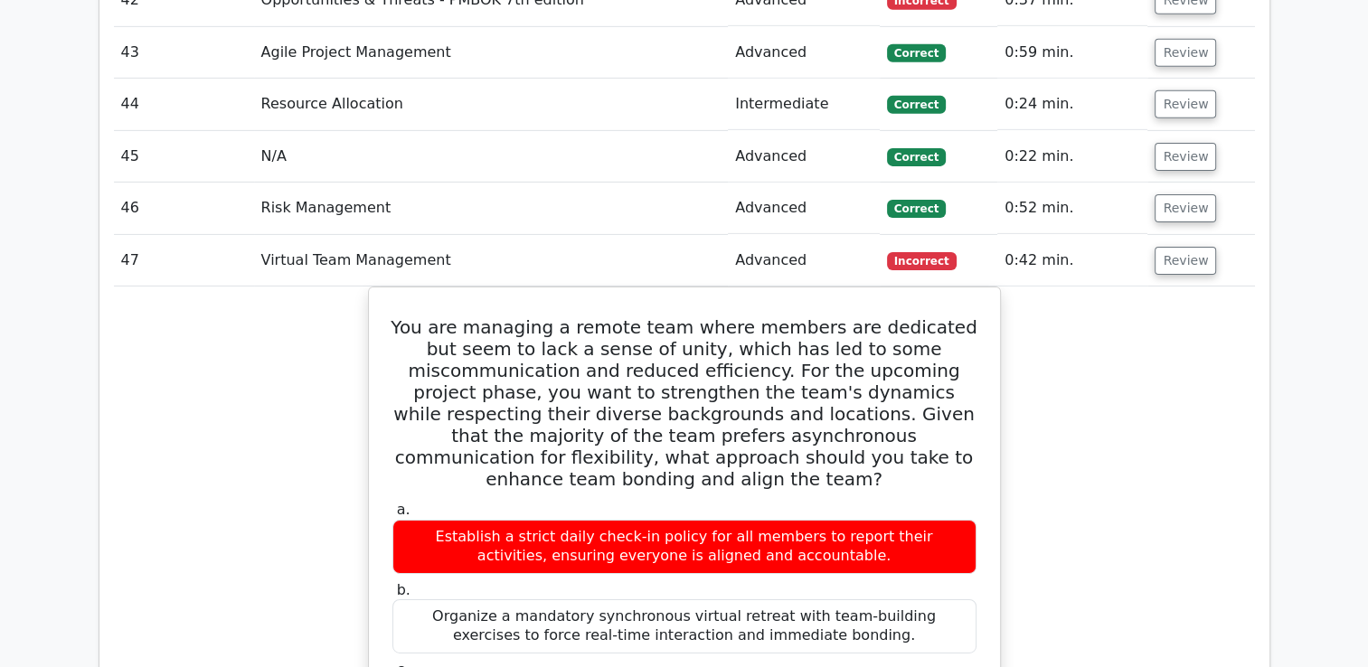
scroll to position [5766, 0]
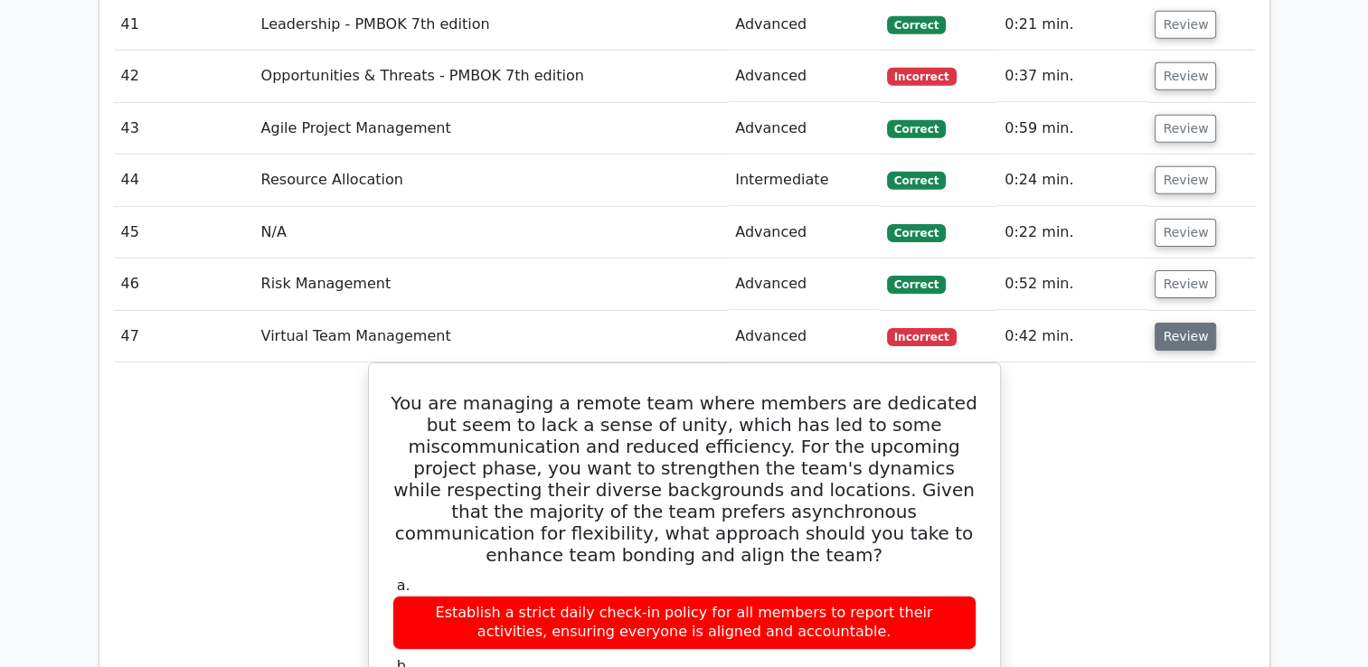
click at [1179, 323] on button "Review" at bounding box center [1185, 337] width 61 height 28
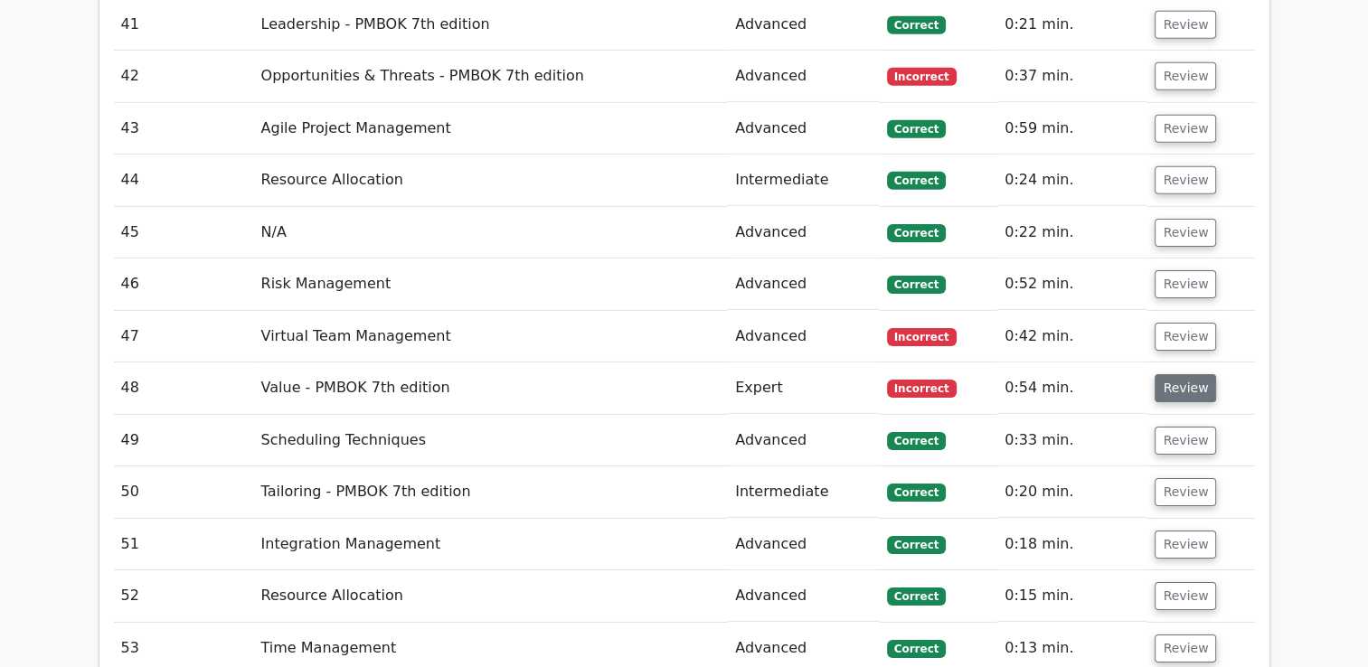
click at [1171, 374] on button "Review" at bounding box center [1185, 388] width 61 height 28
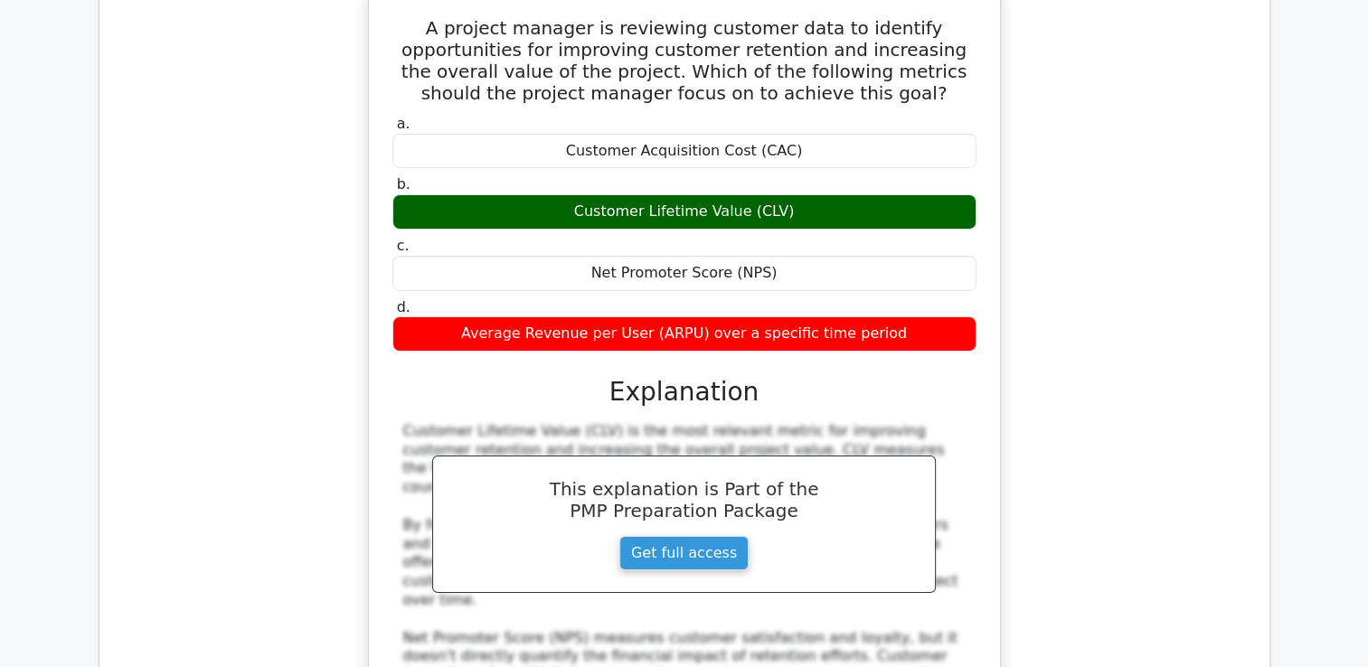
scroll to position [6037, 0]
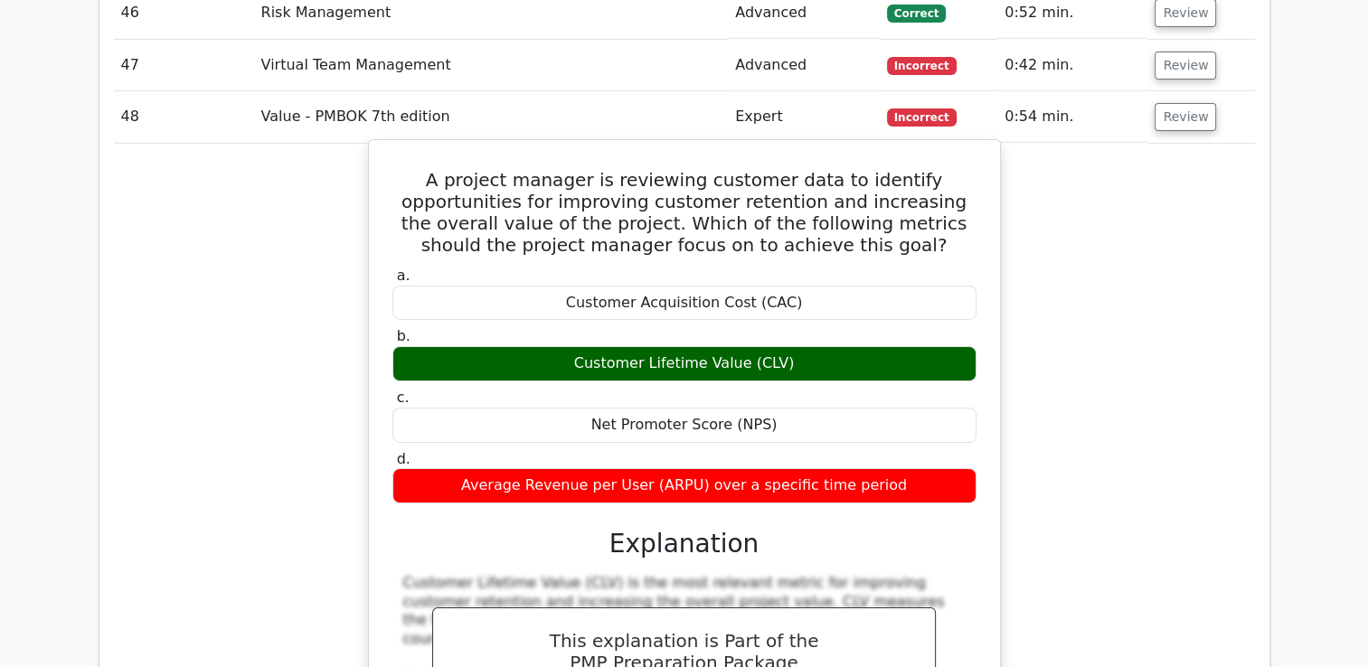
drag, startPoint x: 393, startPoint y: 58, endPoint x: 969, endPoint y: 373, distance: 656.4
click at [969, 373] on div "A project manager is reviewing customer data to identify opportunities for impr…" at bounding box center [684, 563] width 617 height 832
copy div "A project manager is reviewing customer data to identify opportunities for impr…"
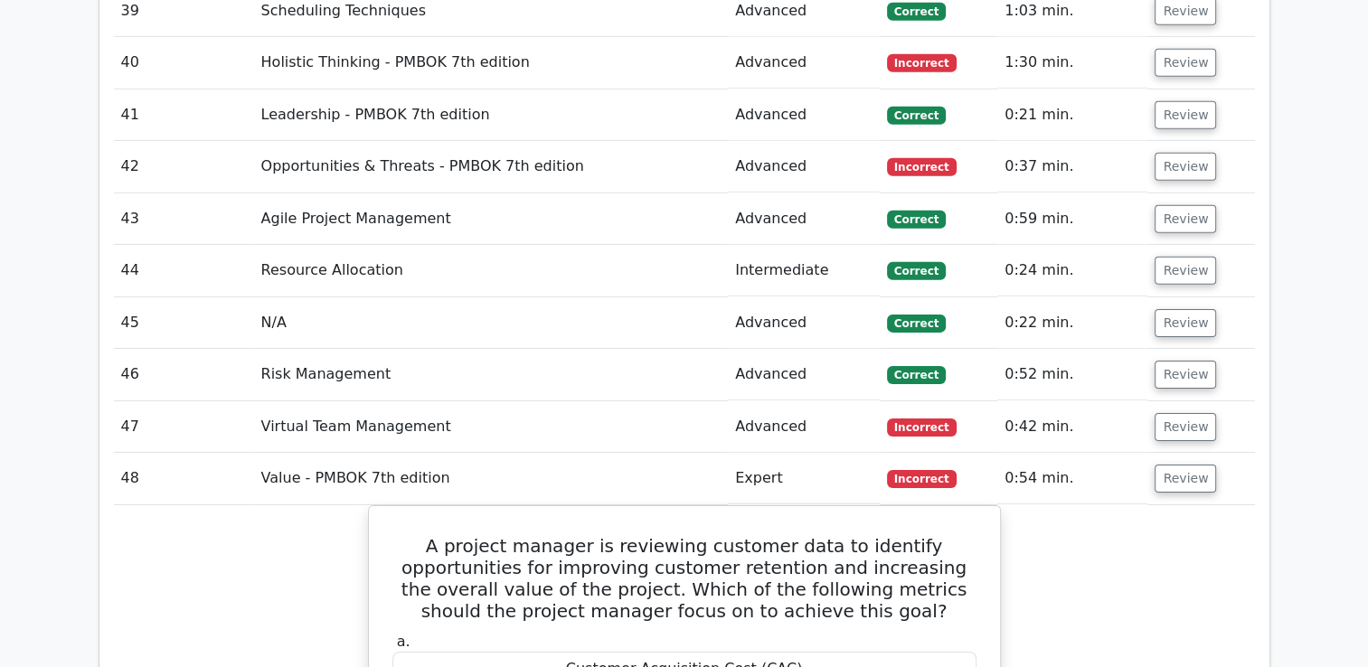
scroll to position [5766, 0]
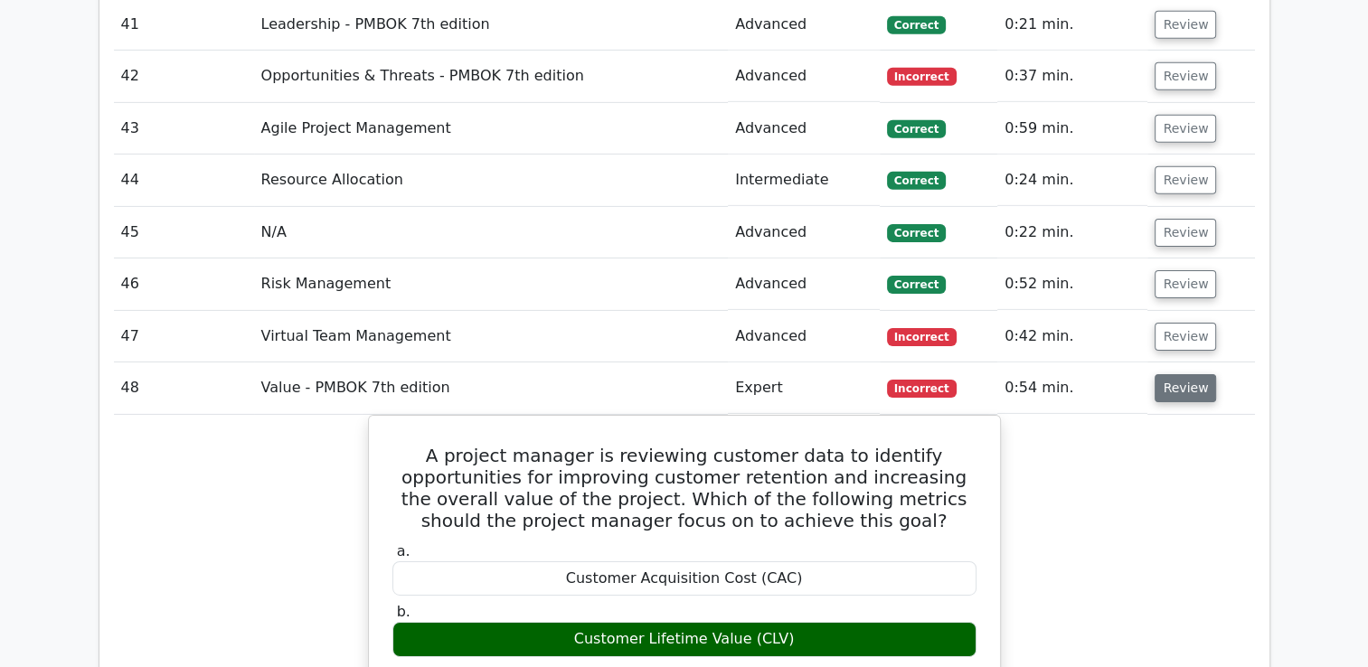
click at [1169, 374] on button "Review" at bounding box center [1185, 388] width 61 height 28
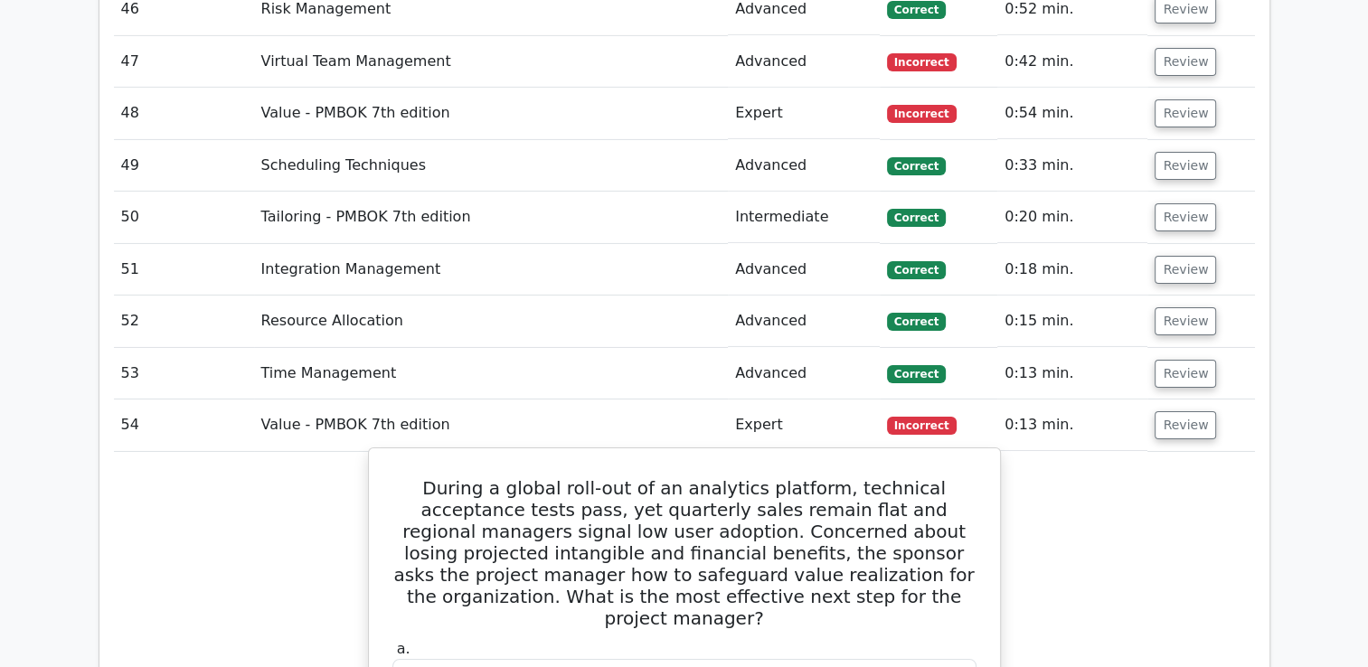
scroll to position [5947, 0]
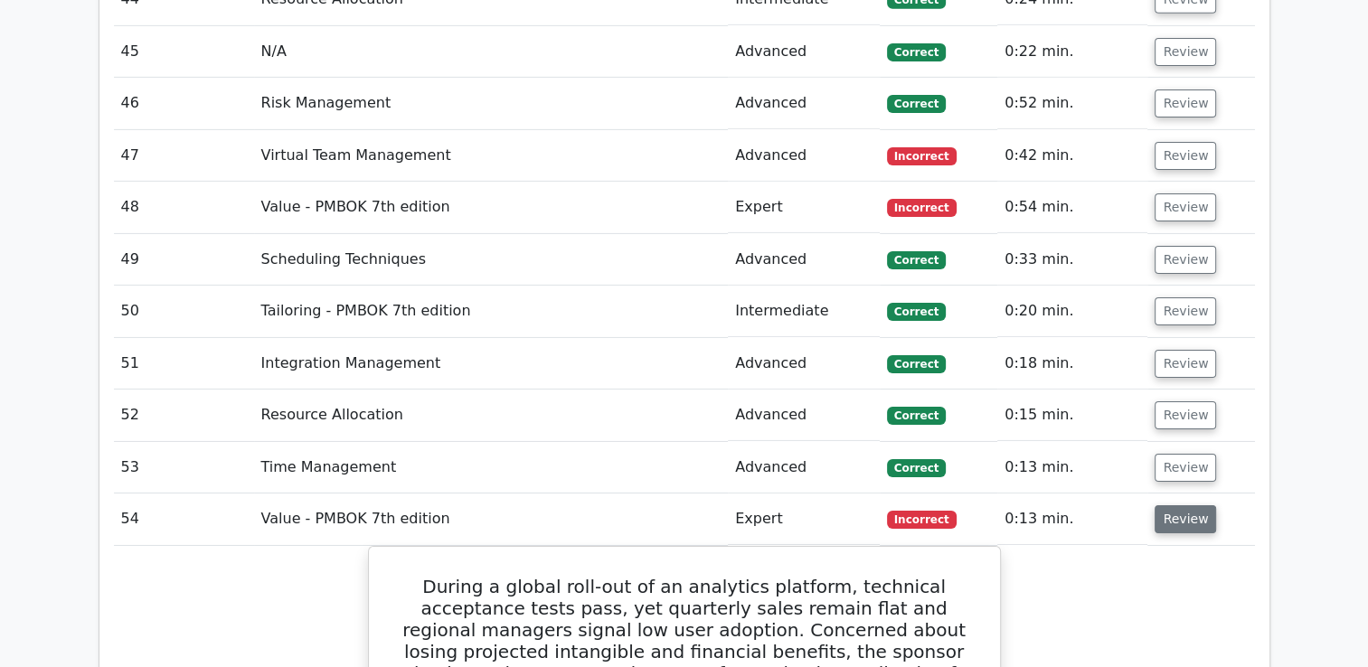
click at [1175, 506] on button "Review" at bounding box center [1185, 520] width 61 height 28
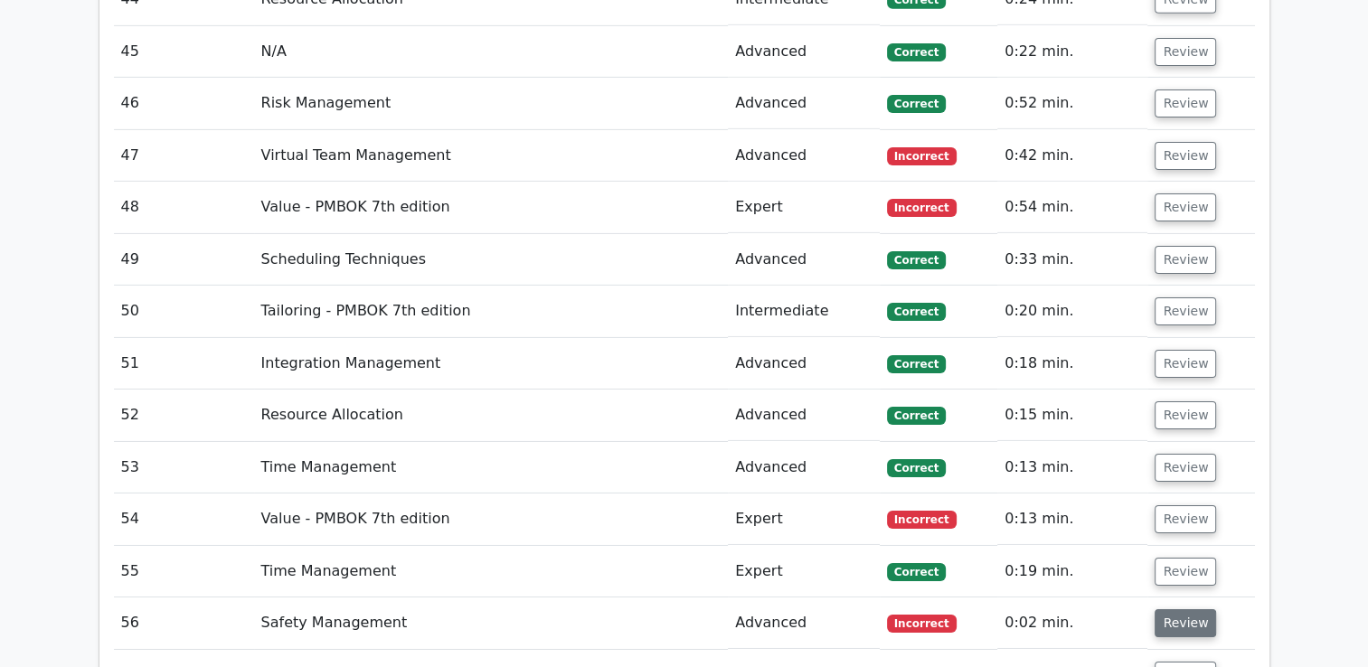
click at [1182, 610] on button "Review" at bounding box center [1185, 624] width 61 height 28
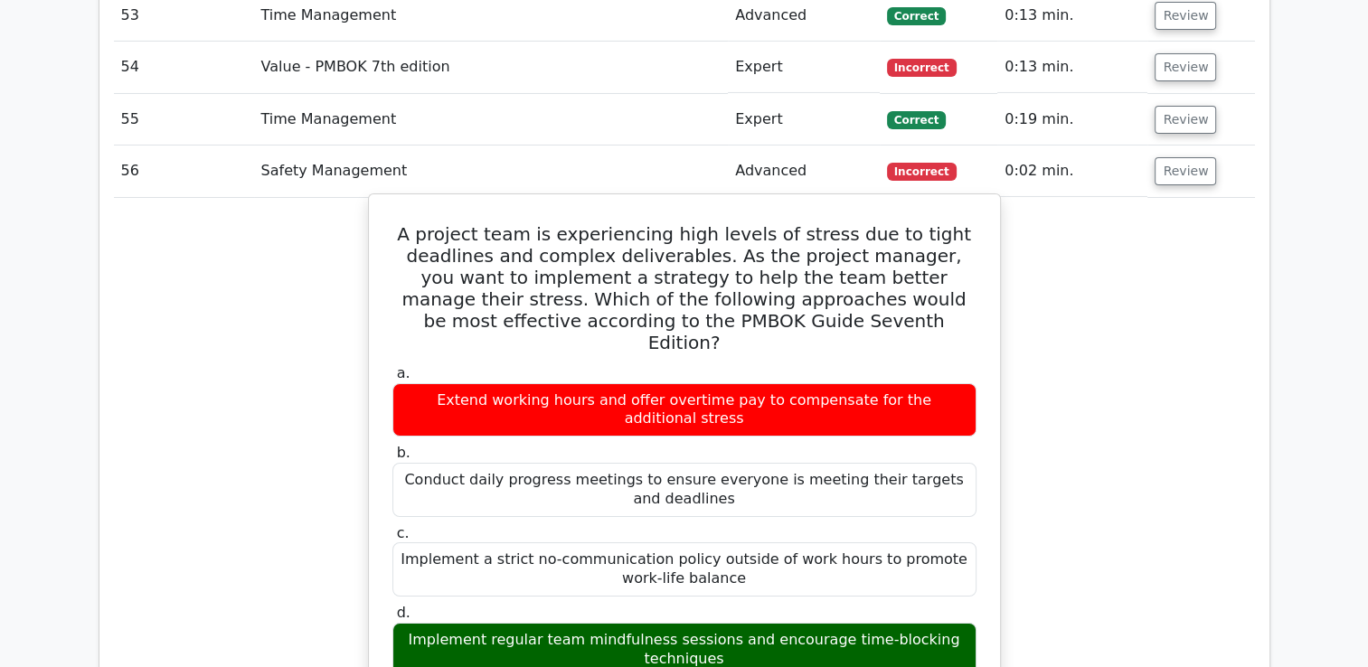
scroll to position [6309, 0]
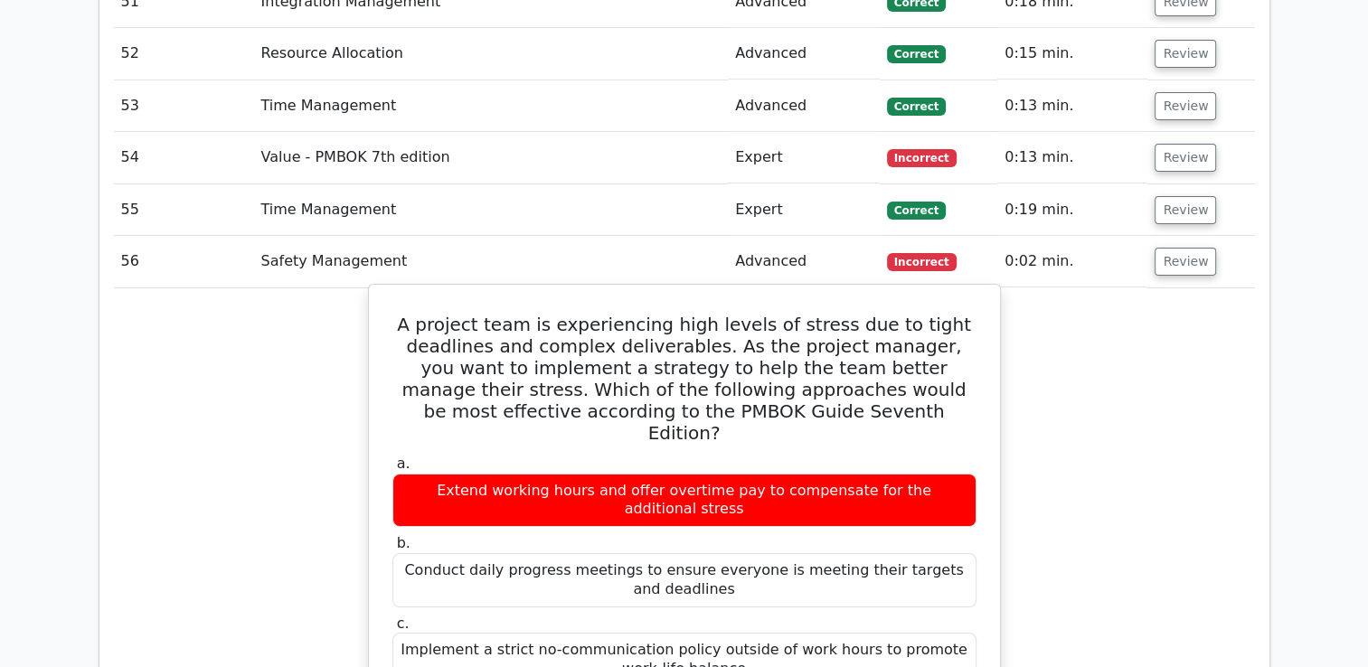
drag, startPoint x: 424, startPoint y: 560, endPoint x: 794, endPoint y: 591, distance: 371.2
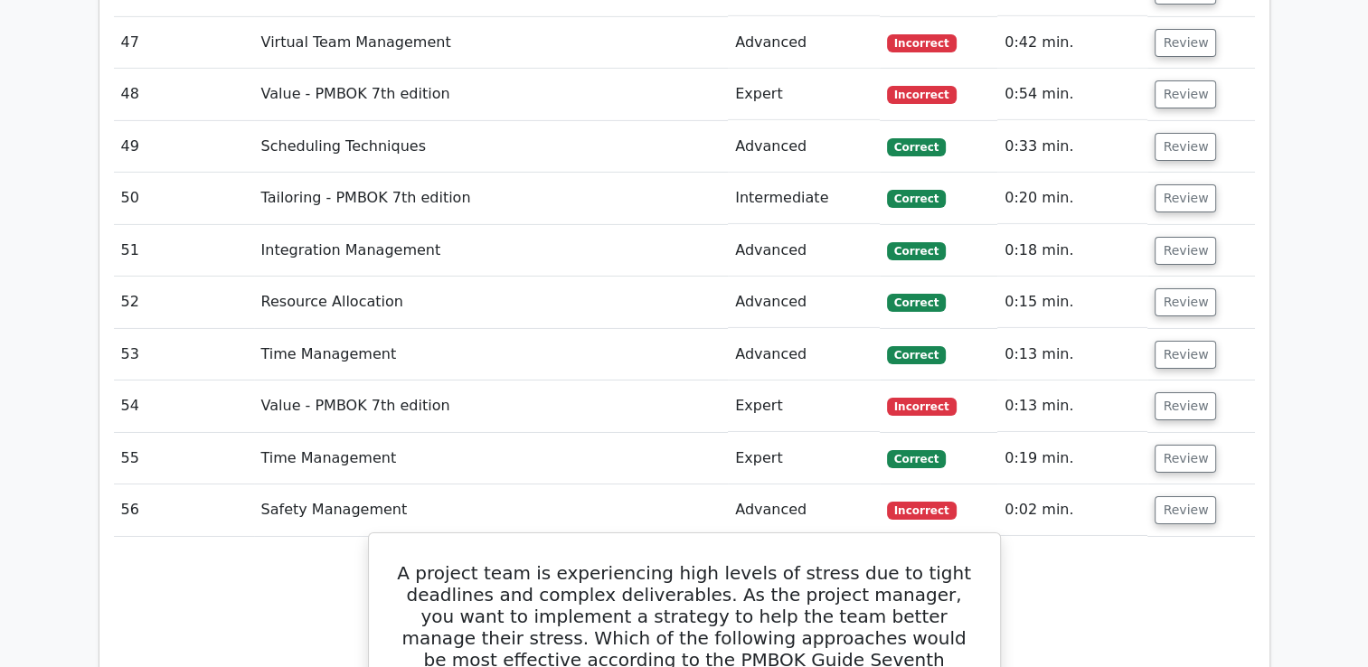
scroll to position [6128, 0]
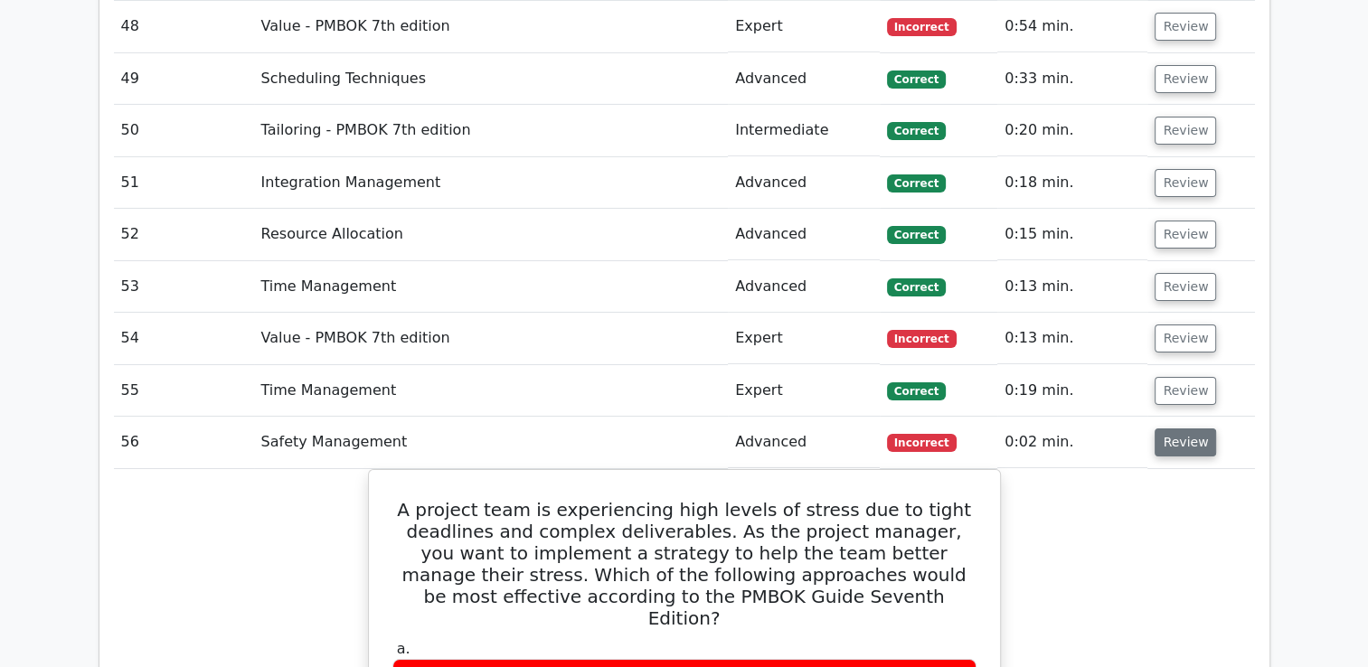
click at [1177, 429] on button "Review" at bounding box center [1185, 443] width 61 height 28
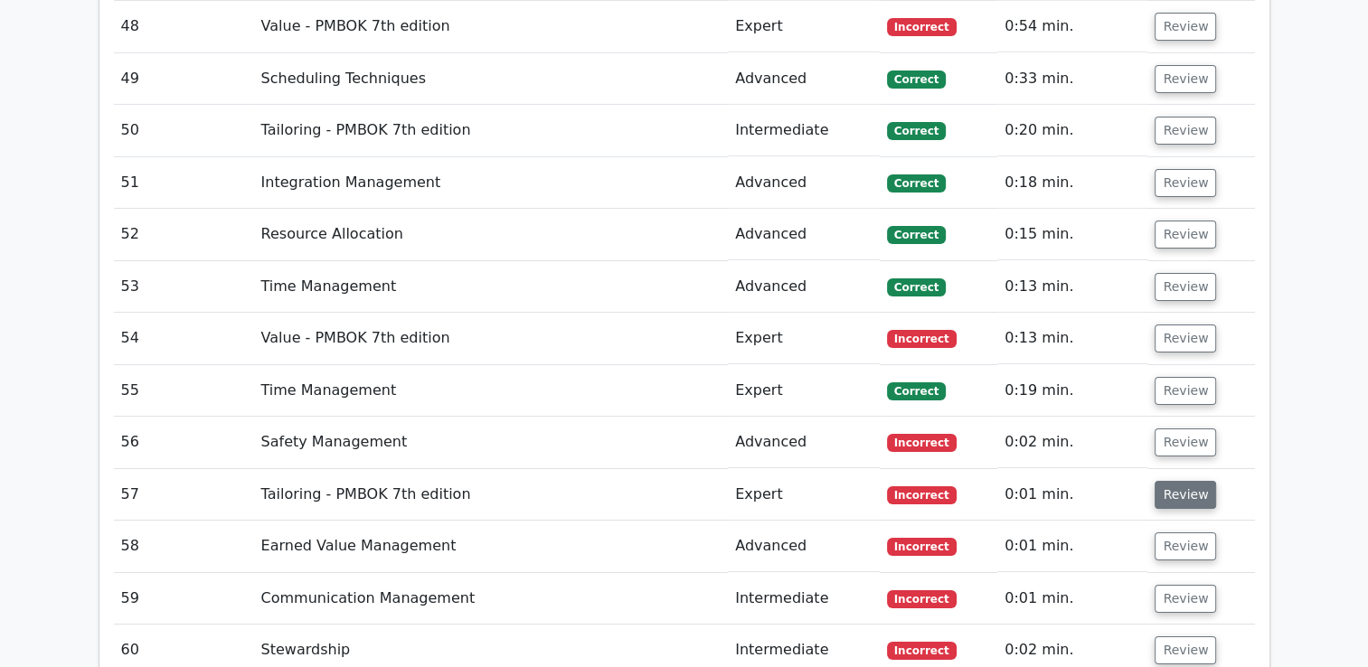
click at [1177, 481] on button "Review" at bounding box center [1185, 495] width 61 height 28
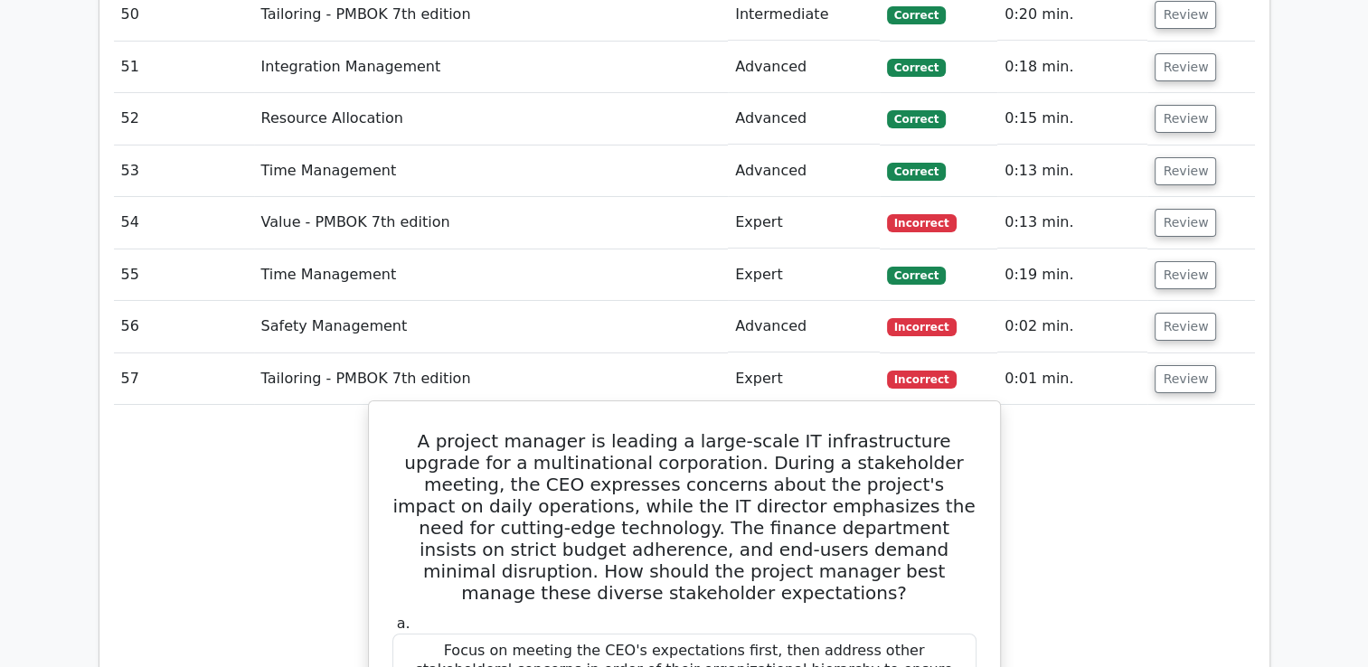
scroll to position [6218, 0]
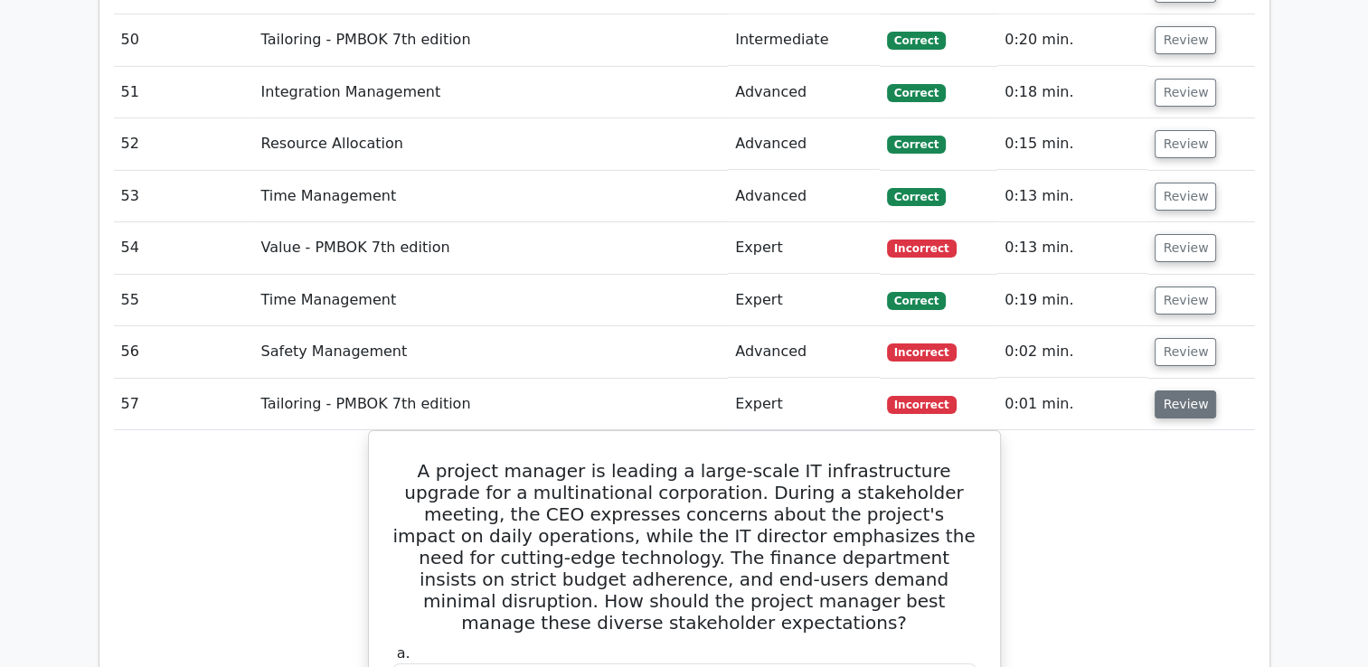
click at [1183, 391] on button "Review" at bounding box center [1185, 405] width 61 height 28
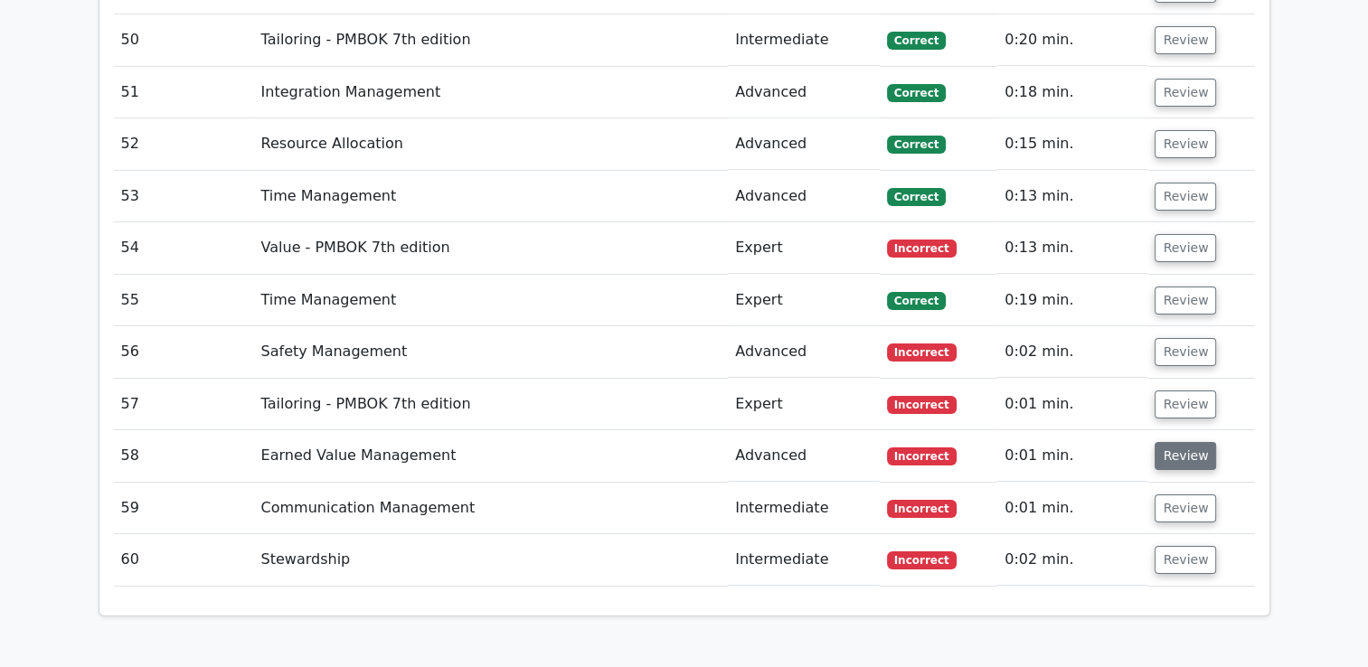
click at [1179, 442] on button "Review" at bounding box center [1185, 456] width 61 height 28
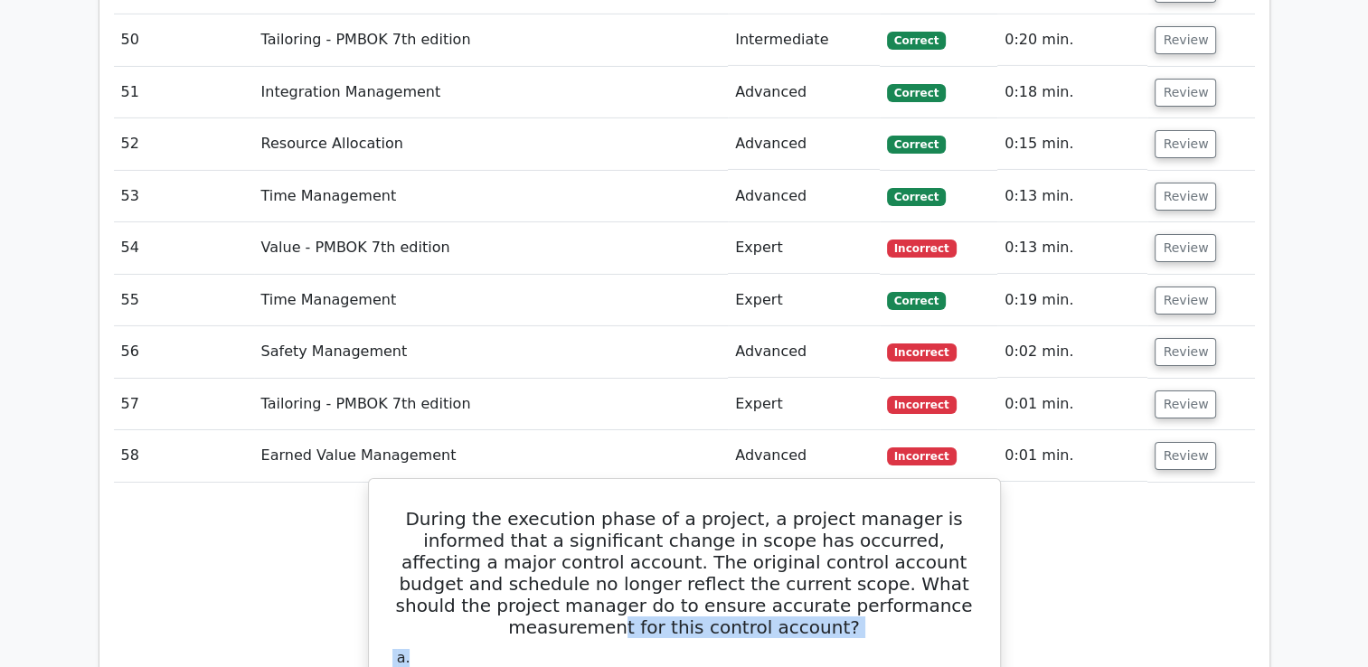
drag, startPoint x: 765, startPoint y: 494, endPoint x: 553, endPoint y: 513, distance: 213.4
drag, startPoint x: 553, startPoint y: 513, endPoint x: 527, endPoint y: 443, distance: 74.1
click at [527, 508] on h5 "During the execution phase of a project, a project manager is informed that a s…" at bounding box center [685, 573] width 588 height 130
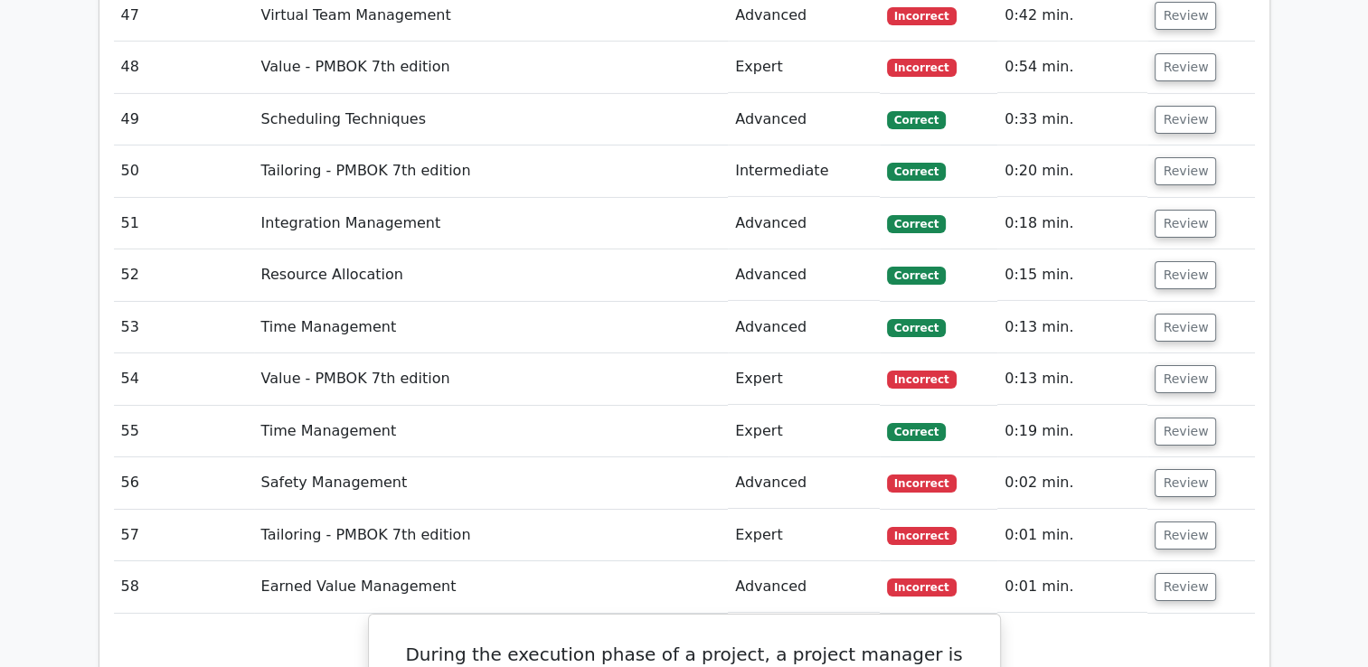
scroll to position [6128, 0]
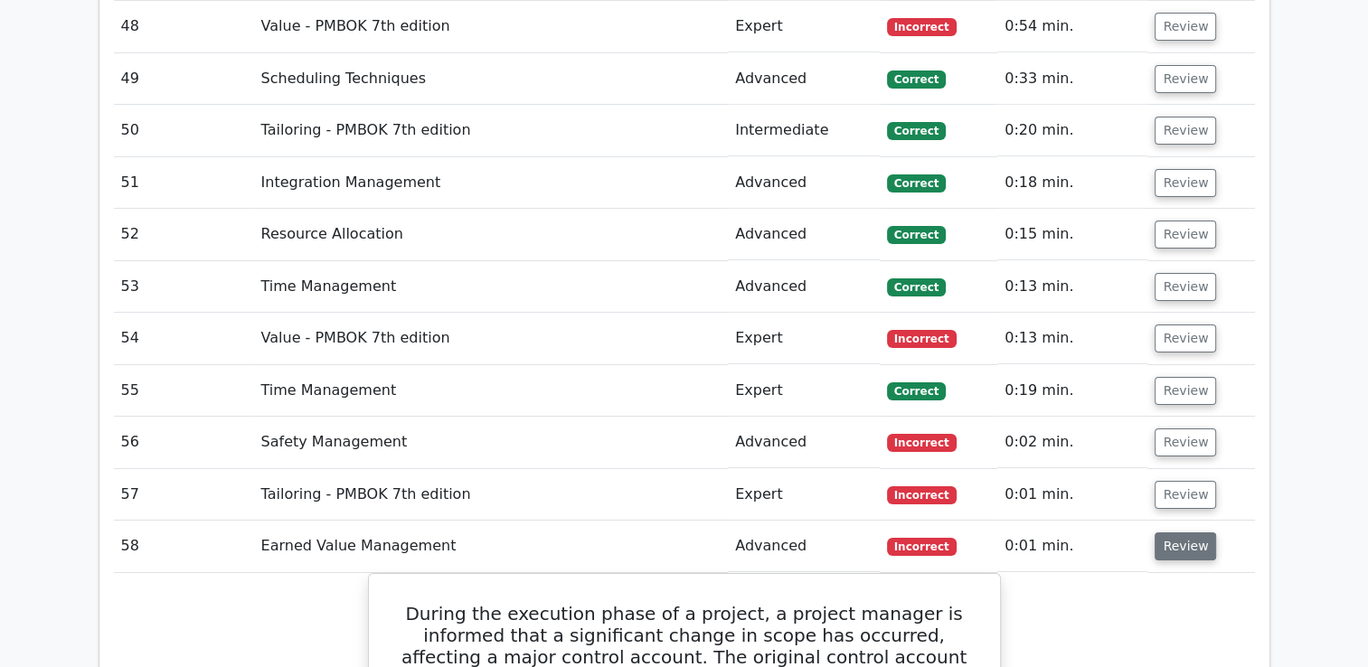
click at [1165, 533] on button "Review" at bounding box center [1185, 547] width 61 height 28
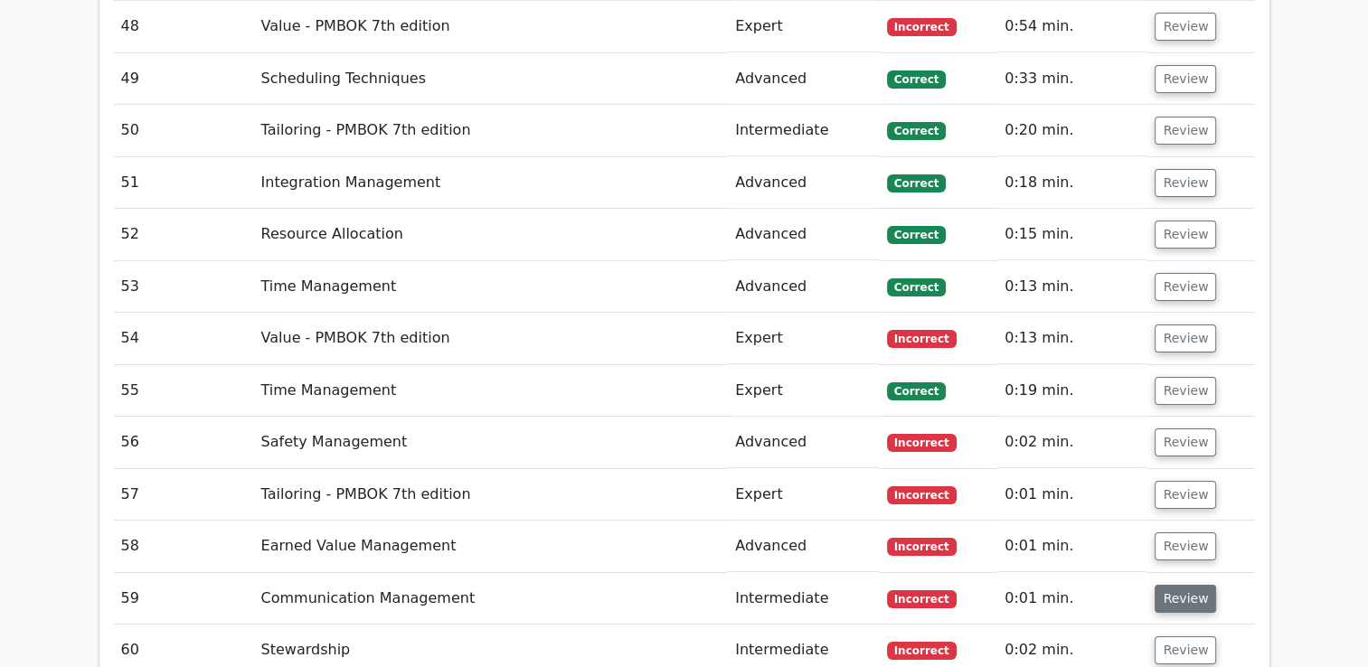
click at [1177, 585] on button "Review" at bounding box center [1185, 599] width 61 height 28
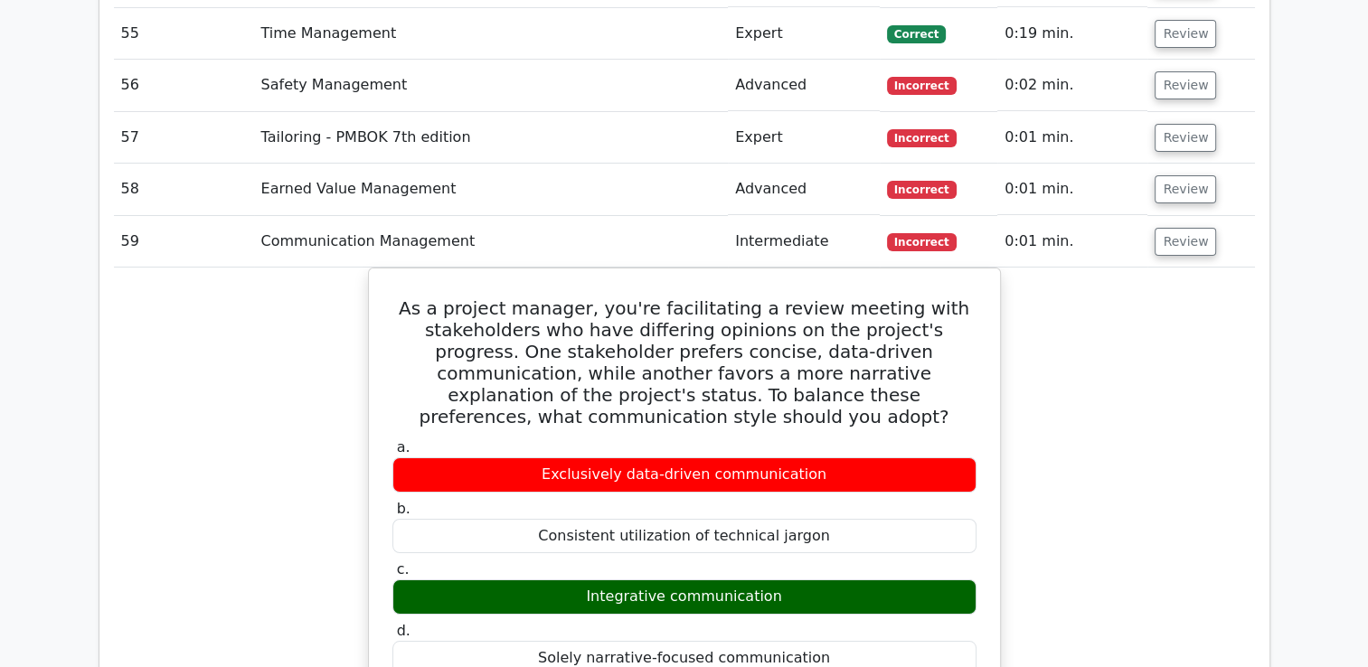
scroll to position [6309, 0]
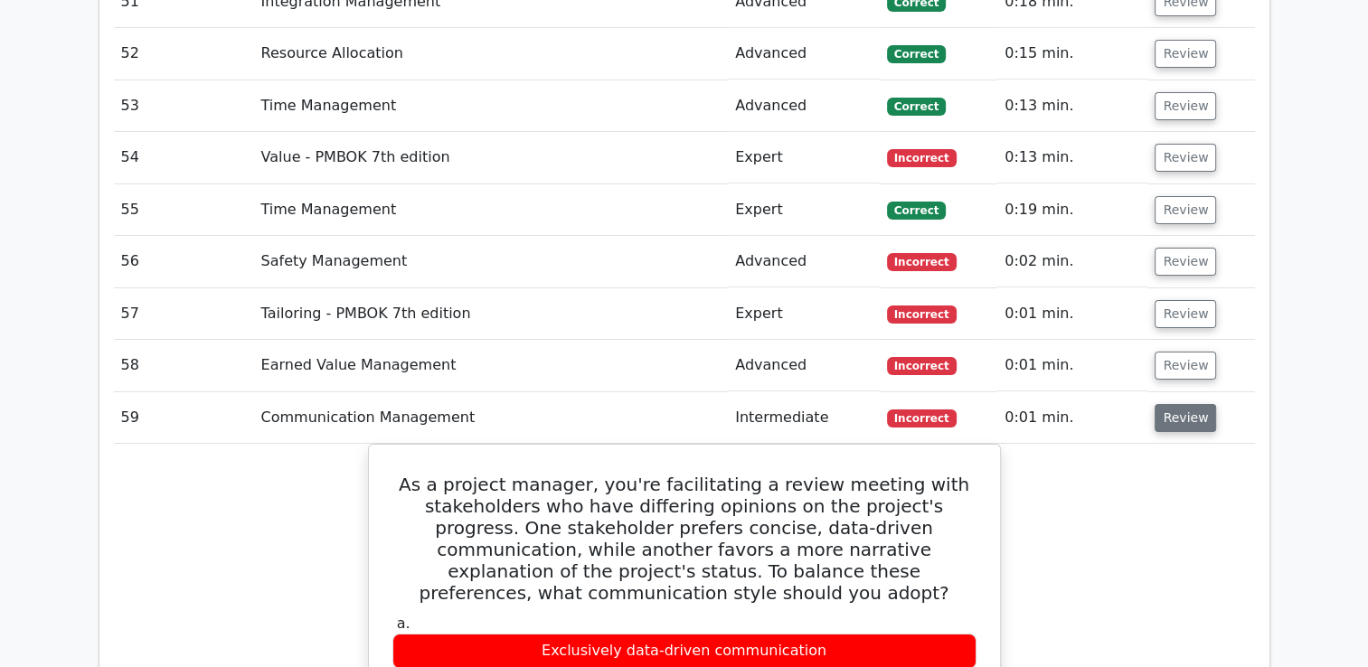
click at [1187, 404] on button "Review" at bounding box center [1185, 418] width 61 height 28
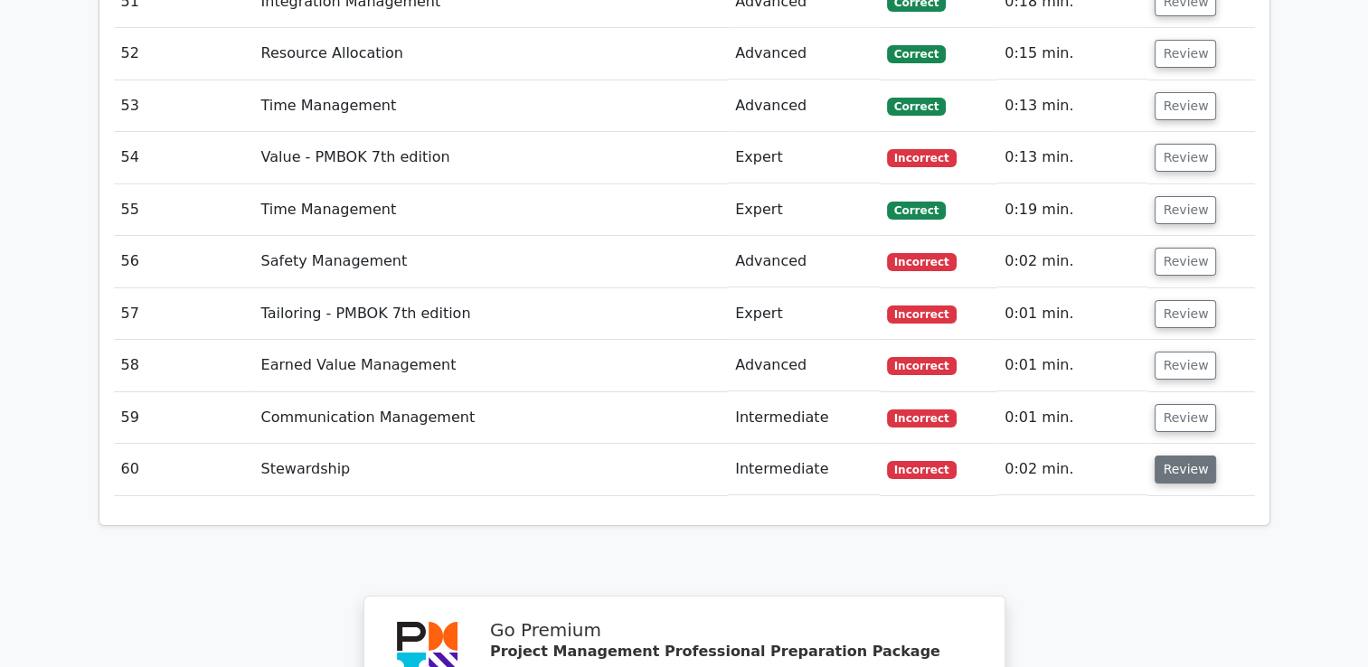
click at [1183, 456] on button "Review" at bounding box center [1185, 470] width 61 height 28
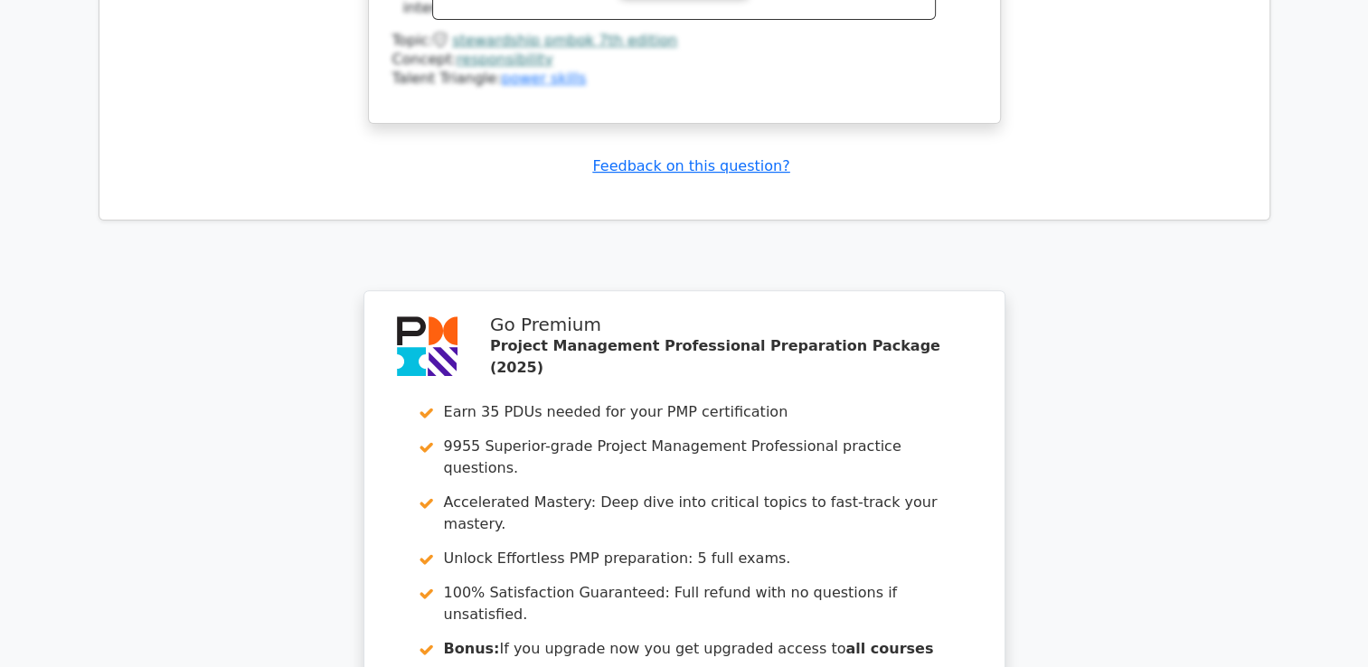
scroll to position [6702, 0]
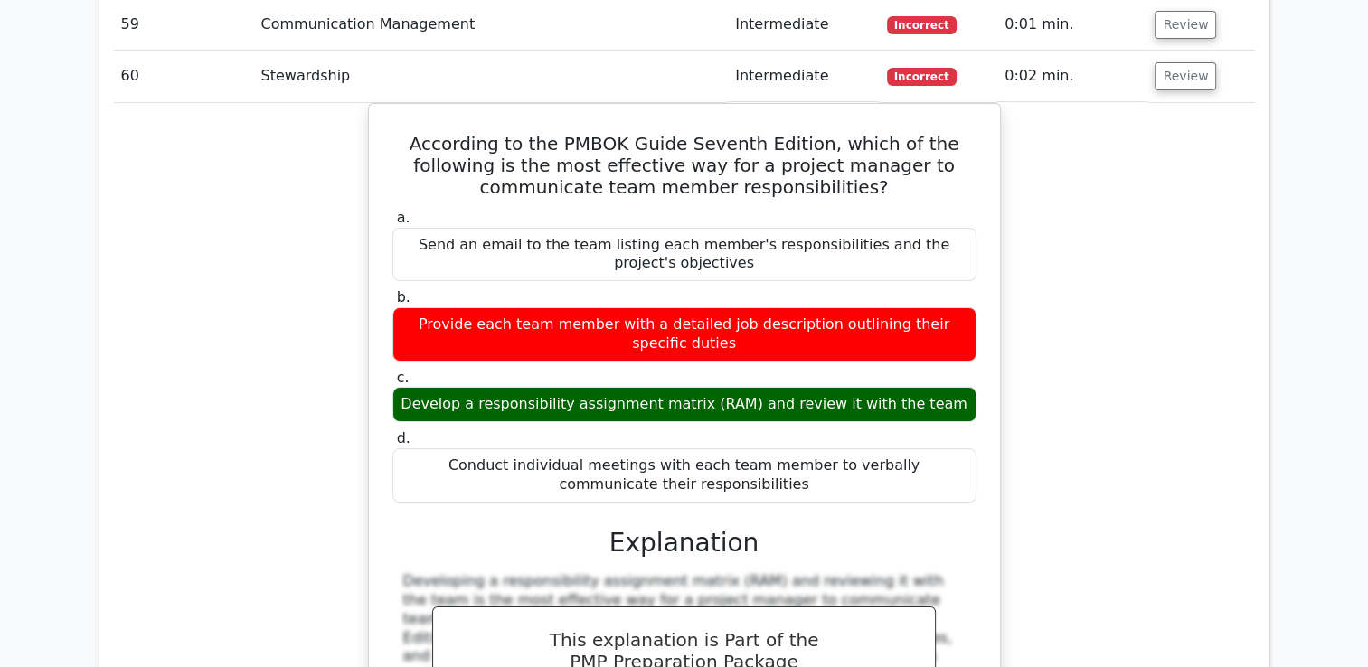
click at [1155, 313] on div "According to the PMBOK Guide Seventh Edition, which of the following is the mos…" at bounding box center [684, 486] width 1141 height 767
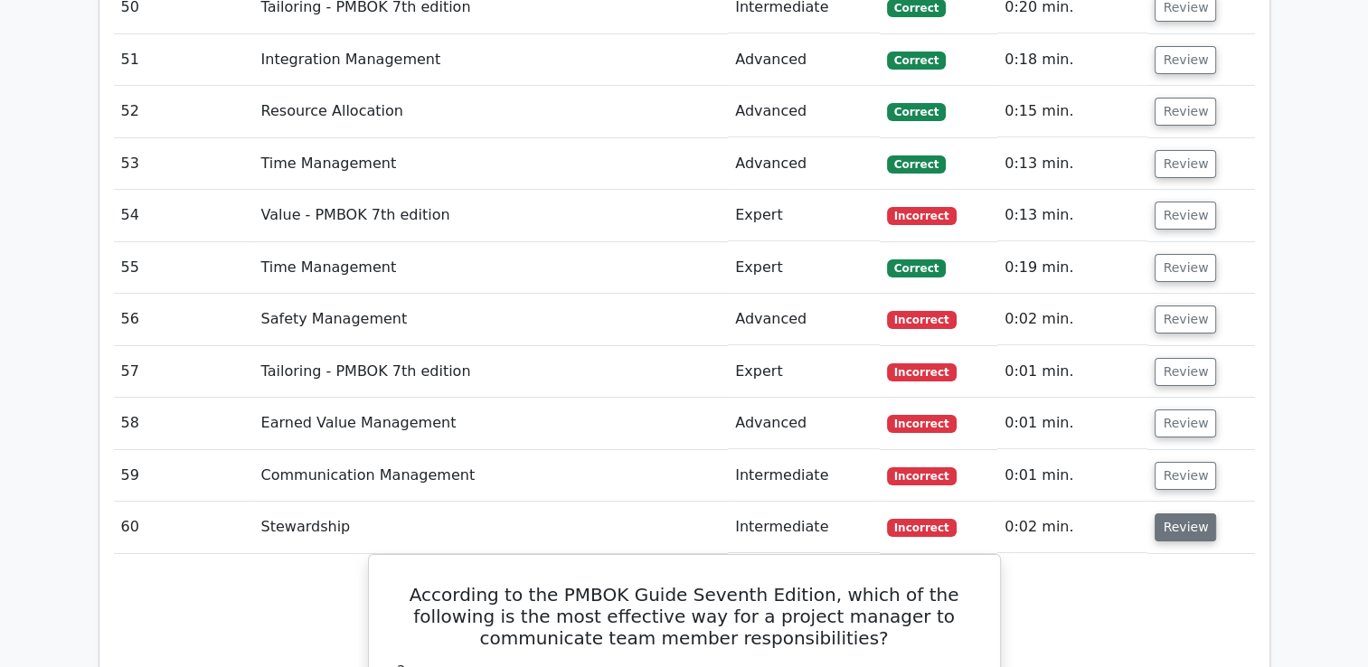
scroll to position [6250, 0]
click at [1179, 515] on button "Review" at bounding box center [1185, 529] width 61 height 28
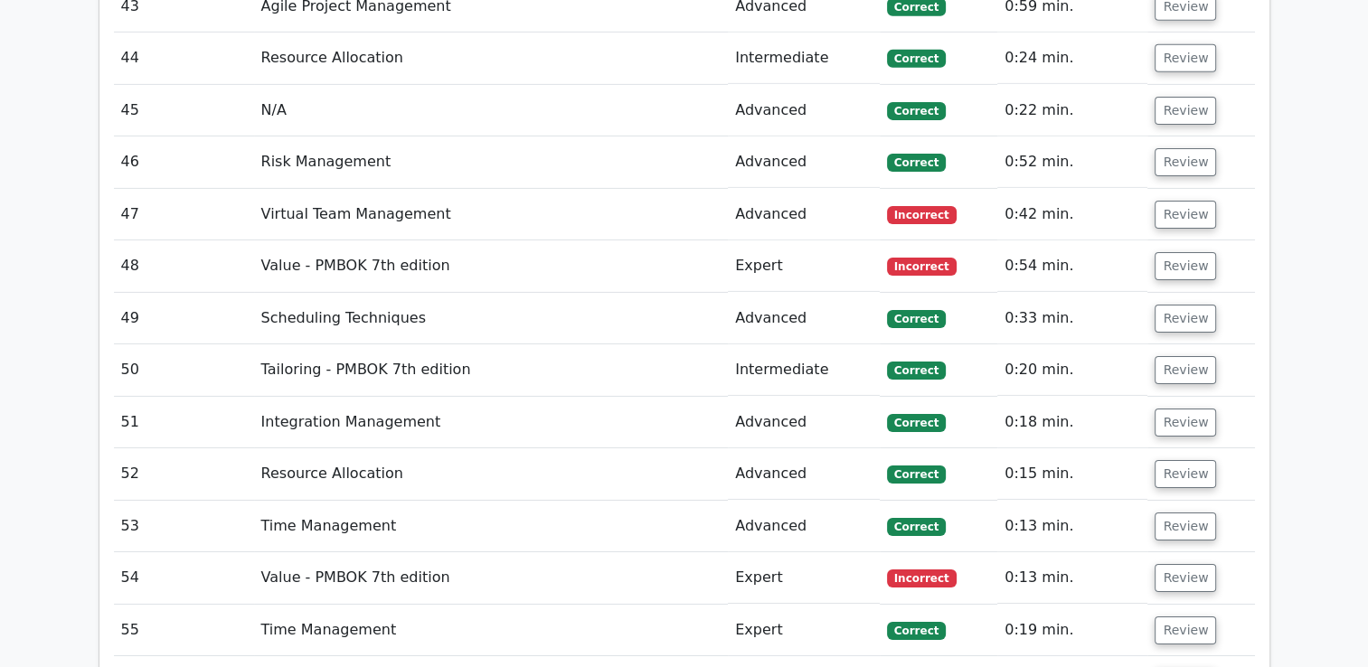
scroll to position [6069, 0]
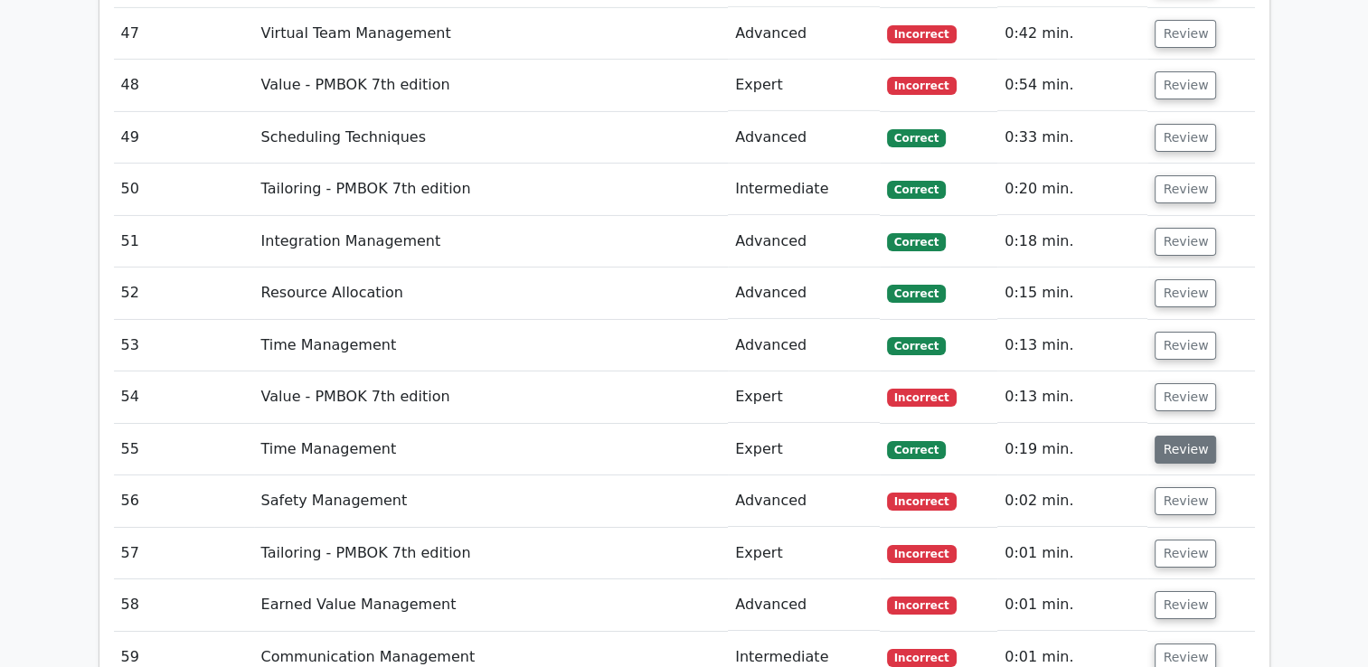
click at [1177, 436] on button "Review" at bounding box center [1185, 450] width 61 height 28
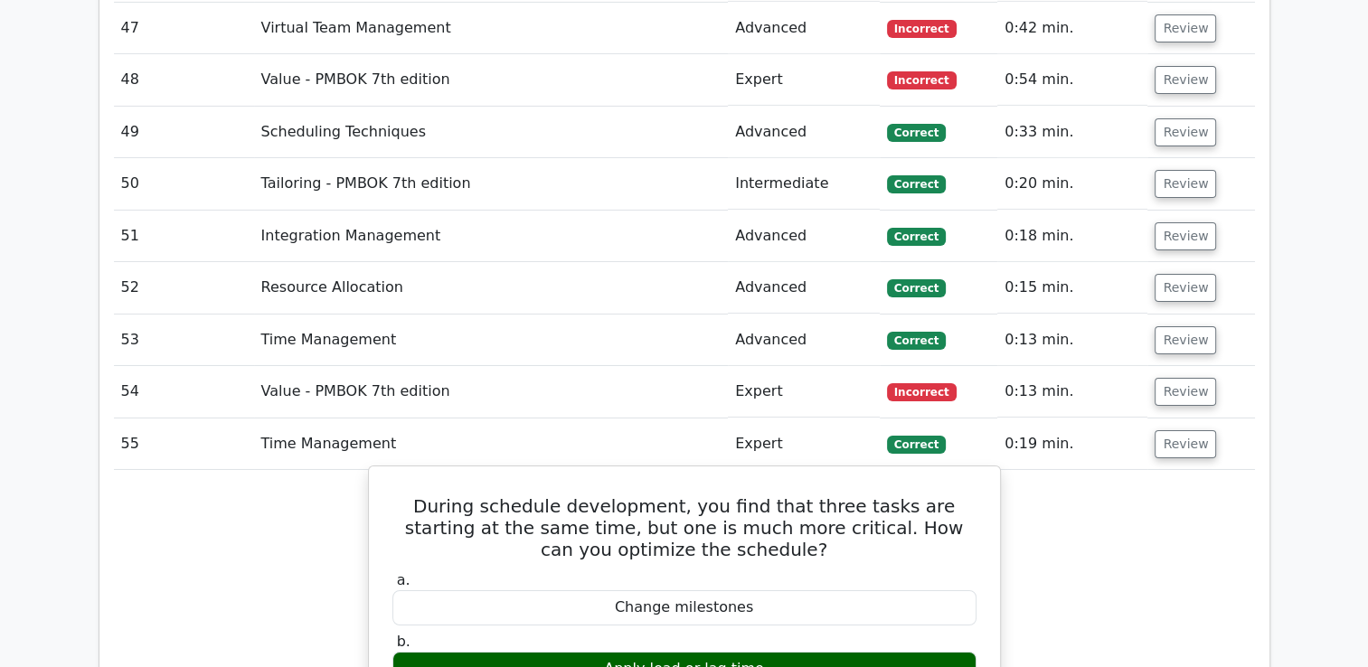
scroll to position [5979, 0]
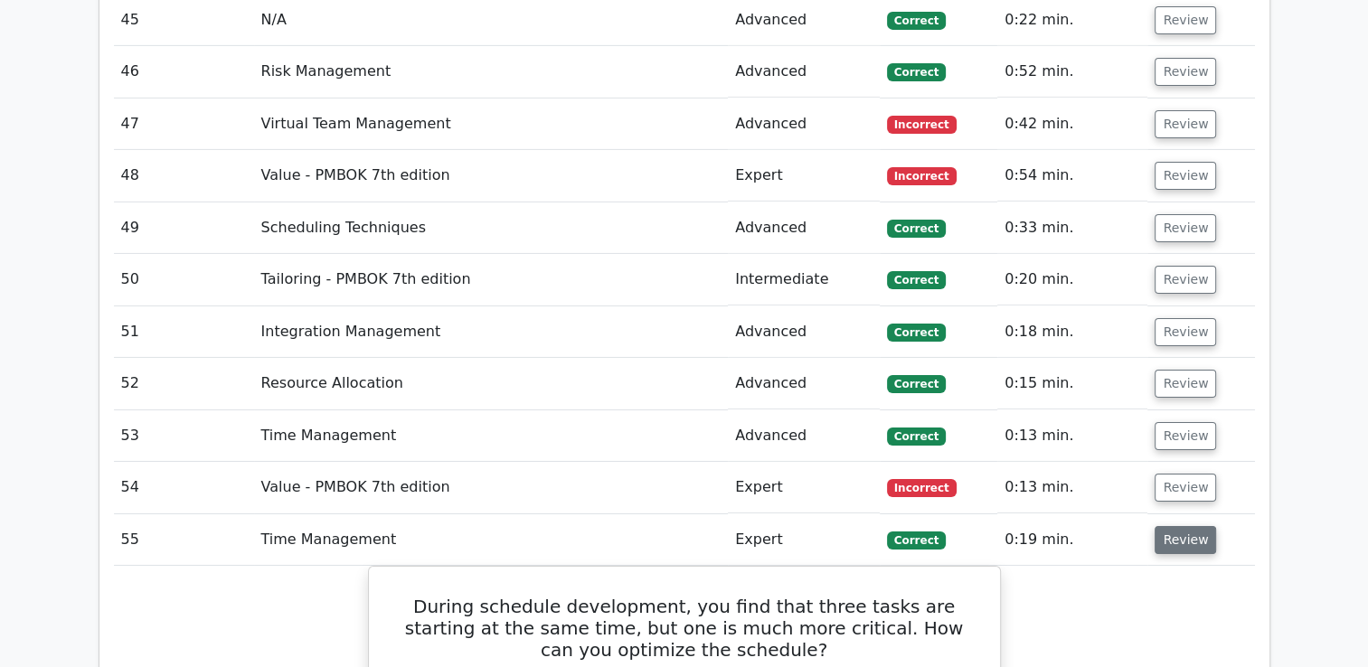
click at [1187, 526] on button "Review" at bounding box center [1185, 540] width 61 height 28
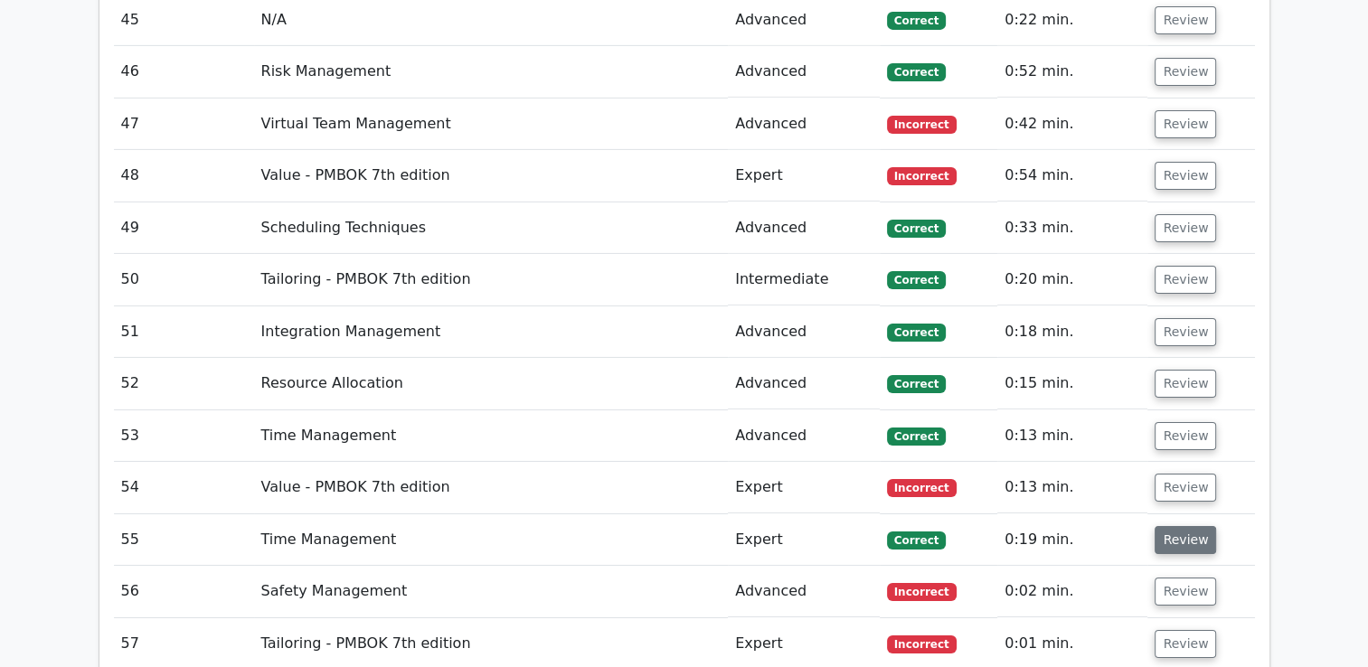
click at [1187, 526] on button "Review" at bounding box center [1185, 540] width 61 height 28
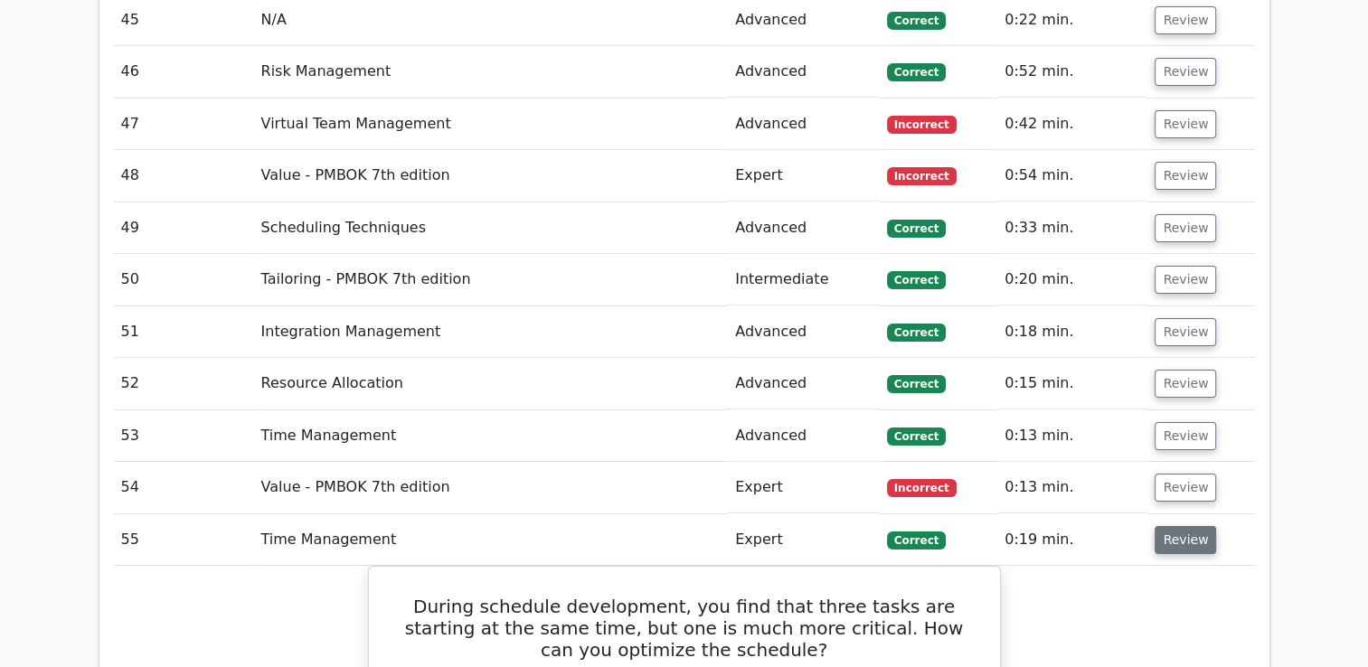
click at [1199, 526] on button "Review" at bounding box center [1185, 540] width 61 height 28
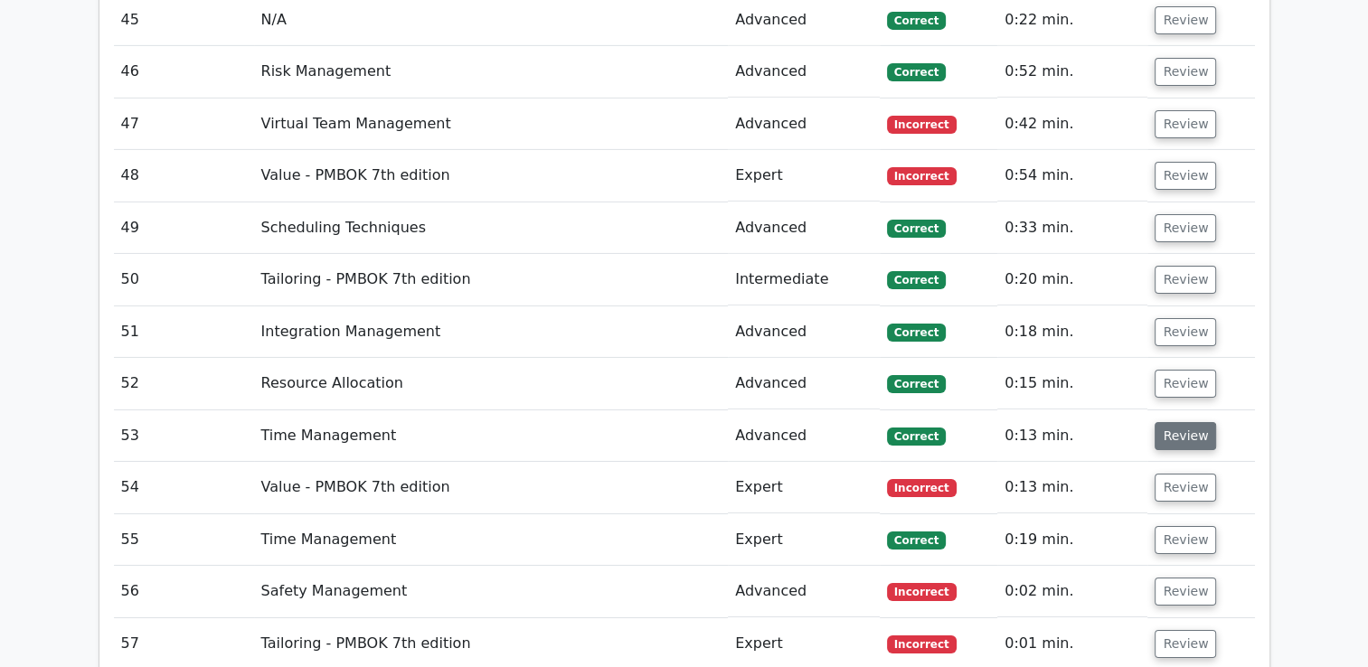
click at [1177, 422] on button "Review" at bounding box center [1185, 436] width 61 height 28
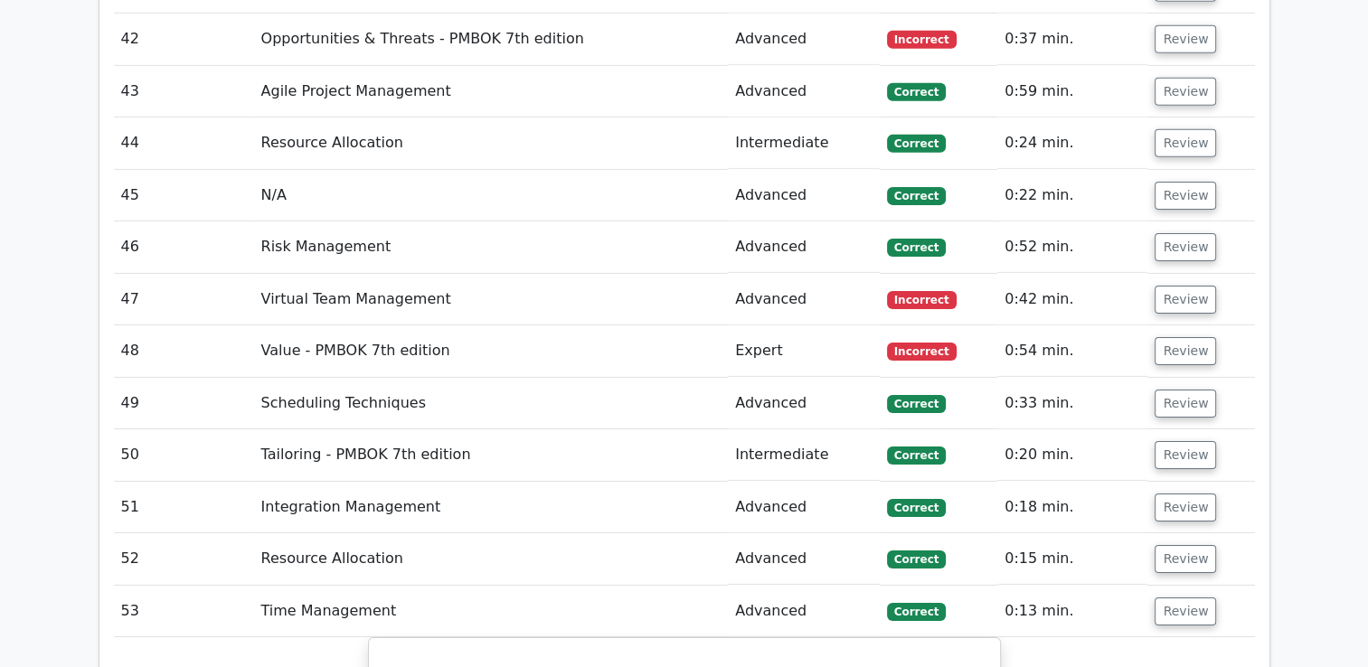
scroll to position [5798, 0]
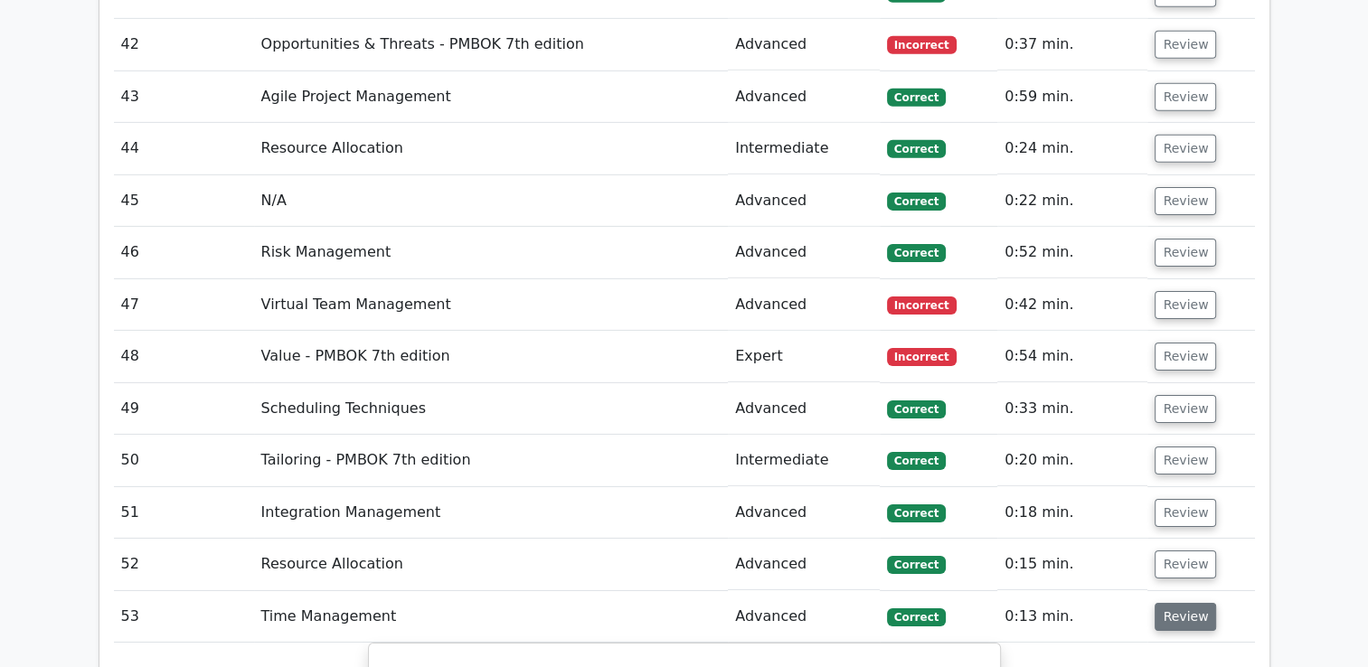
click at [1202, 603] on button "Review" at bounding box center [1185, 617] width 61 height 28
click at [1179, 551] on button "Review" at bounding box center [1185, 565] width 61 height 28
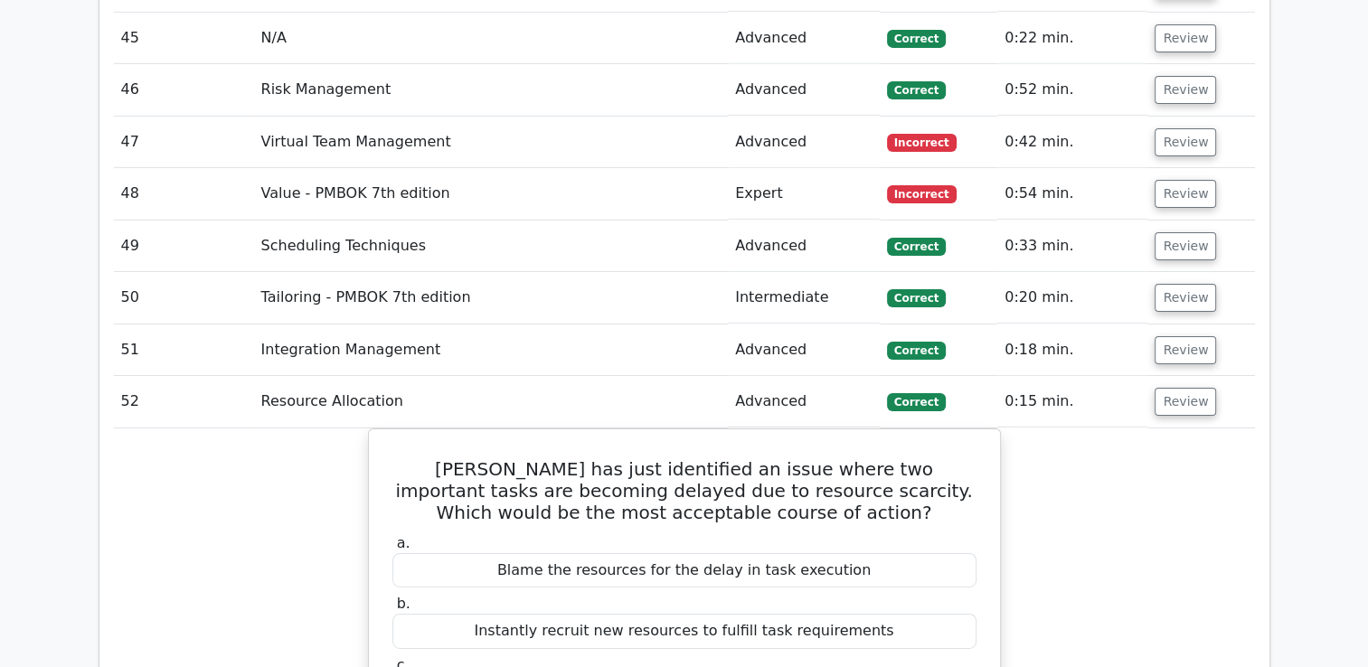
scroll to position [5888, 0]
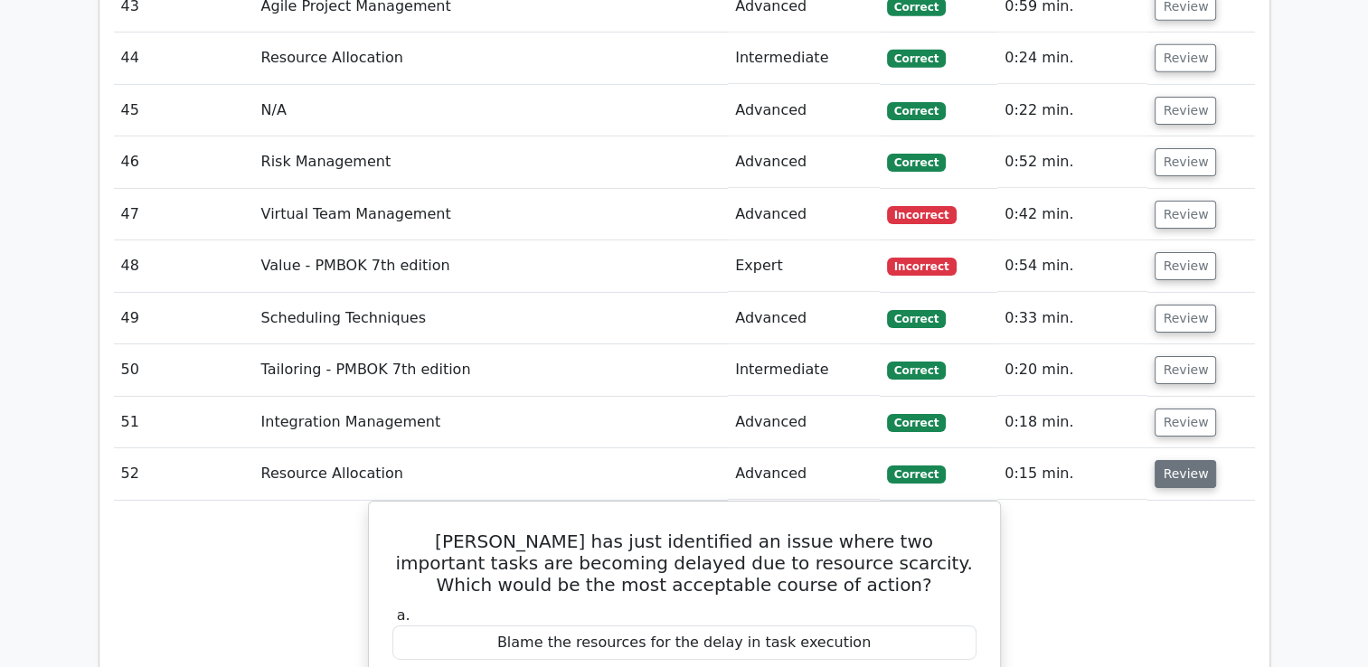
click at [1176, 460] on button "Review" at bounding box center [1185, 474] width 61 height 28
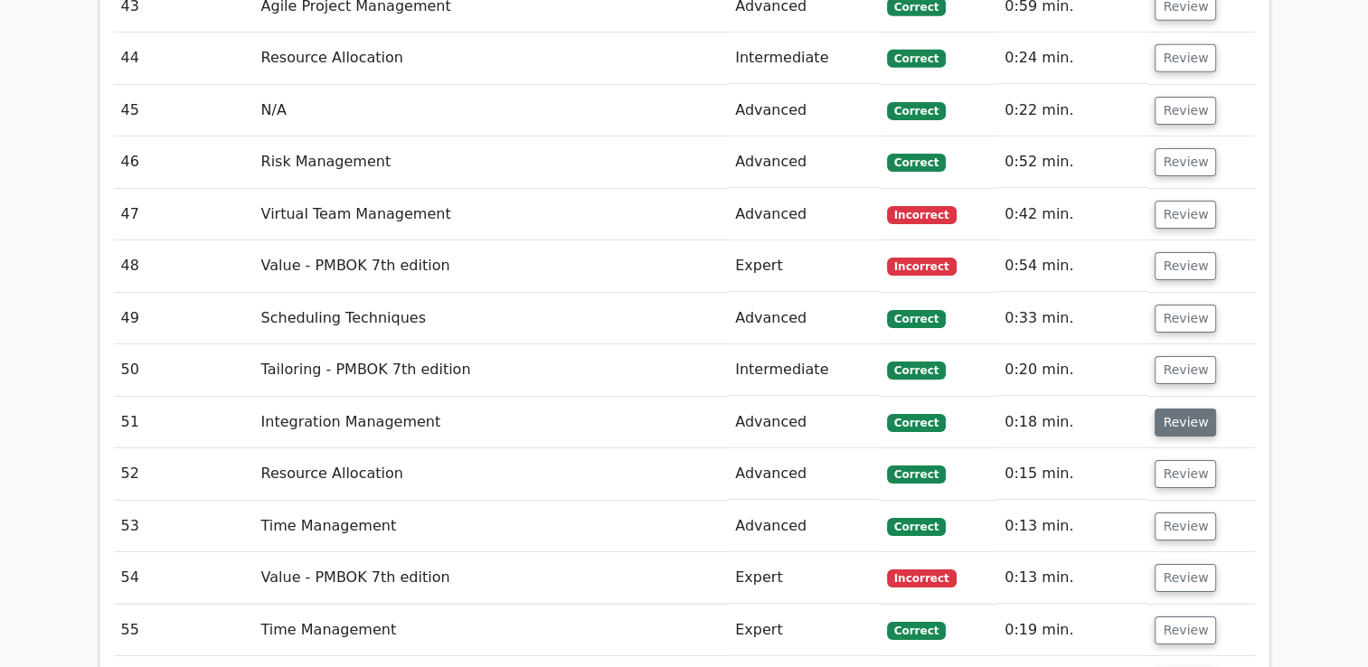
click at [1186, 409] on button "Review" at bounding box center [1185, 423] width 61 height 28
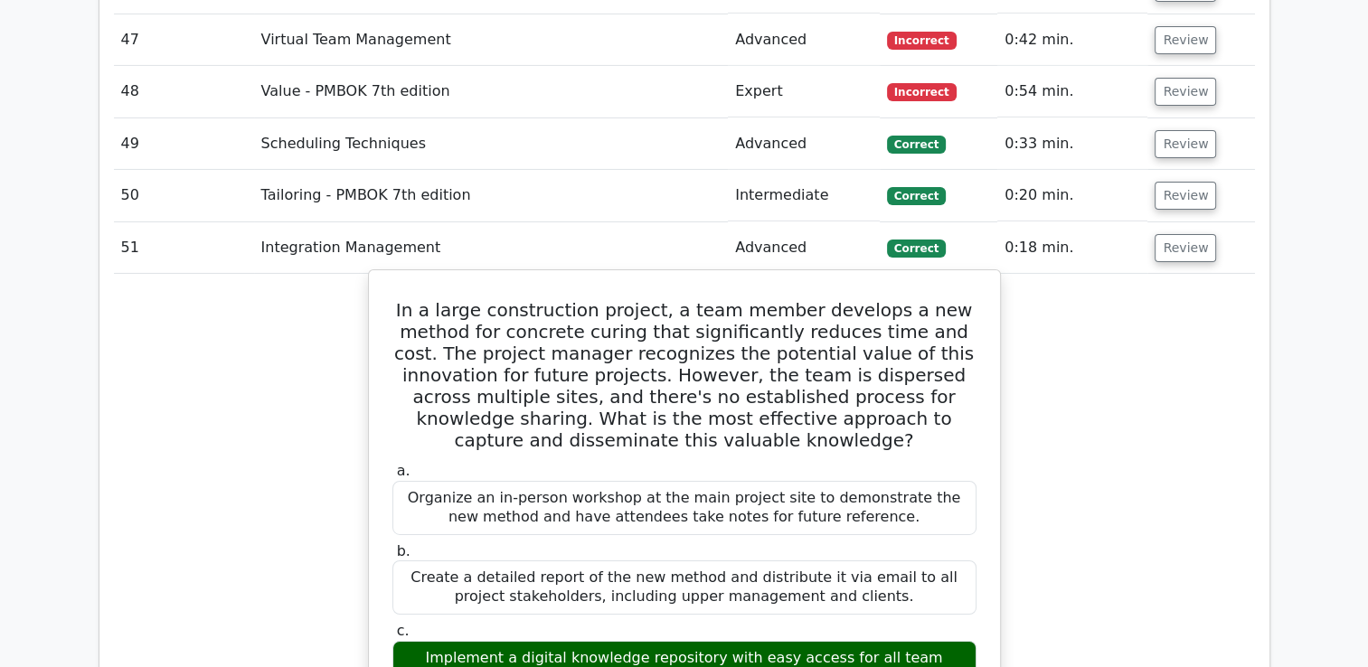
scroll to position [5979, 0]
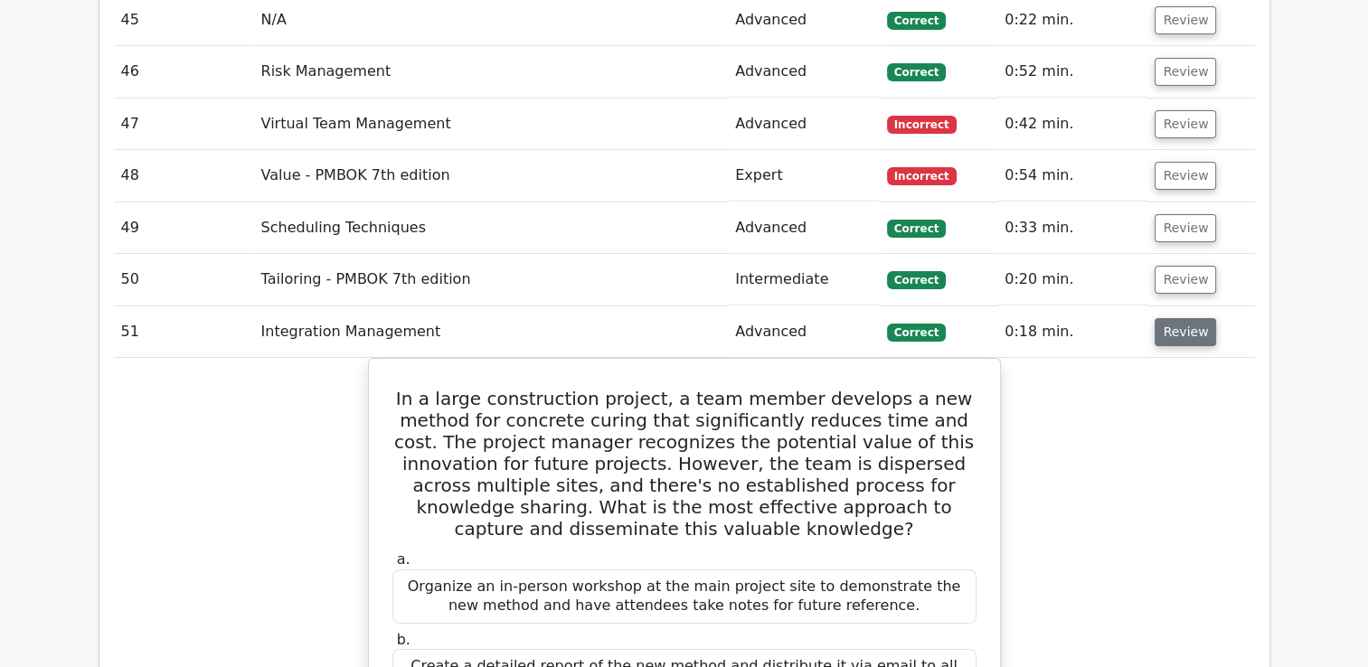
click at [1180, 318] on button "Review" at bounding box center [1185, 332] width 61 height 28
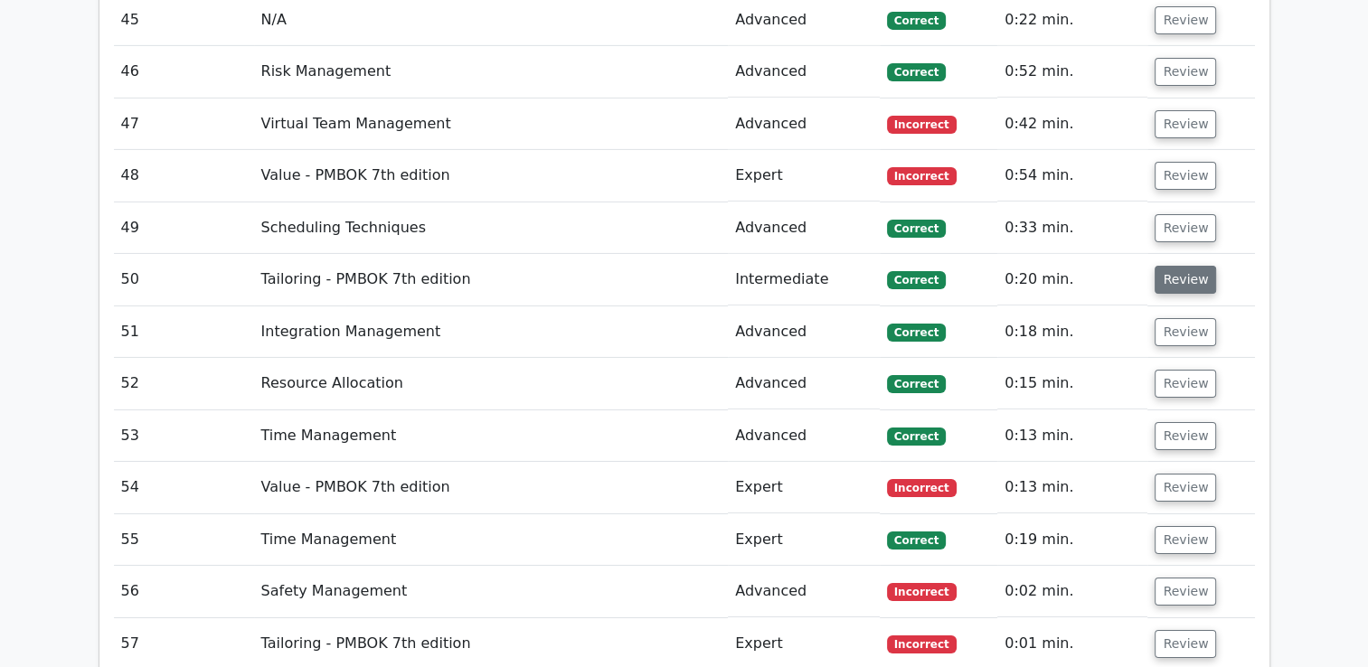
click at [1177, 266] on button "Review" at bounding box center [1185, 280] width 61 height 28
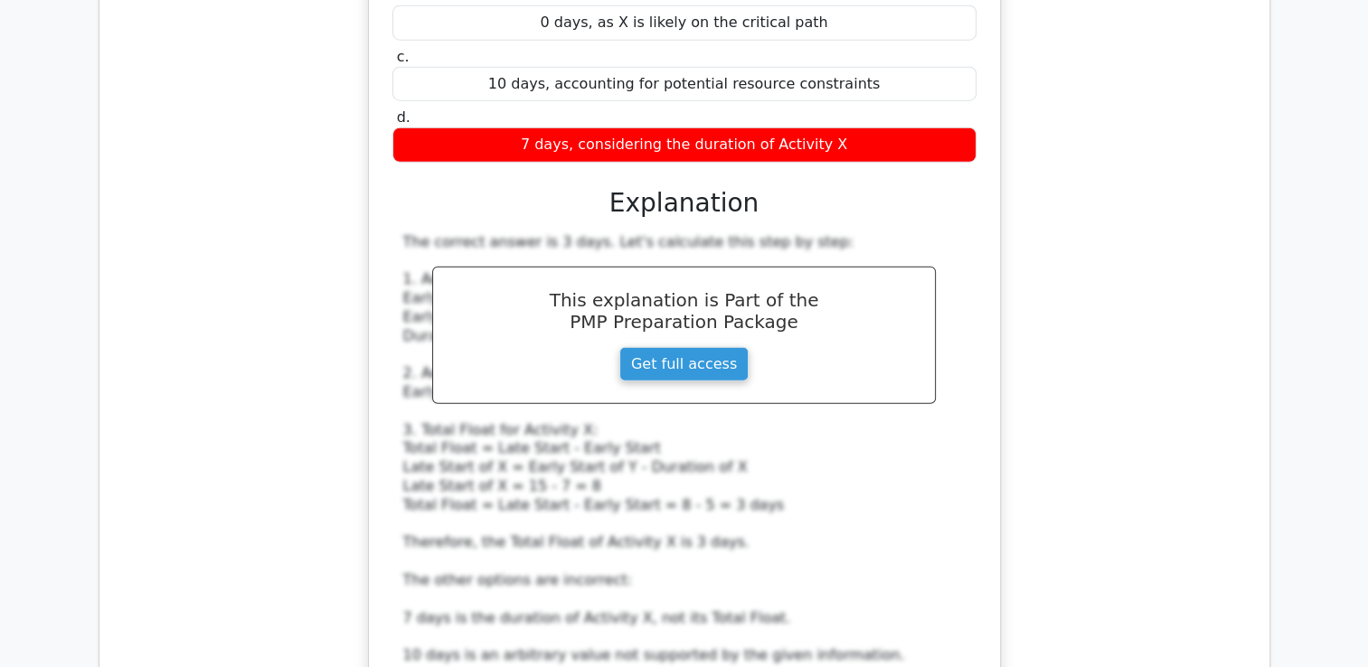
scroll to position [4622, 0]
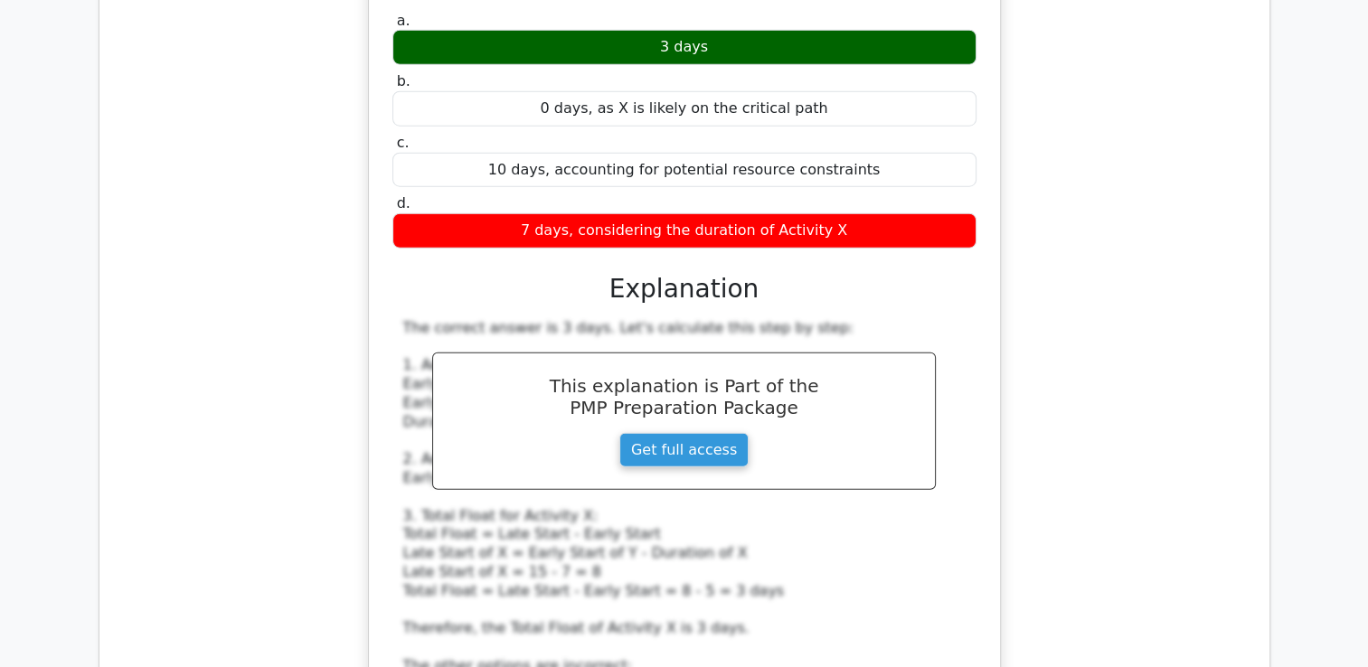
click at [807, 431] on div "The correct answer is 3 days. Let's calculate this step by step: 1. Activity X:…" at bounding box center [684, 573] width 563 height 508
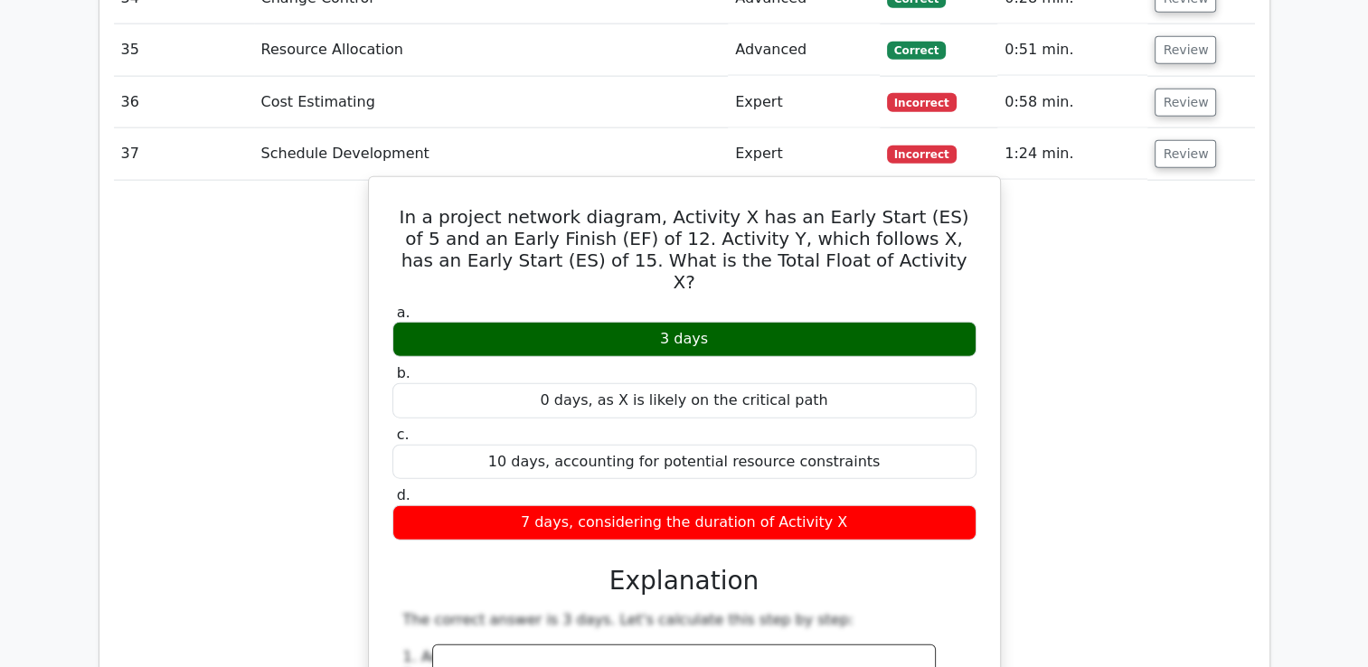
scroll to position [4170, 0]
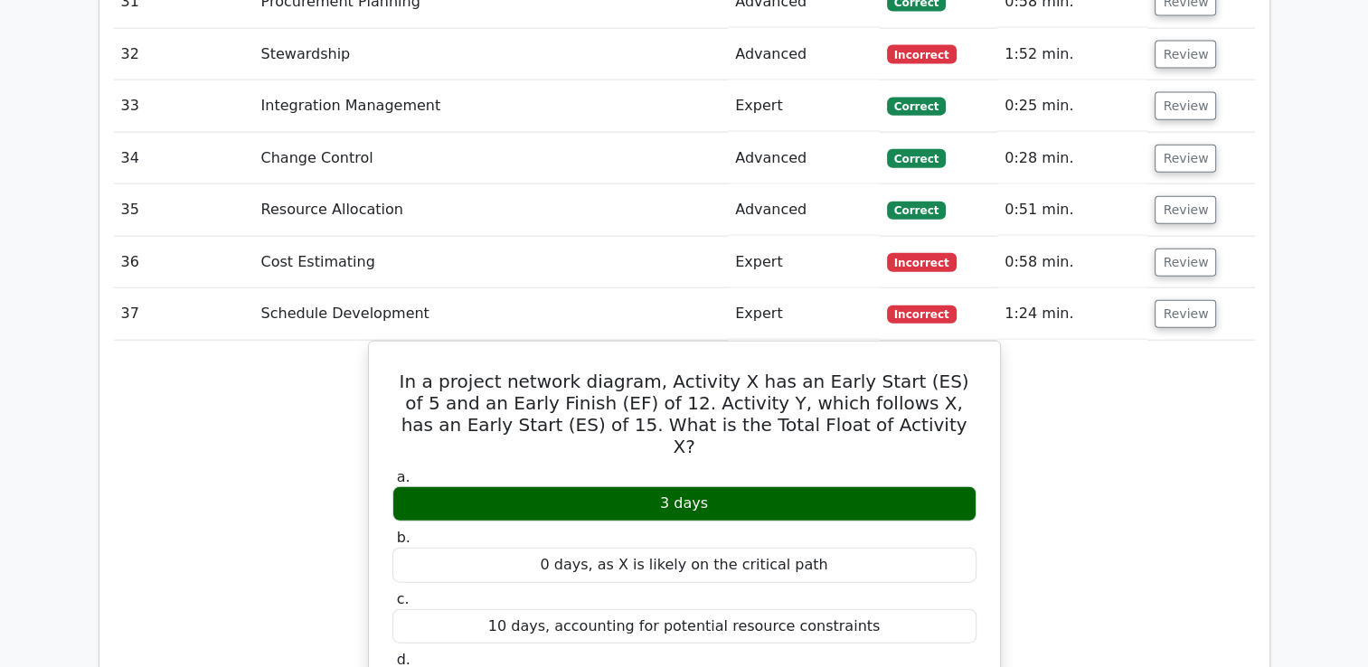
click at [1177, 300] on button "Review" at bounding box center [1185, 314] width 61 height 28
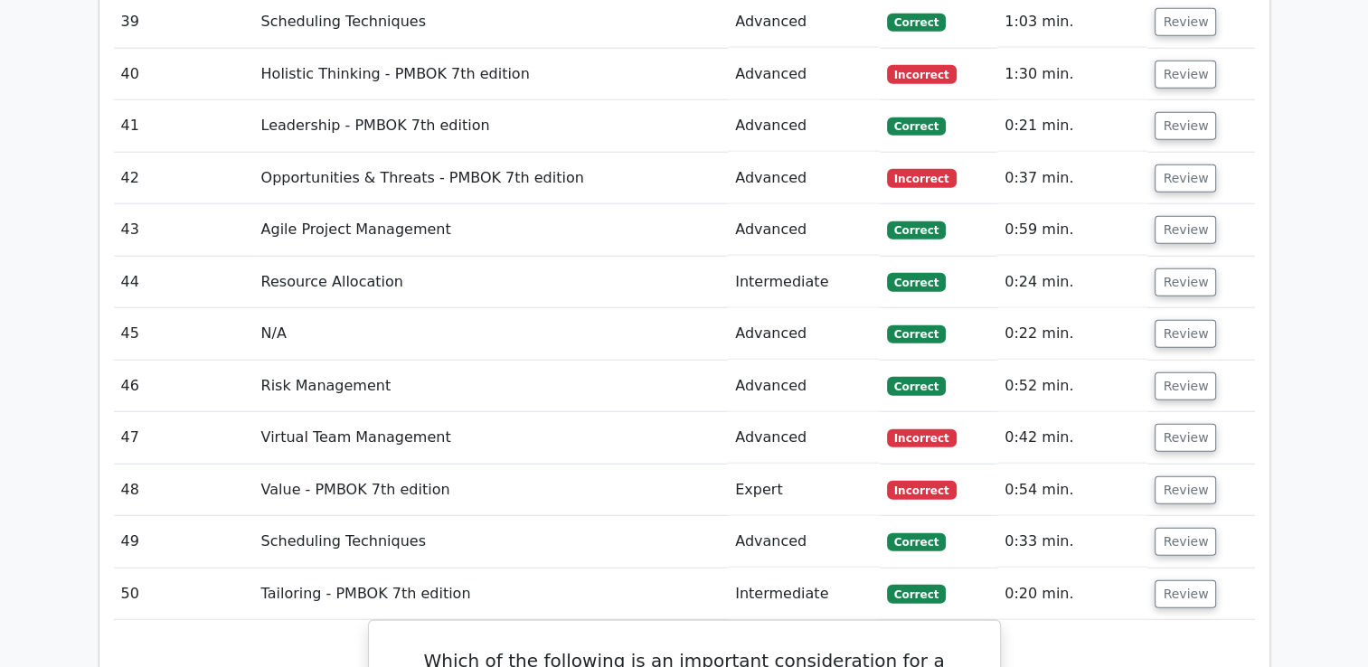
scroll to position [4532, 0]
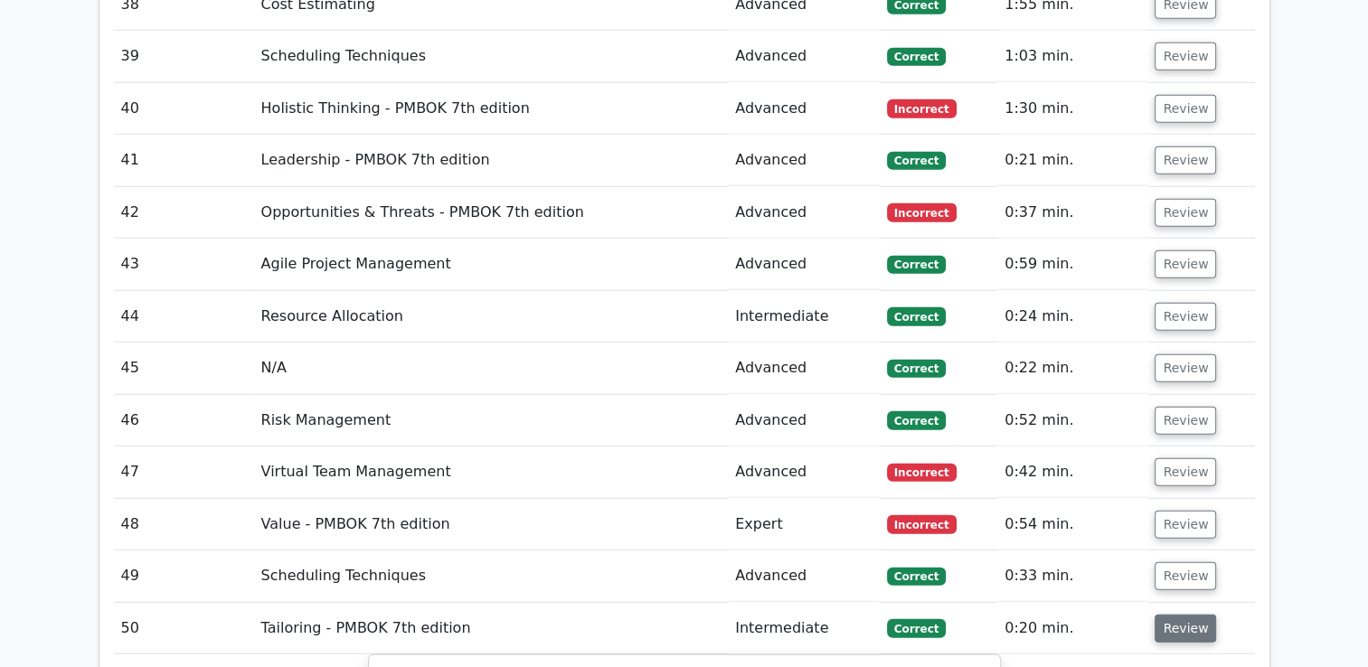
click at [1195, 615] on button "Review" at bounding box center [1185, 629] width 61 height 28
click at [1181, 563] on button "Review" at bounding box center [1185, 577] width 61 height 28
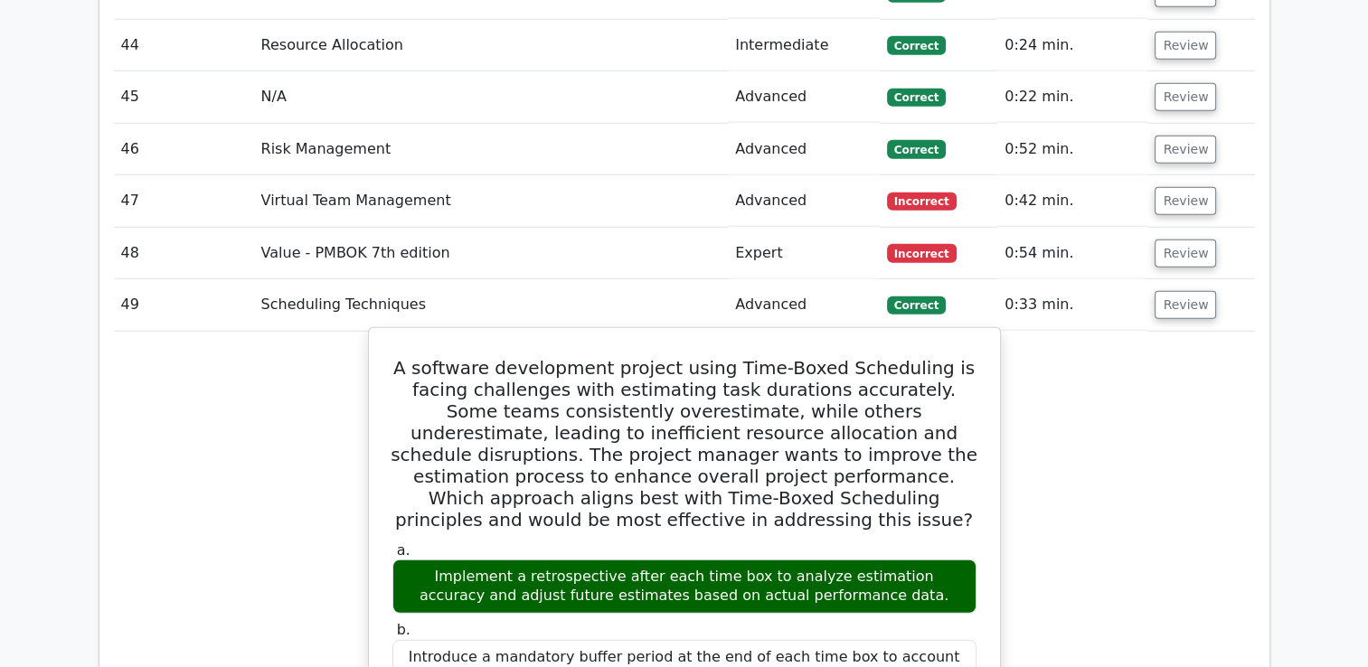
scroll to position [4622, 0]
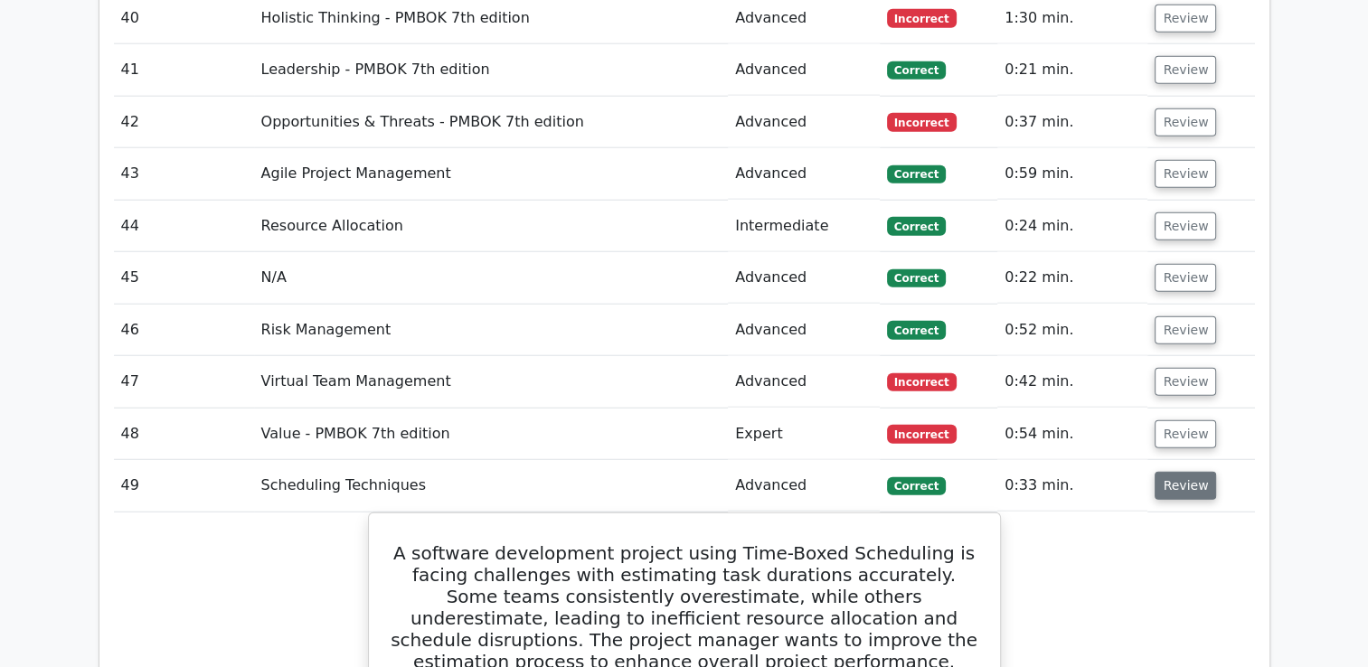
click at [1191, 472] on button "Review" at bounding box center [1185, 486] width 61 height 28
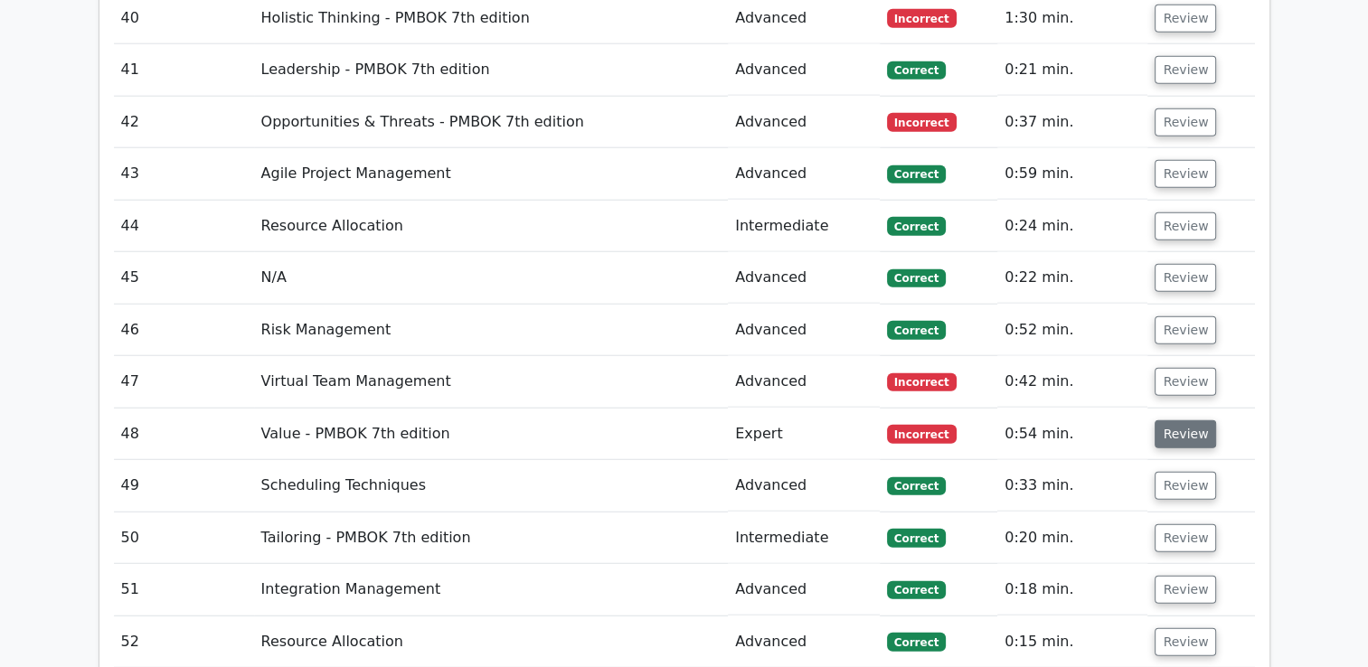
click at [1179, 421] on button "Review" at bounding box center [1185, 435] width 61 height 28
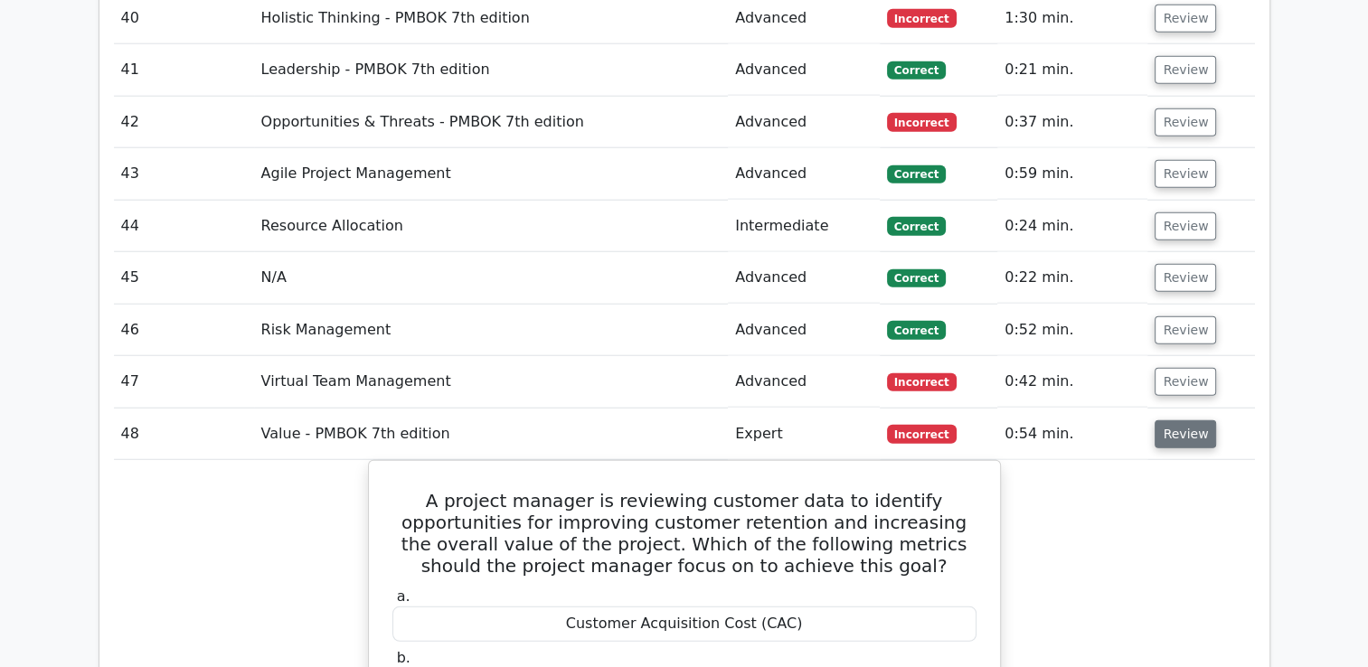
click at [1173, 421] on button "Review" at bounding box center [1185, 435] width 61 height 28
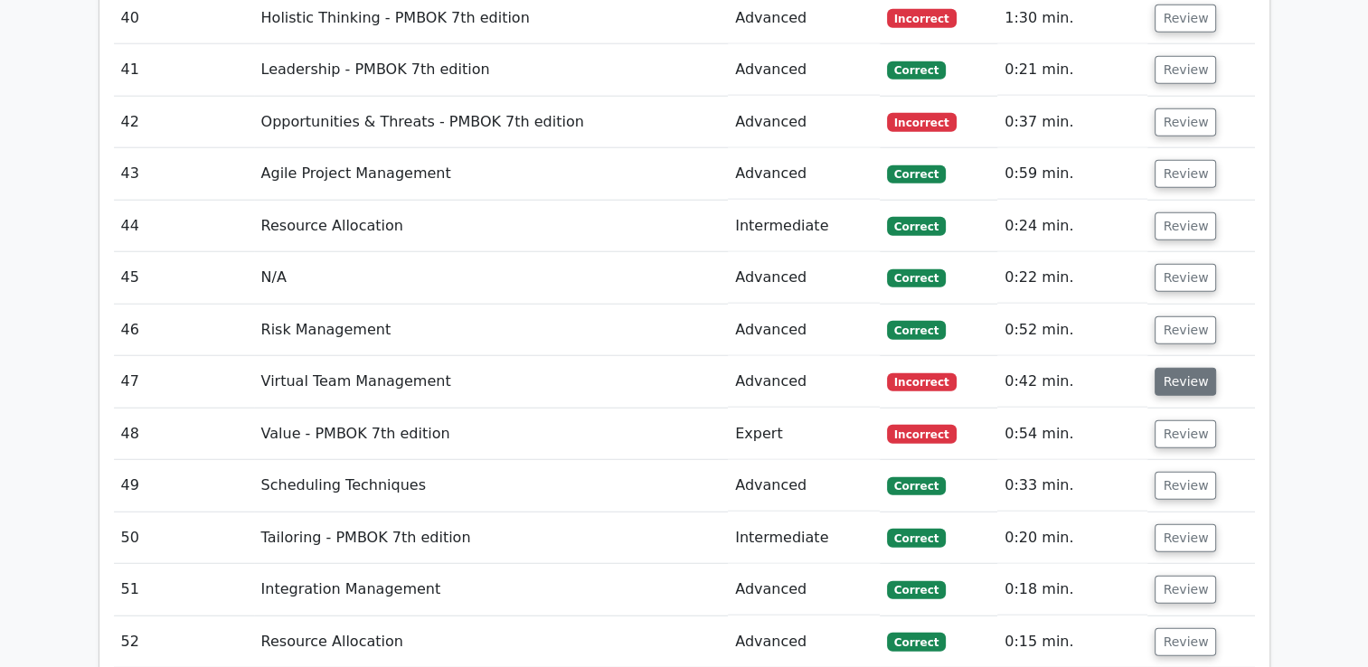
click at [1172, 368] on button "Review" at bounding box center [1185, 382] width 61 height 28
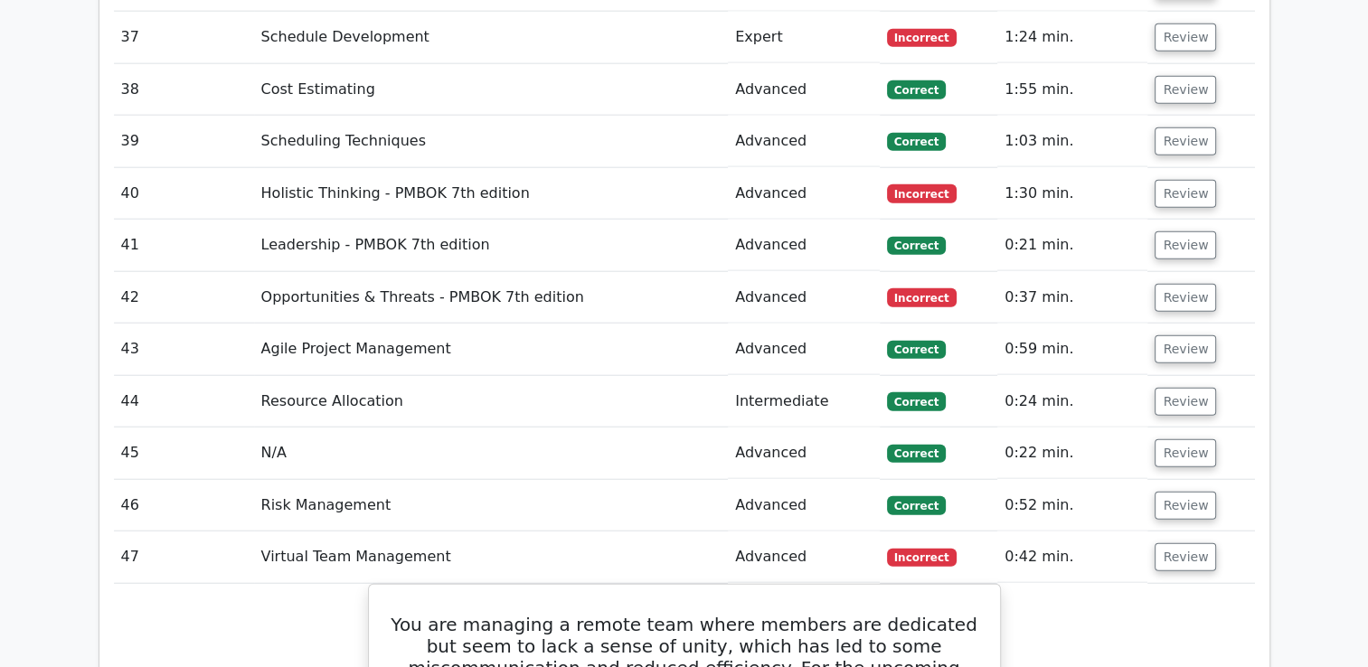
scroll to position [4441, 0]
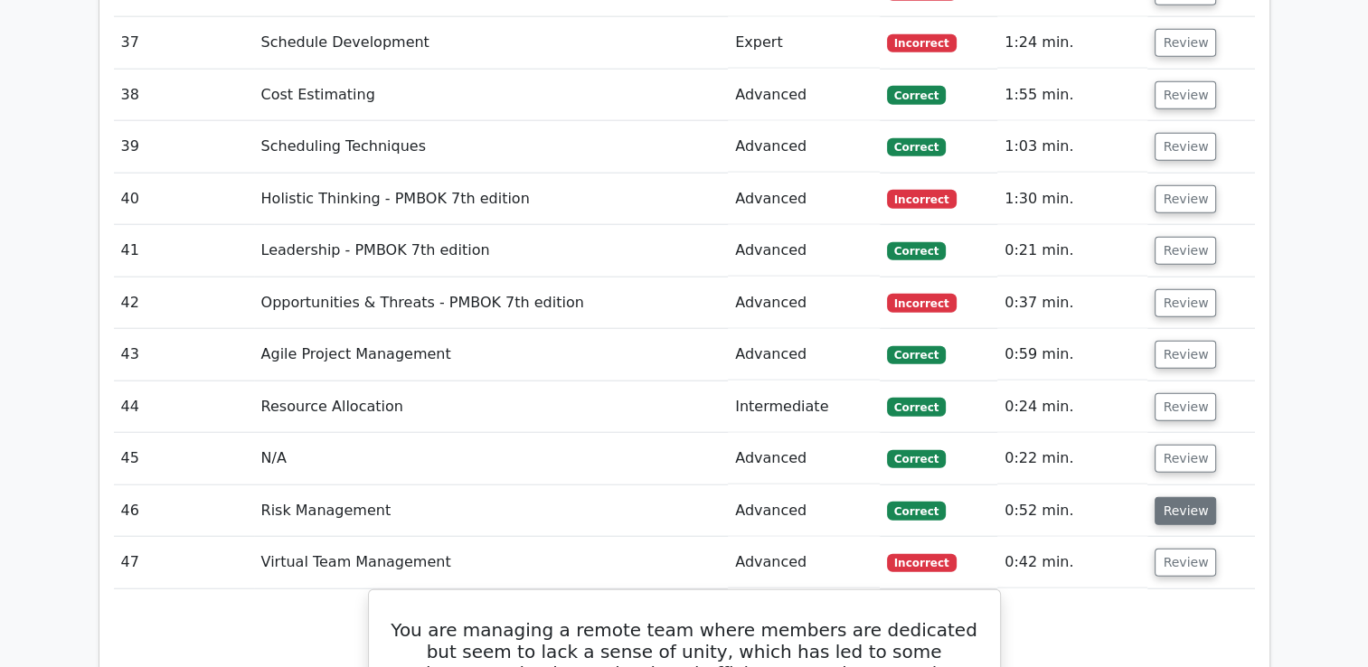
click at [1197, 497] on button "Review" at bounding box center [1185, 511] width 61 height 28
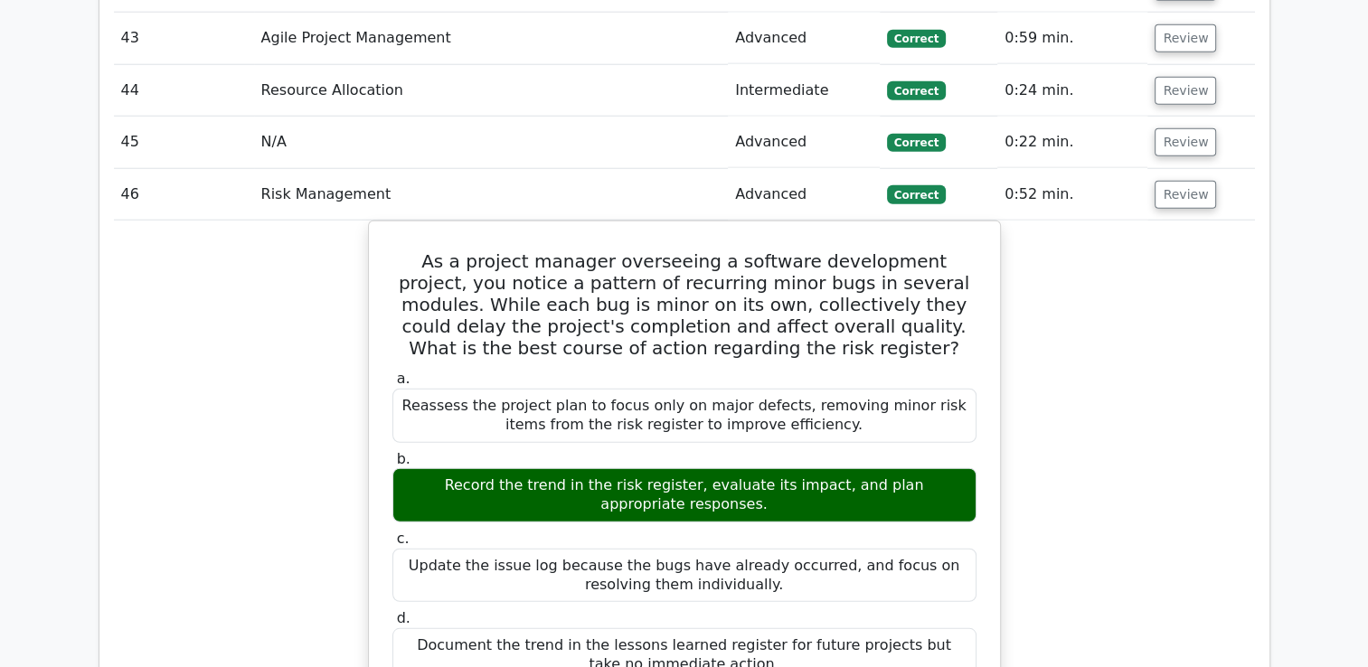
scroll to position [4803, 0]
